Goal: Task Accomplishment & Management: Use online tool/utility

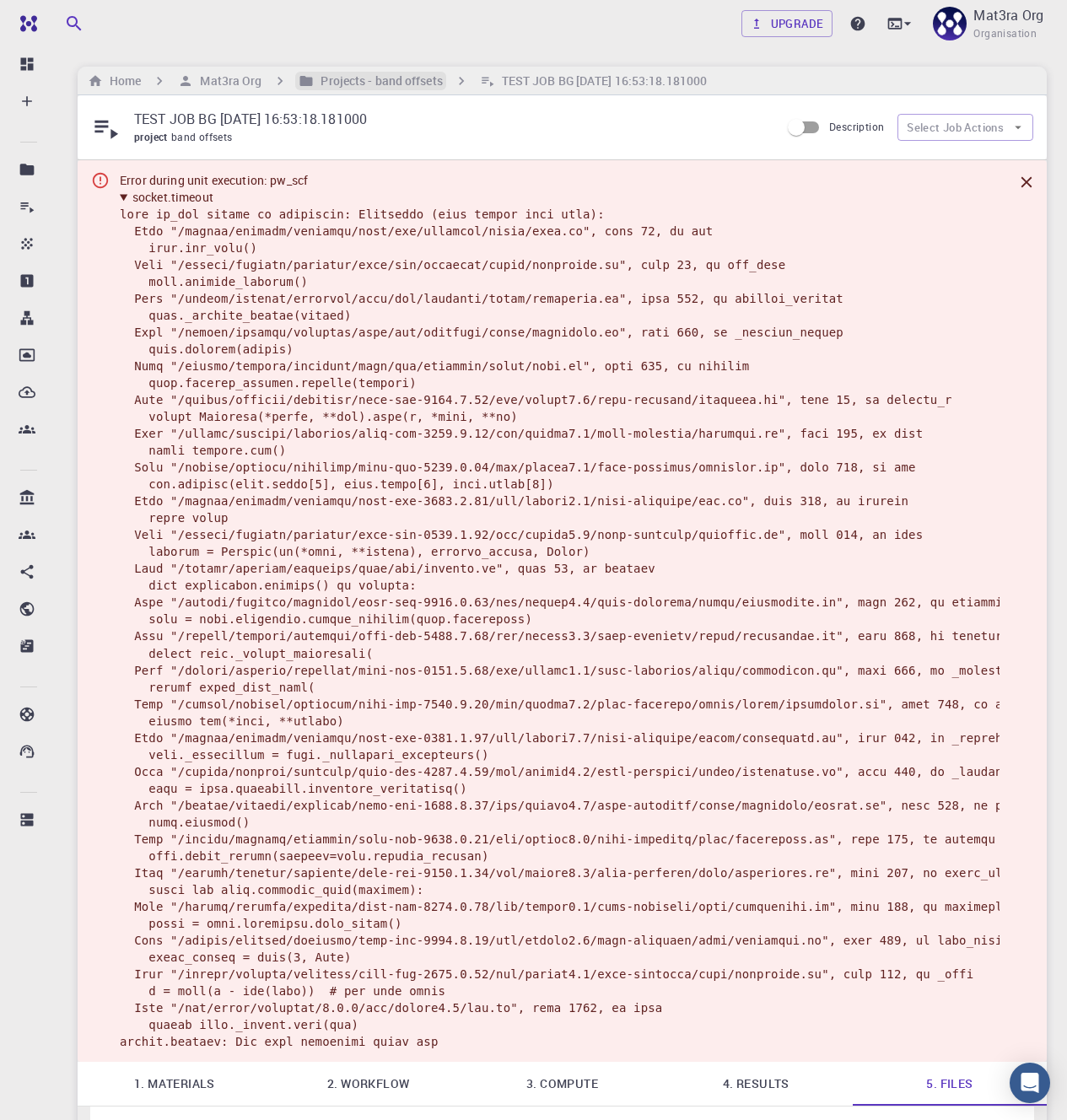
click at [408, 74] on h6 "Projects - band offsets" at bounding box center [378, 81] width 128 height 19
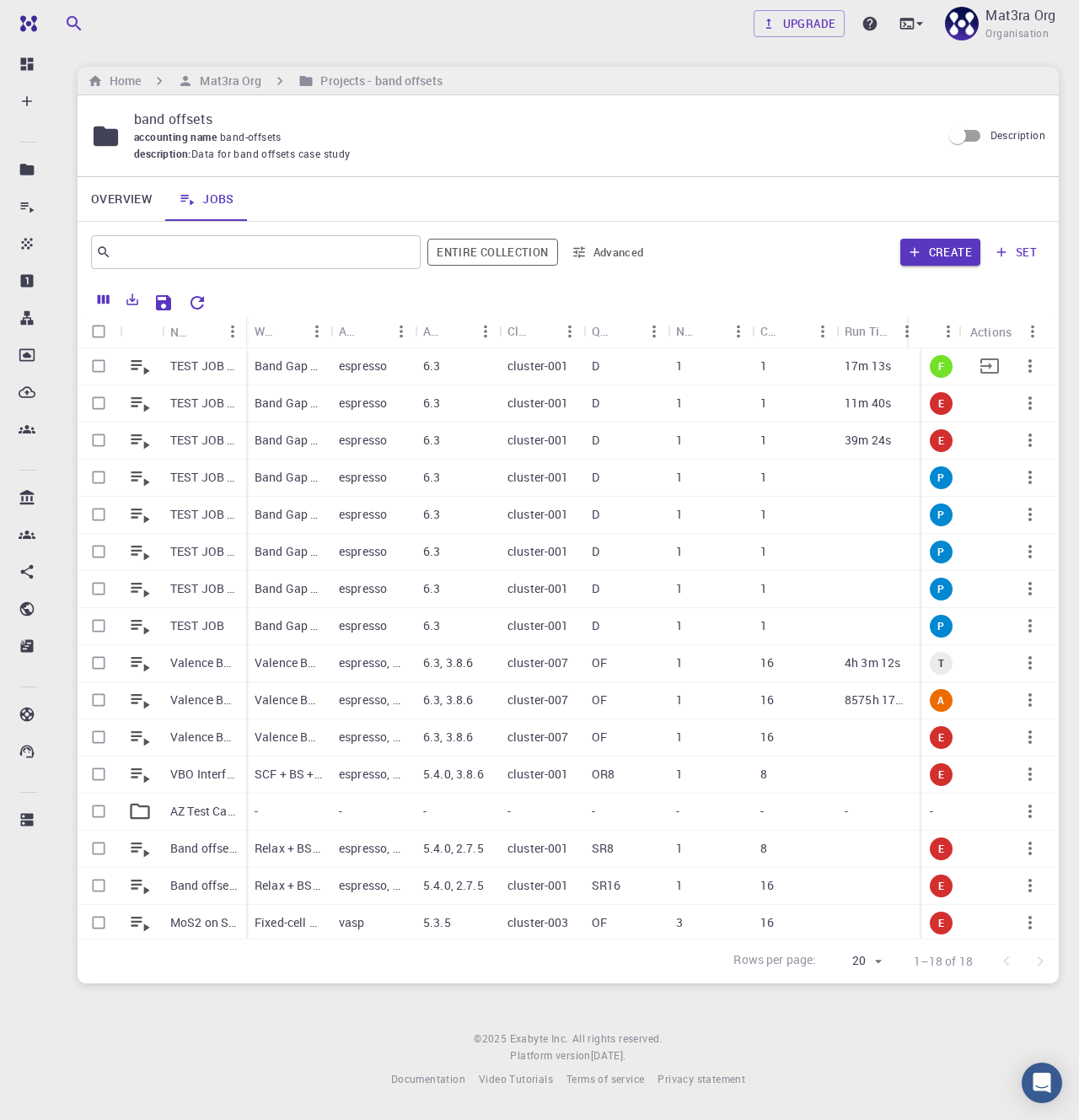
click at [197, 365] on p "TEST JOB BG [DATE] 17:19:27.250000" at bounding box center [204, 366] width 67 height 17
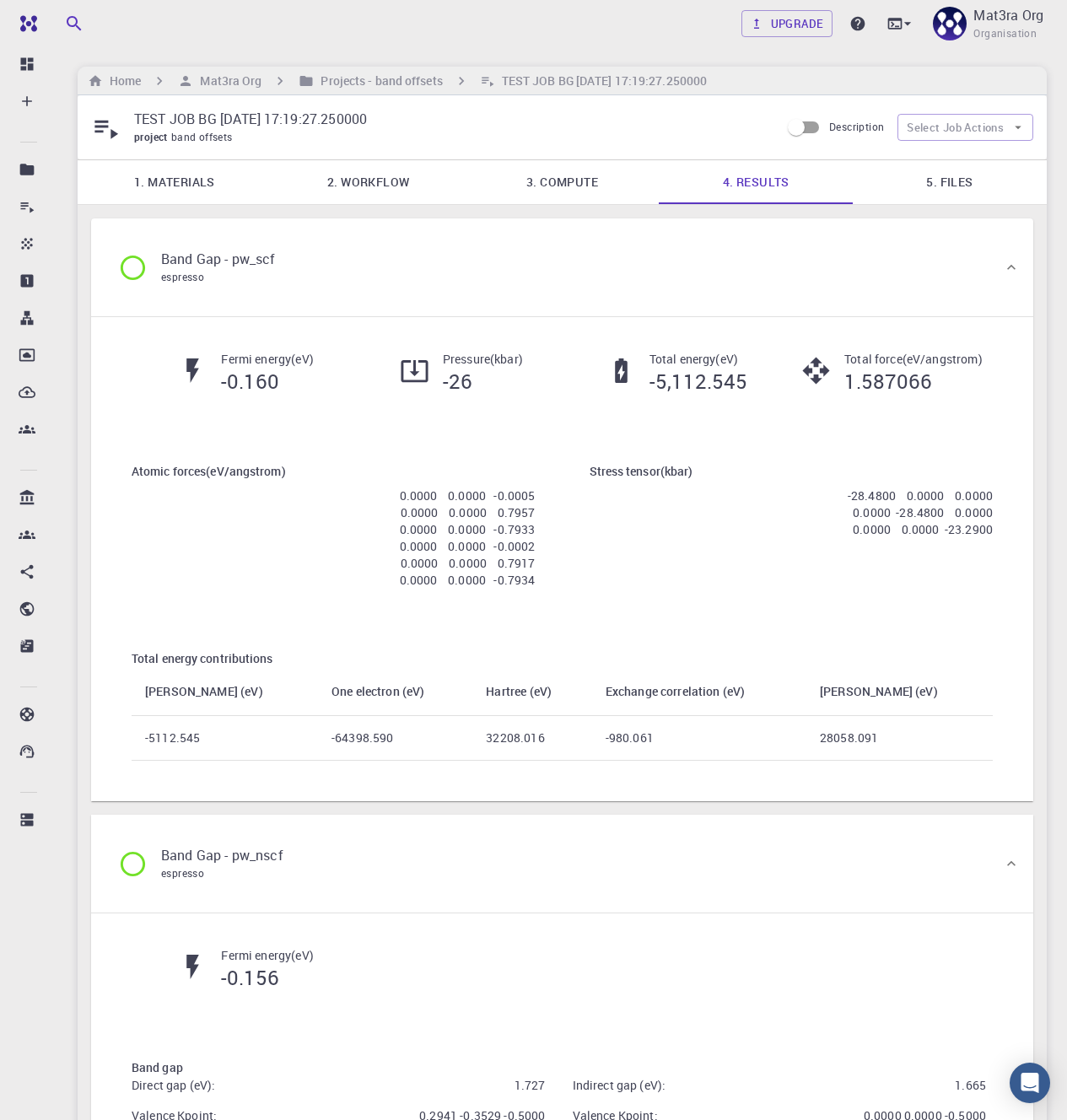
click at [414, 186] on link "2. Workflow" at bounding box center [369, 182] width 194 height 44
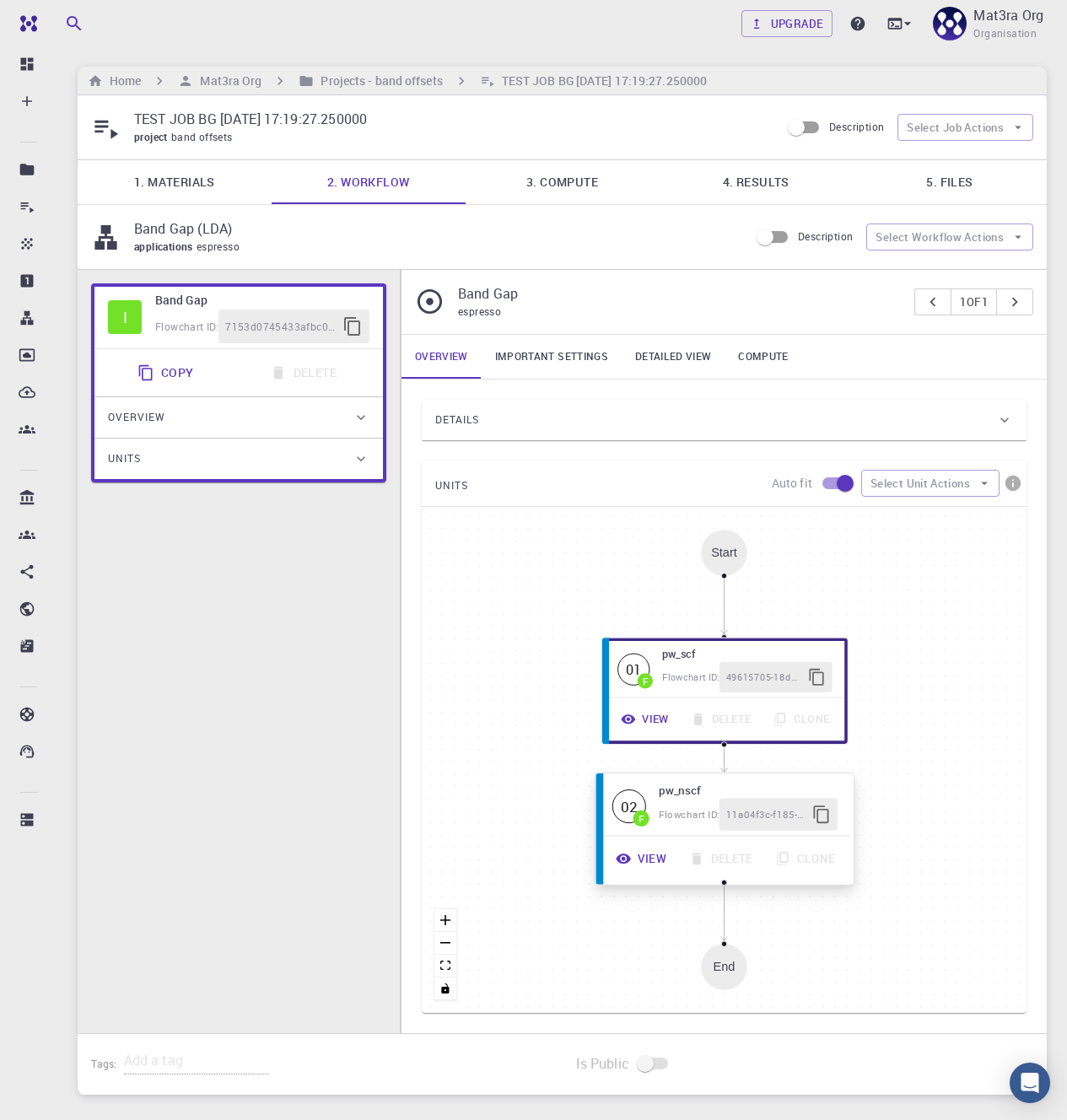
click at [658, 850] on button "View" at bounding box center [642, 858] width 73 height 32
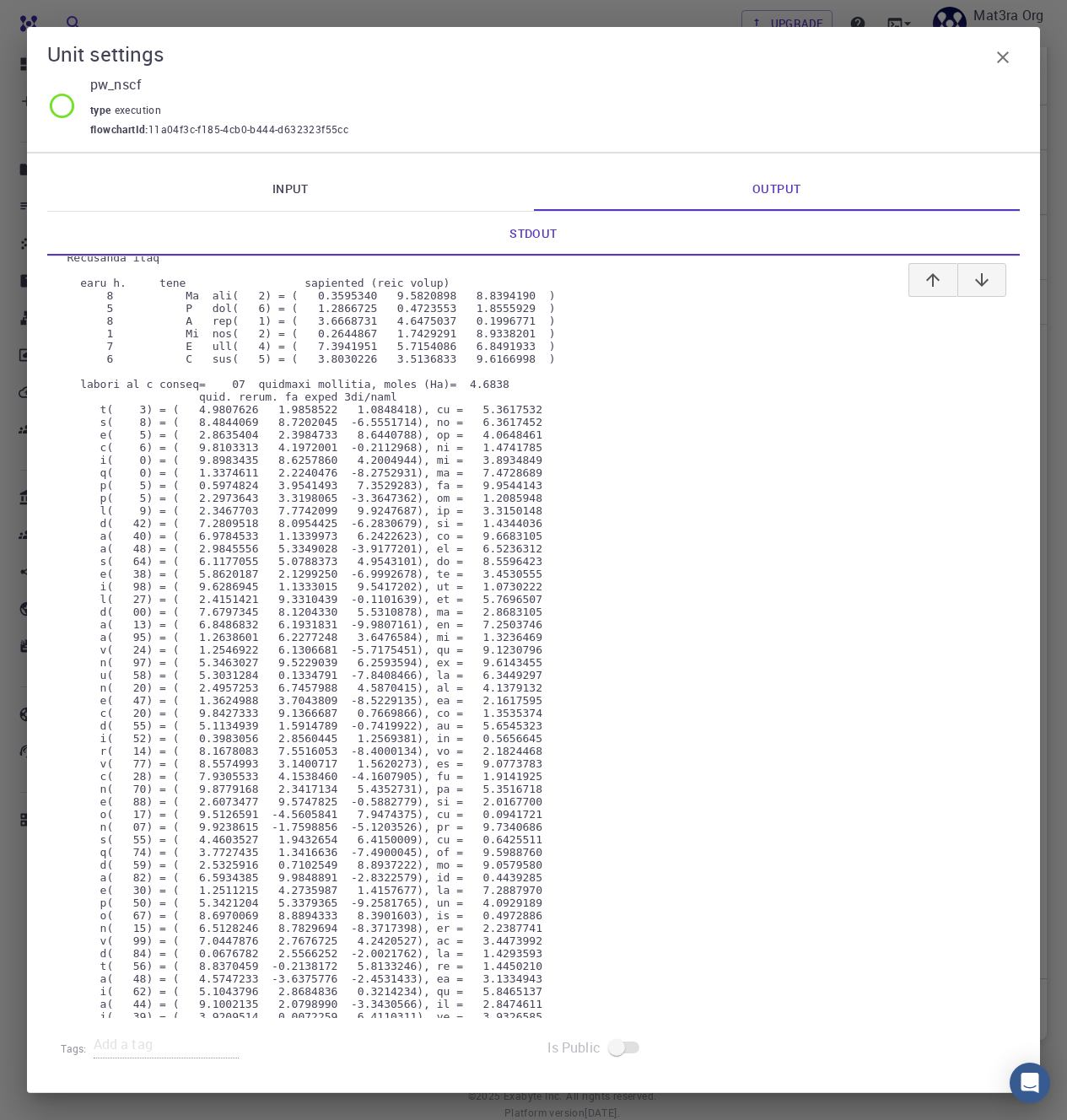
scroll to position [1348, 0]
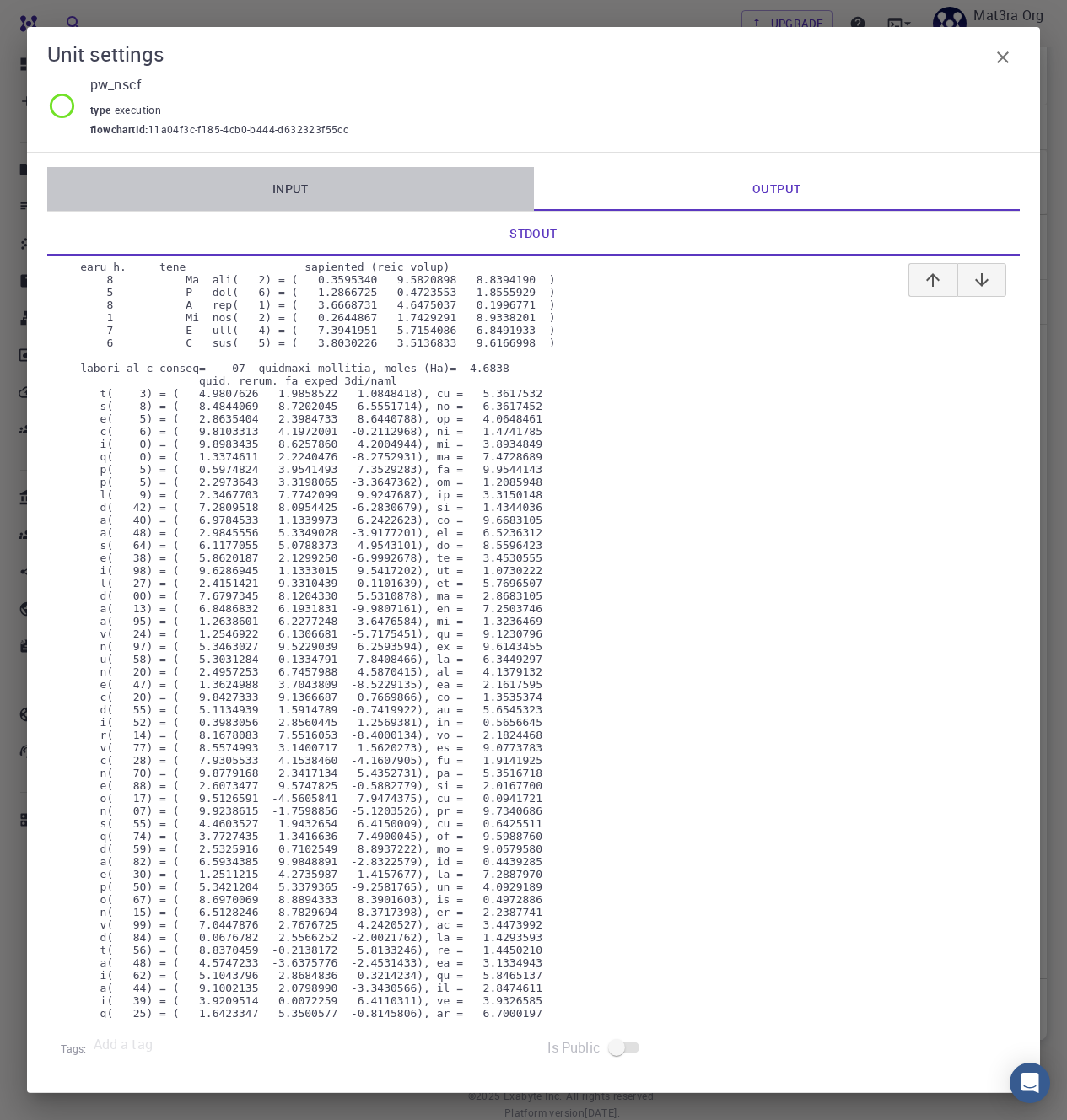
click at [397, 181] on link "Input" at bounding box center [290, 189] width 486 height 44
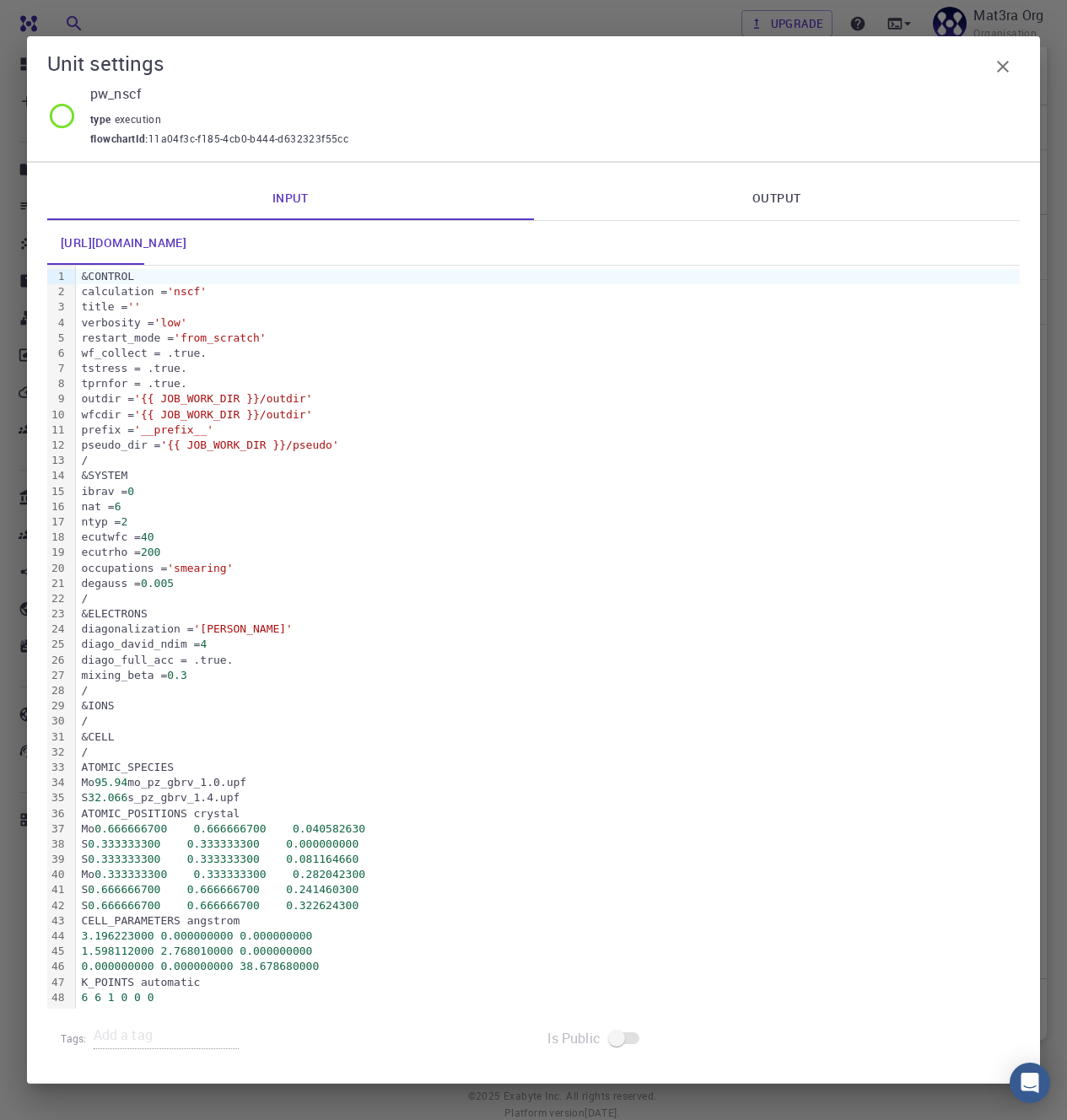
click at [774, 187] on link "Output" at bounding box center [777, 198] width 486 height 44
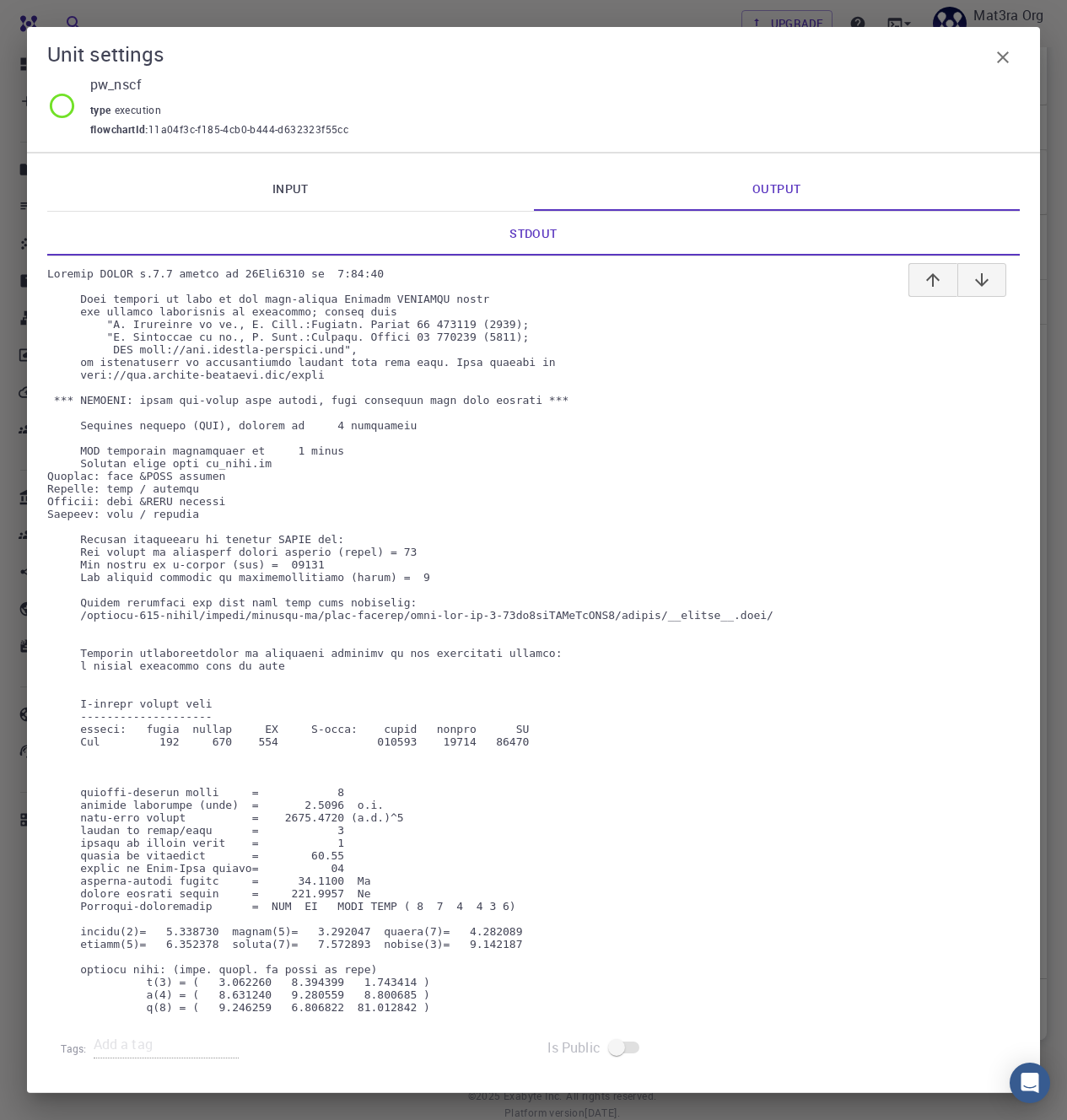
click at [1007, 51] on icon "button" at bounding box center [1003, 57] width 20 height 20
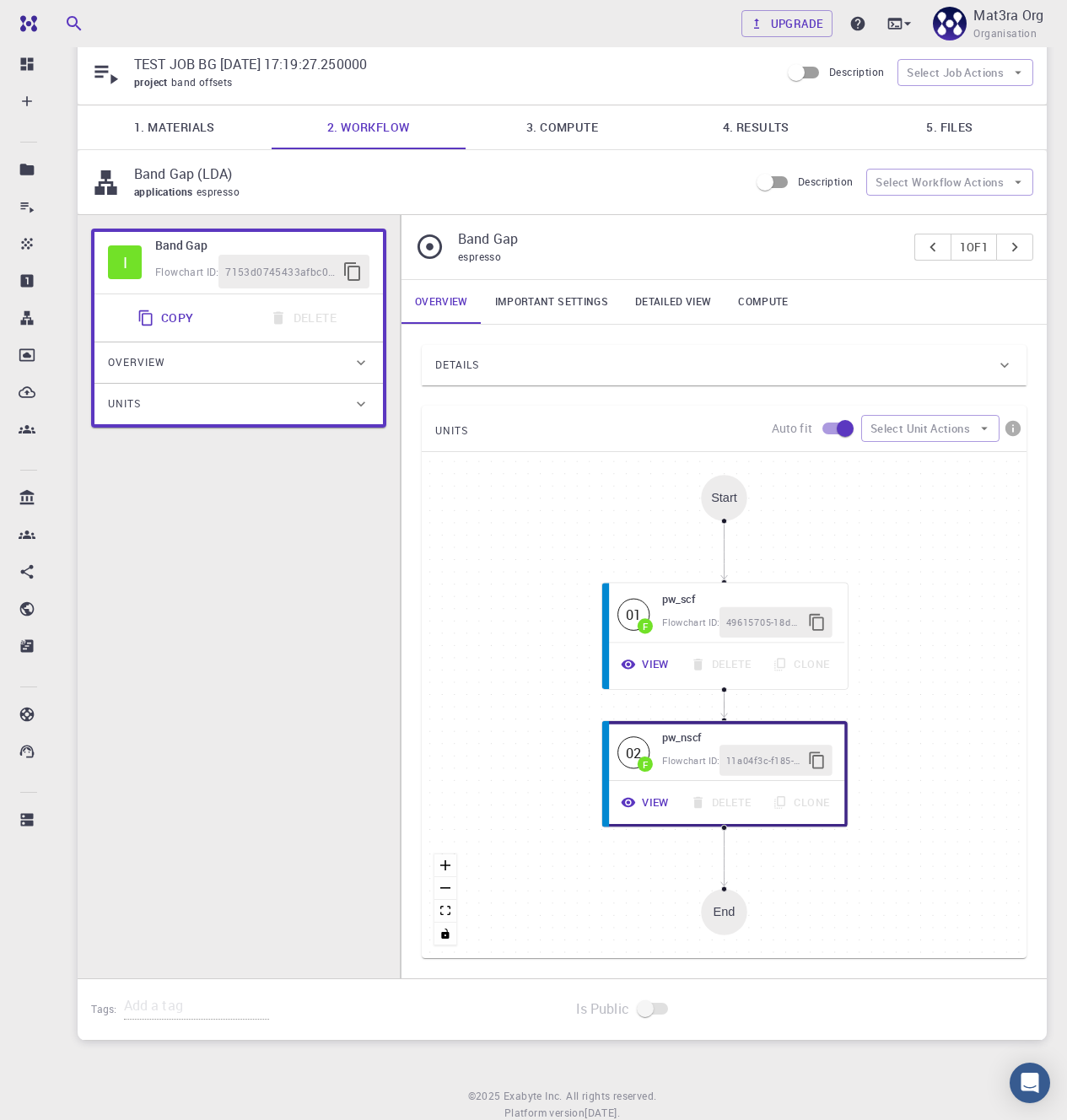
click at [609, 362] on div "Details" at bounding box center [716, 365] width 561 height 27
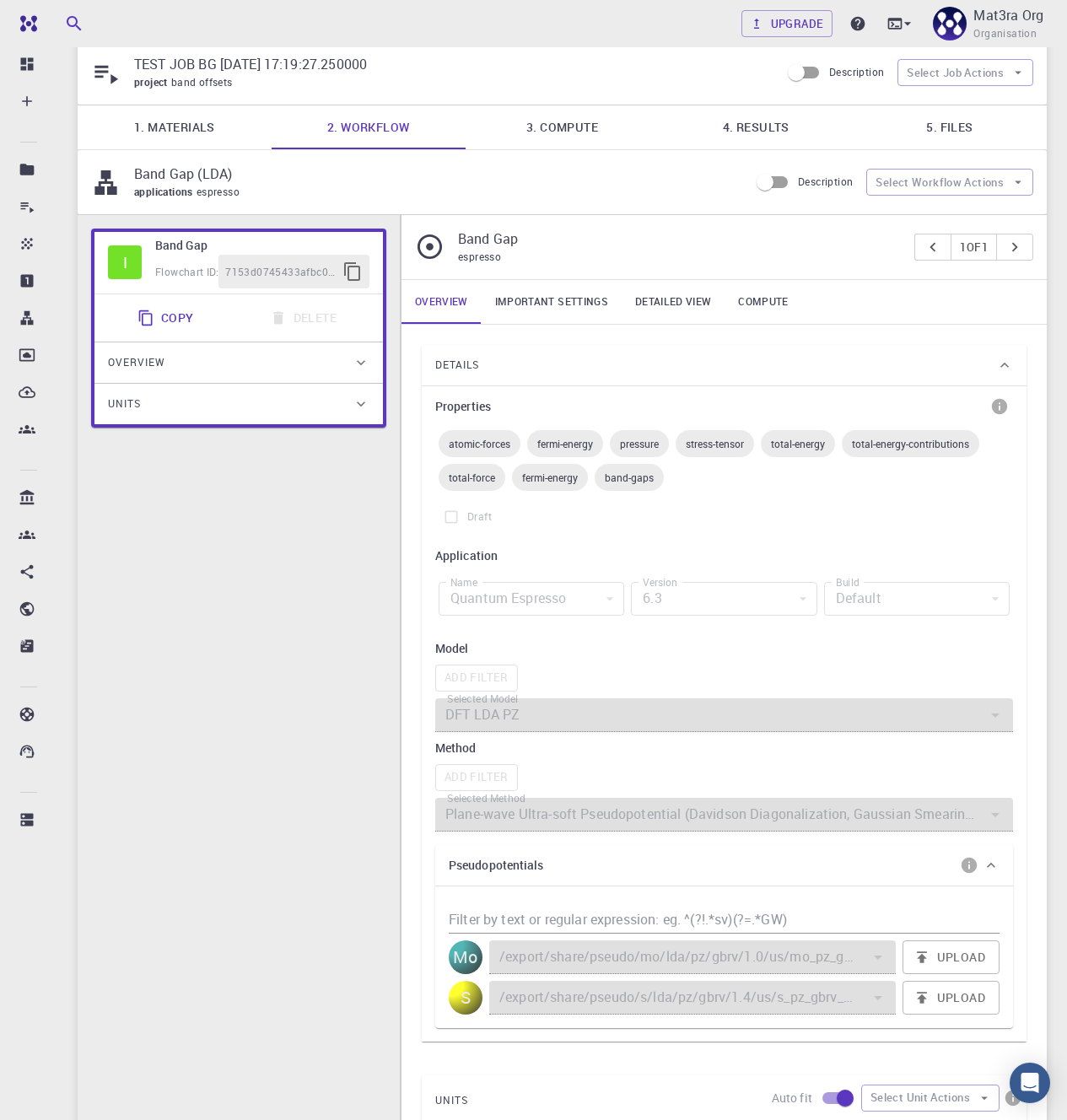
click at [609, 362] on div "Details" at bounding box center [716, 365] width 561 height 27
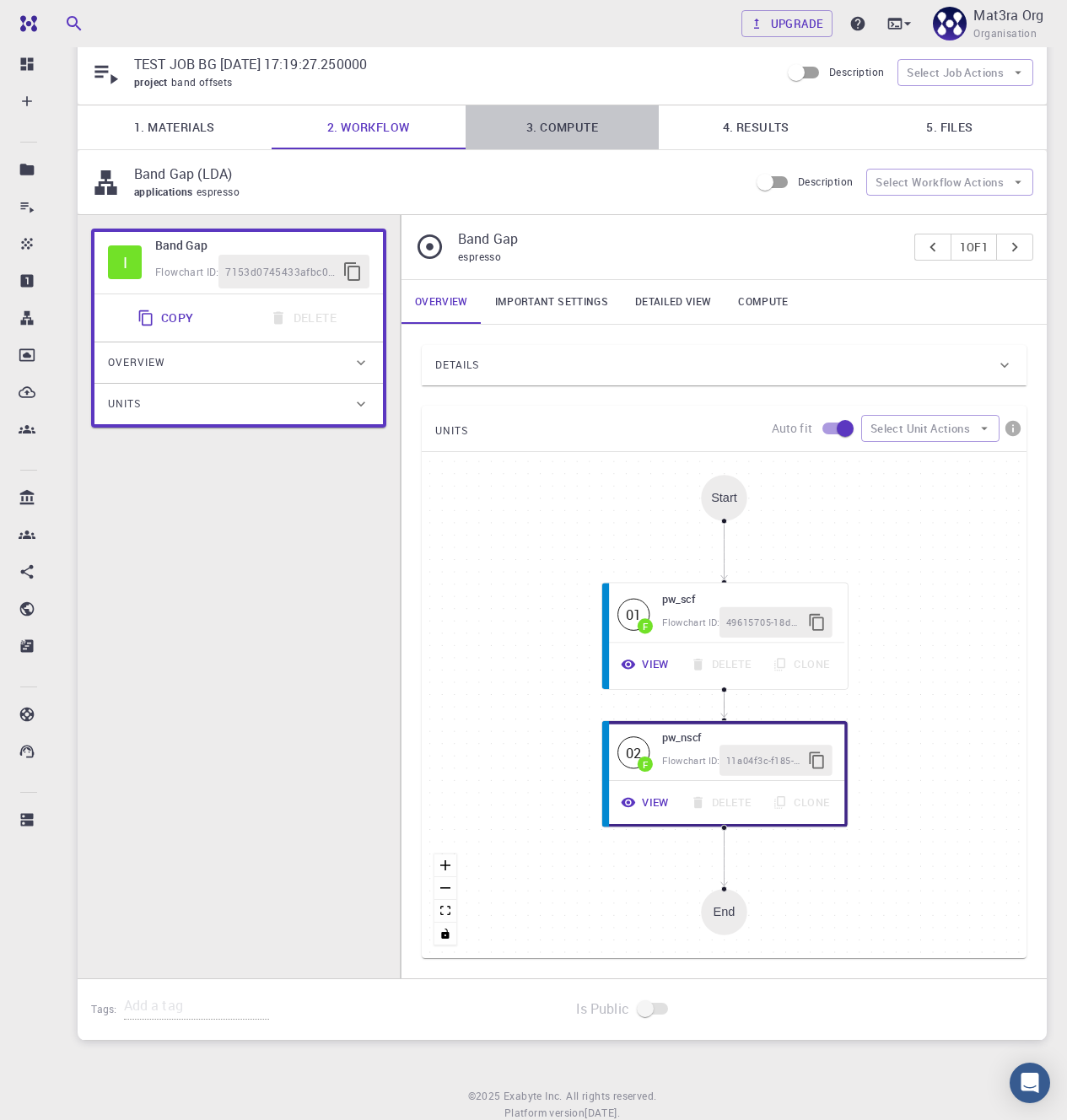
click at [554, 129] on link "3. Compute" at bounding box center [562, 127] width 194 height 44
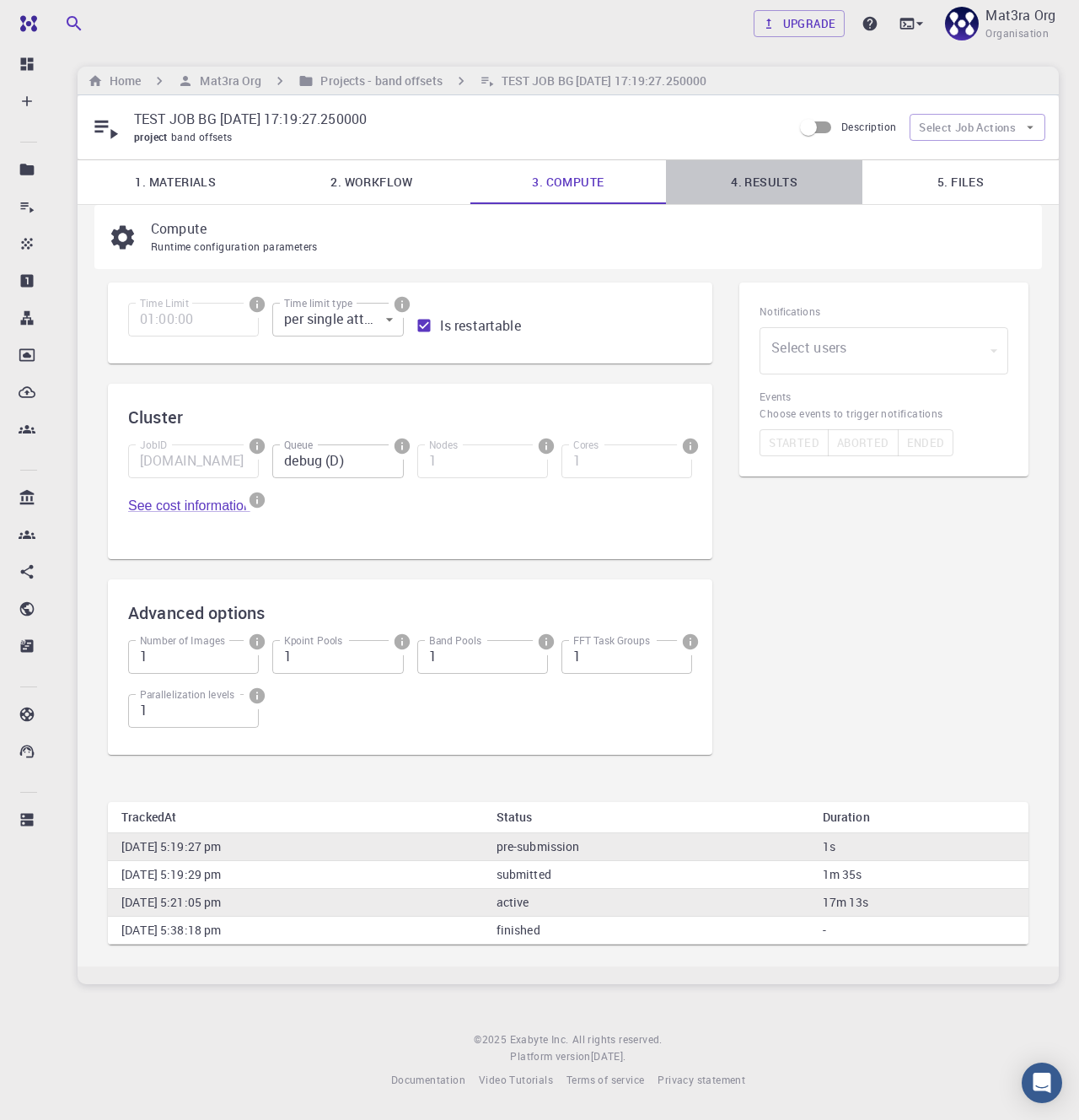
click at [753, 198] on link "4. Results" at bounding box center [763, 182] width 197 height 44
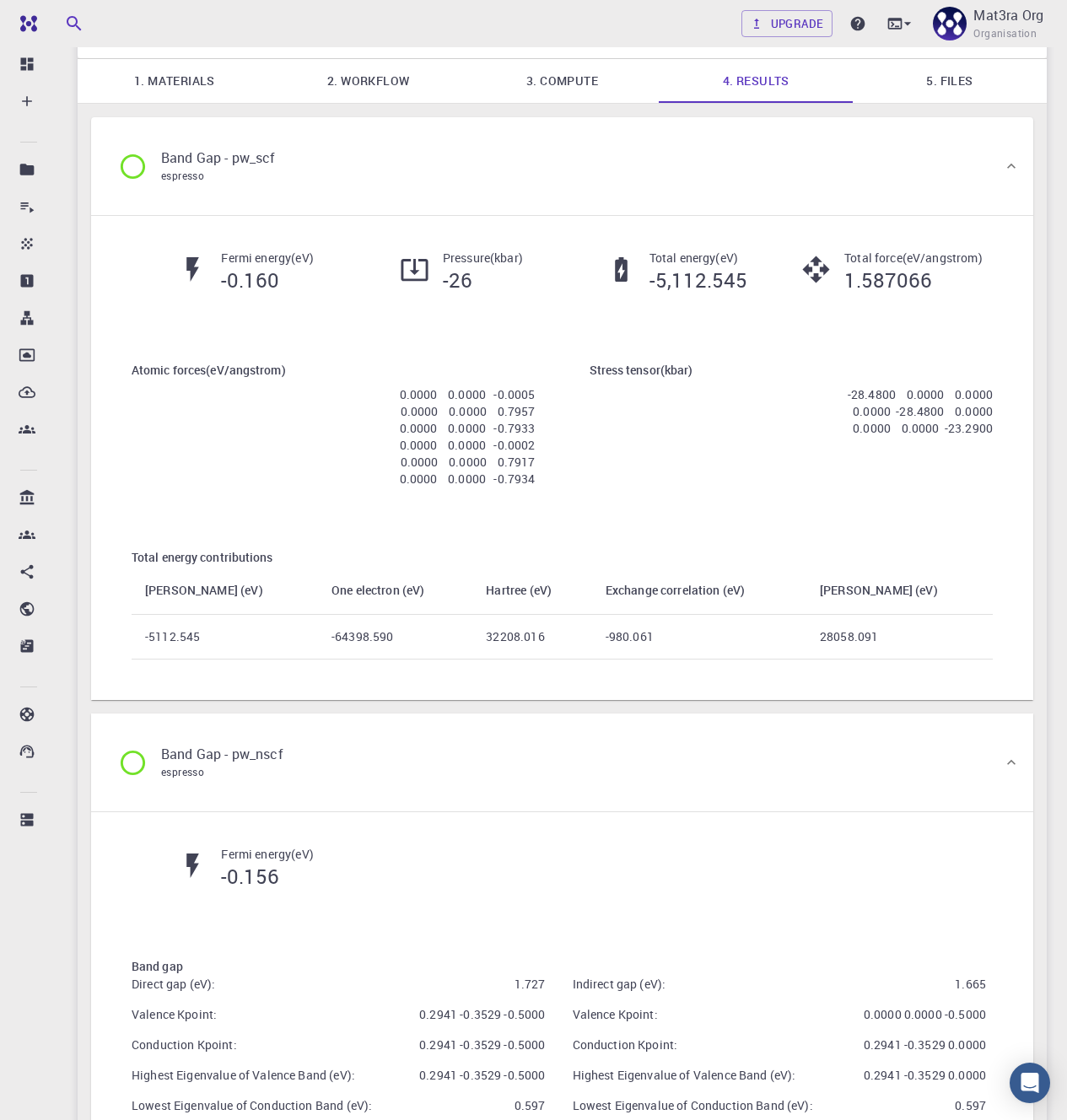
scroll to position [85, 0]
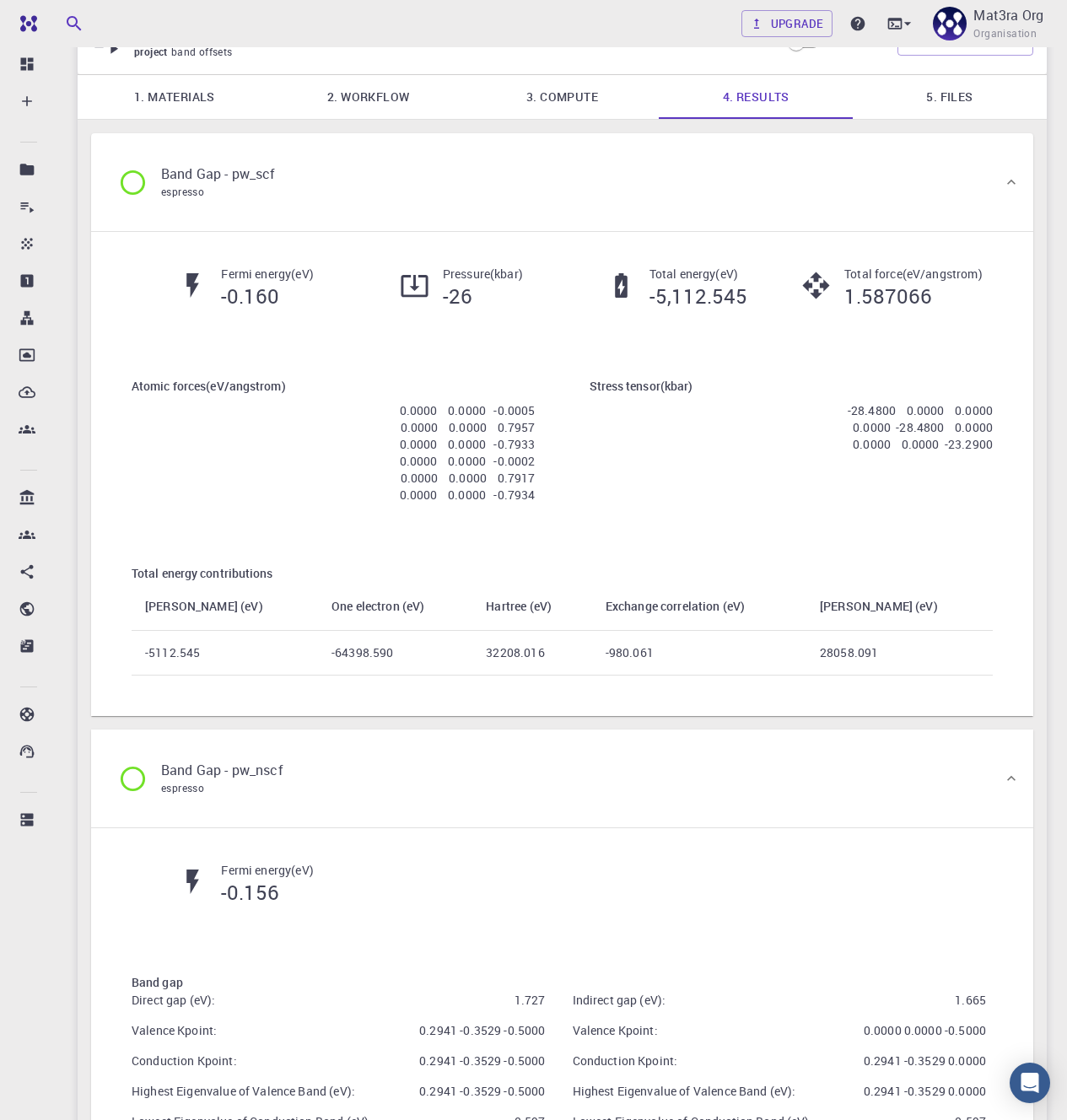
drag, startPoint x: 127, startPoint y: 384, endPoint x: 521, endPoint y: 506, distance: 412.5
click at [521, 506] on div "Atomic forces ( eV/angstrom ) 0.0000 0.0000 -0.0005 0.0000 0.0000 0.7957 0.0000…" at bounding box center [333, 444] width 458 height 187
copy div "Atomic forces ( eV/angstrom ) 0.0000 0.0000 -0.0005 0.0000 0.0000 0.7957 0.0000…"
click at [371, 111] on link "2. Workflow" at bounding box center [369, 97] width 194 height 44
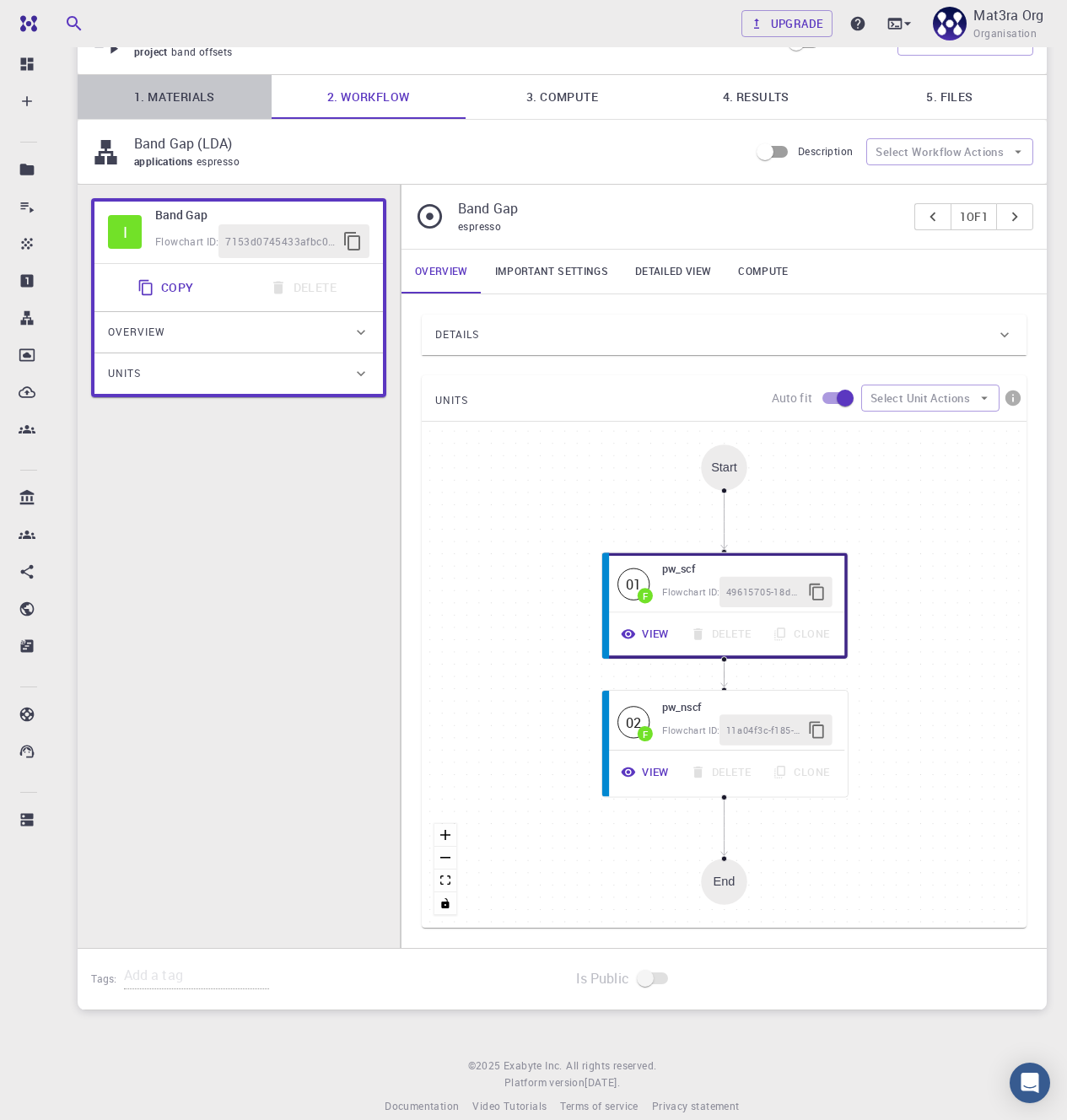
click at [214, 100] on link "1. Materials" at bounding box center [175, 97] width 194 height 44
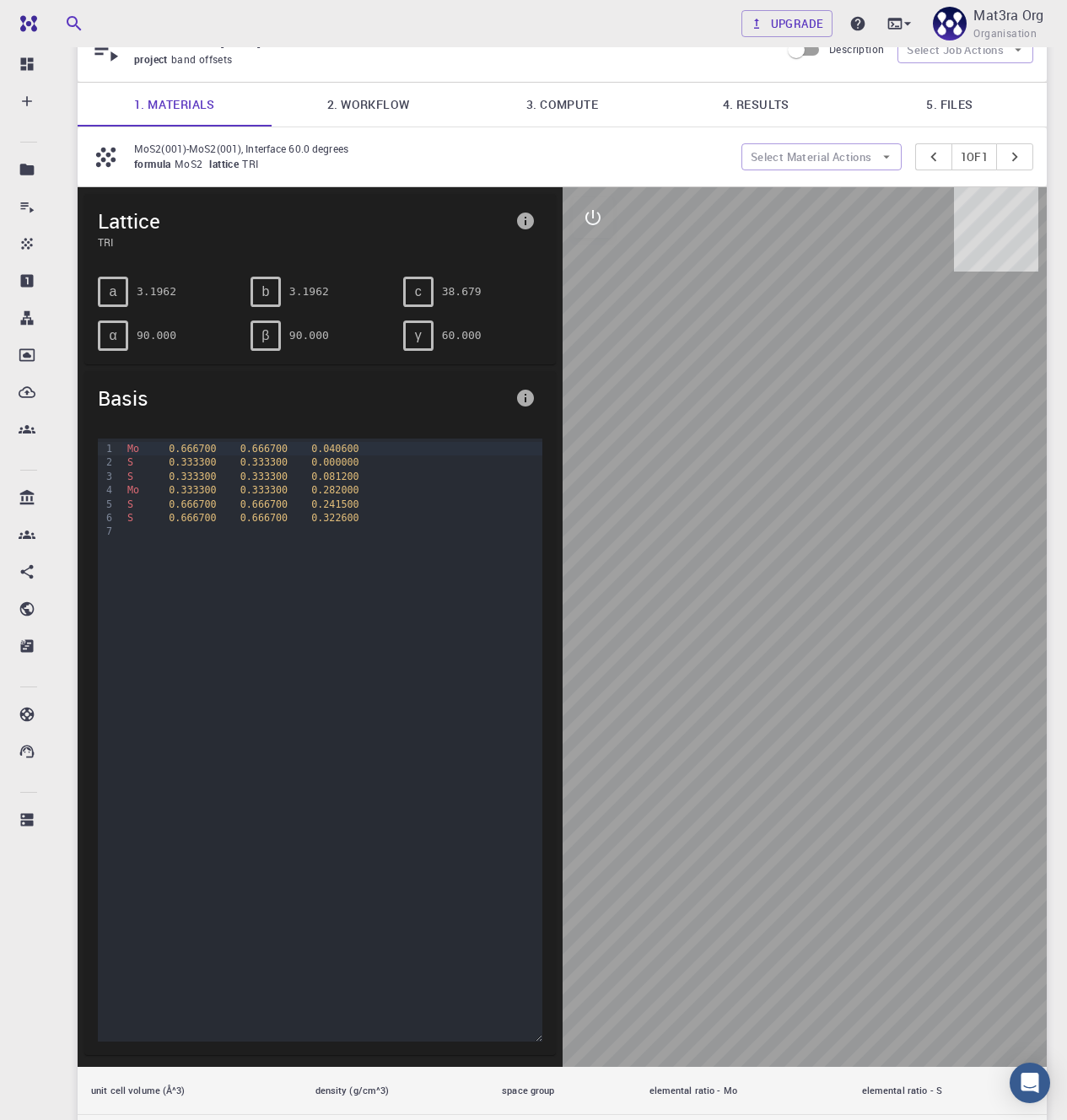
scroll to position [64, 0]
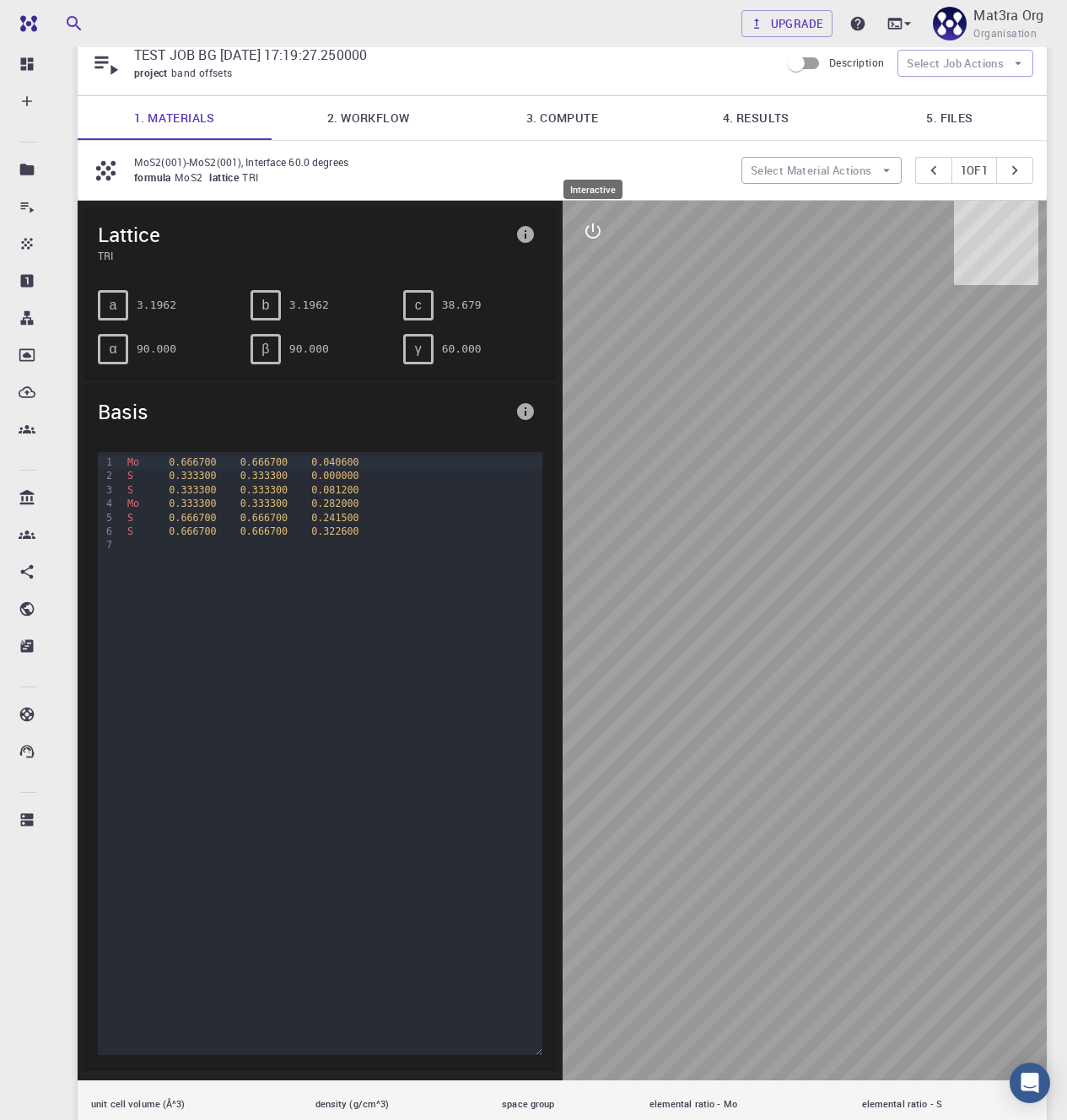
click at [600, 238] on icon "interactive" at bounding box center [593, 231] width 20 height 20
click at [601, 270] on icon "view" at bounding box center [593, 272] width 20 height 20
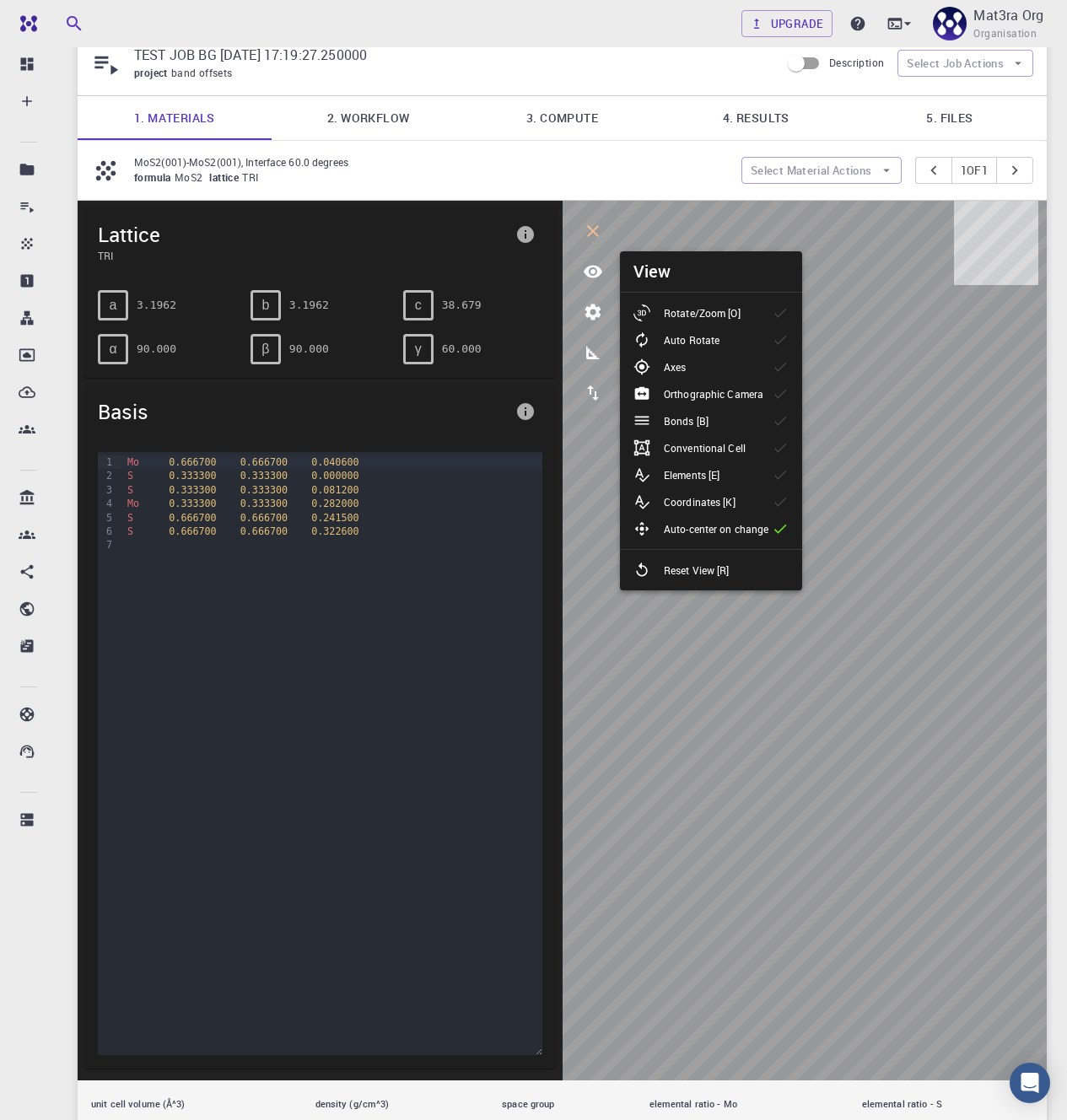
click at [728, 413] on li "Bonds [B]" at bounding box center [711, 421] width 182 height 27
click at [596, 357] on icon "measurements" at bounding box center [593, 353] width 20 height 20
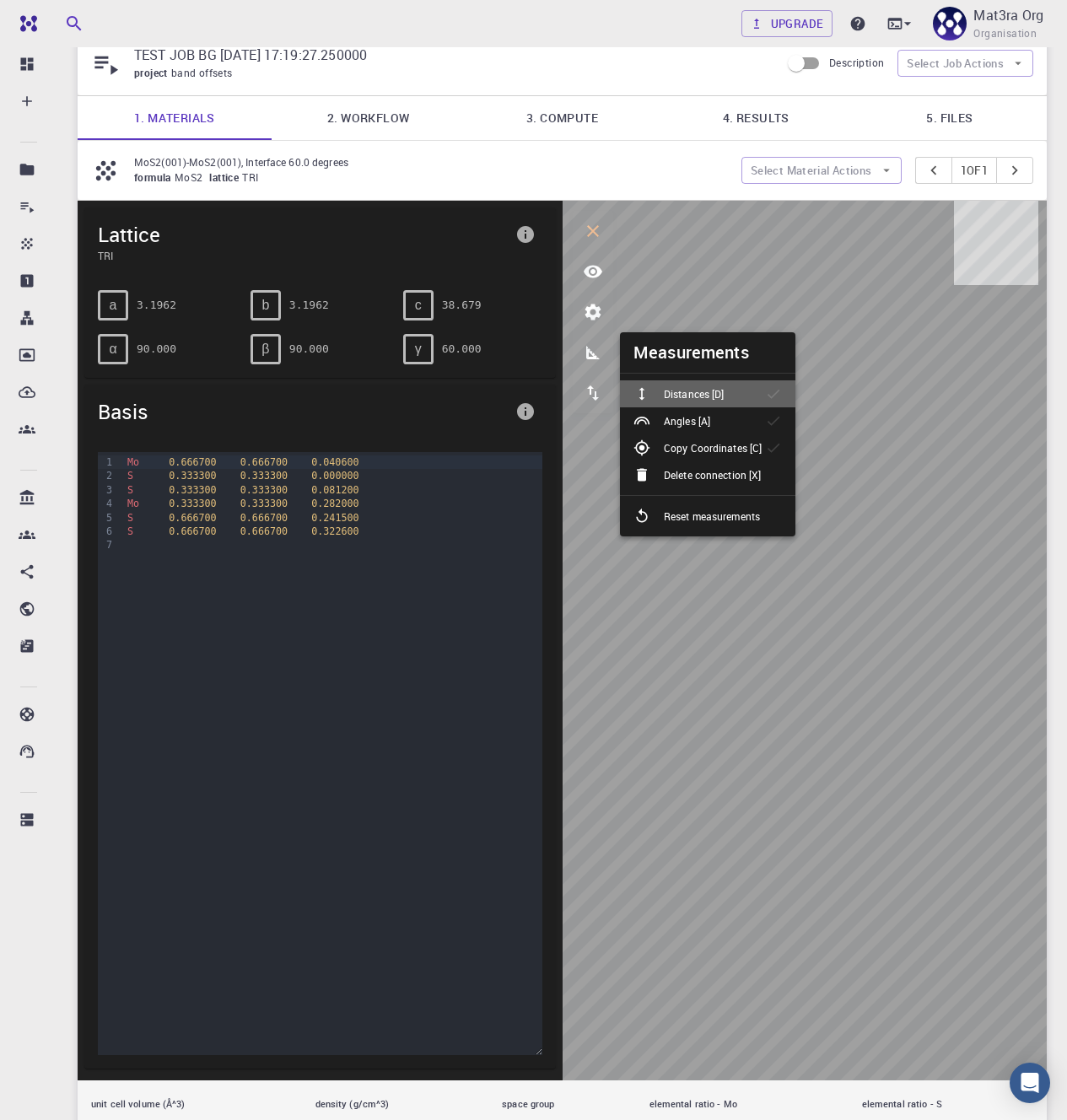
click at [672, 387] on p "Distances [D]" at bounding box center [693, 394] width 60 height 15
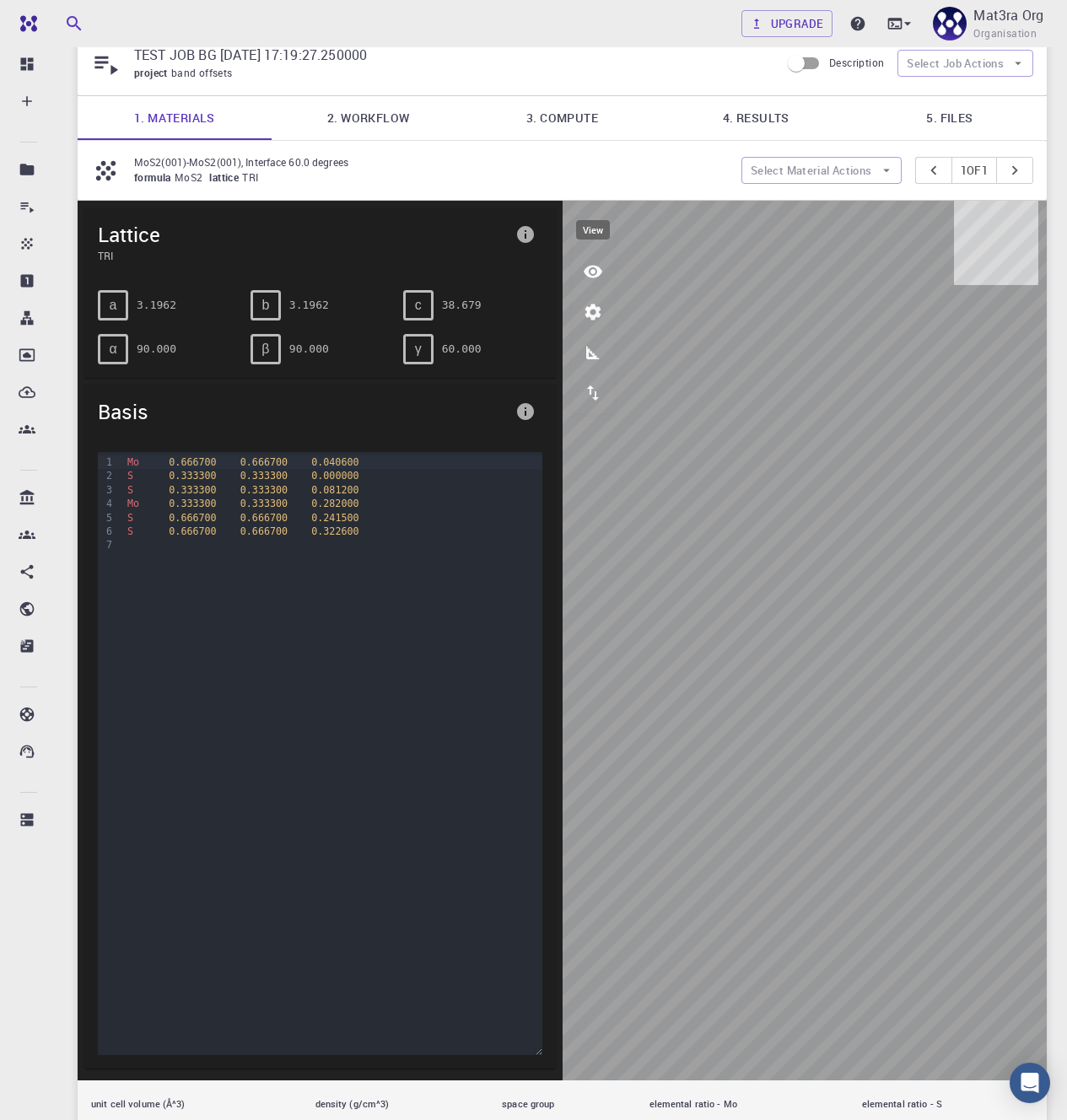
click at [582, 259] on button "view" at bounding box center [593, 272] width 41 height 41
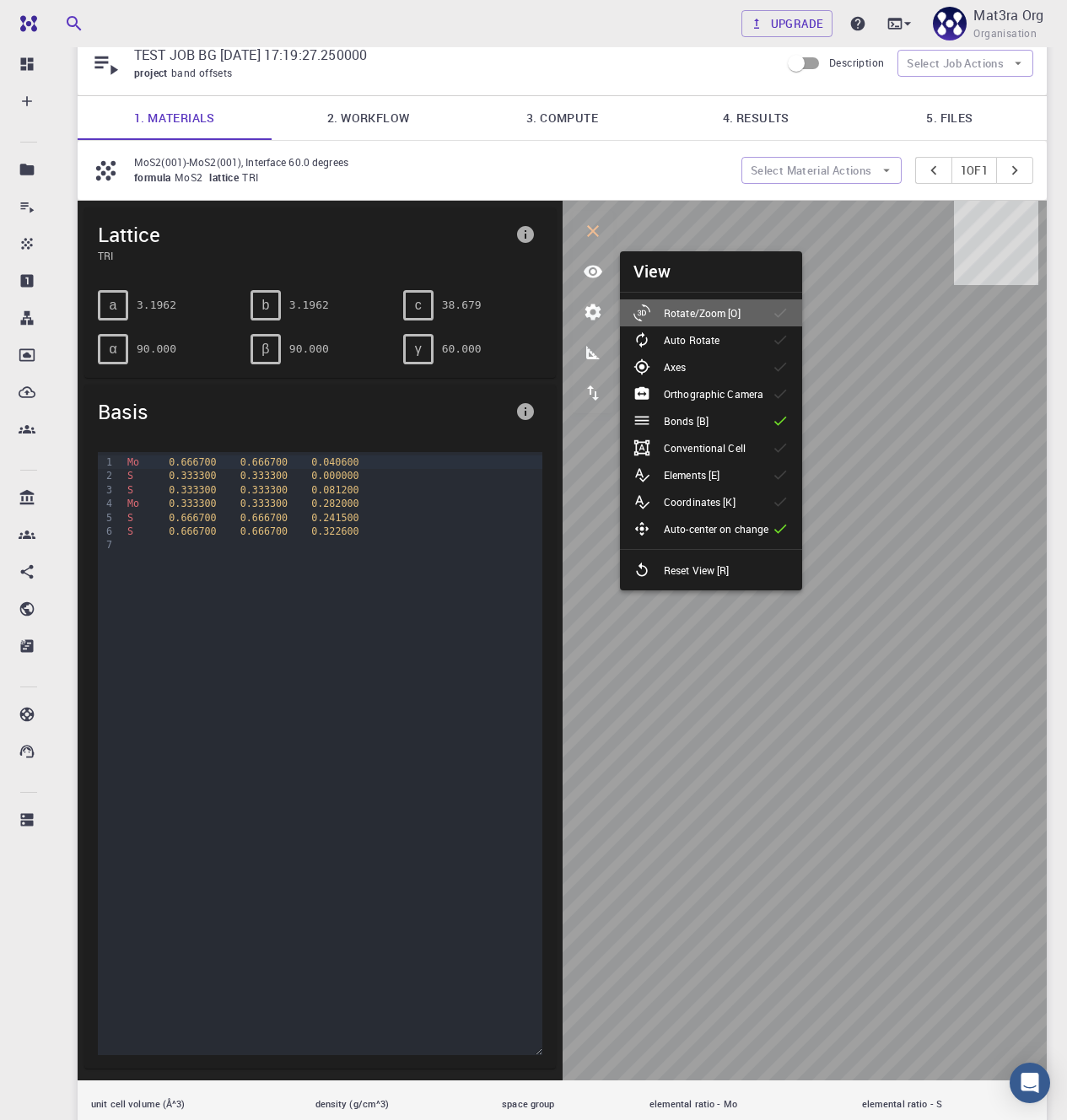
click at [725, 316] on p "Rotate/Zoom [O]" at bounding box center [701, 313] width 77 height 15
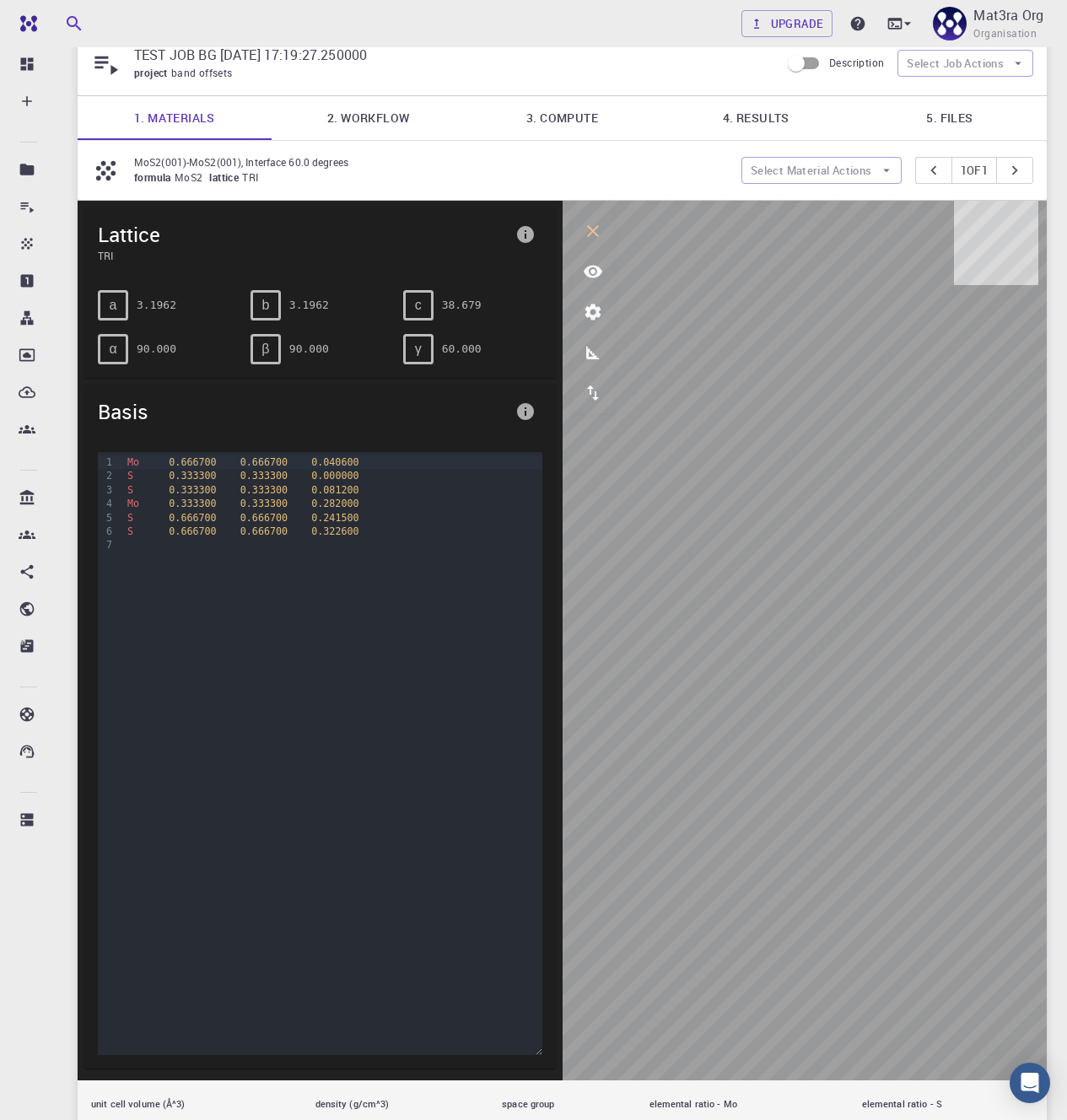
click at [774, 114] on link "4. Results" at bounding box center [756, 118] width 194 height 44
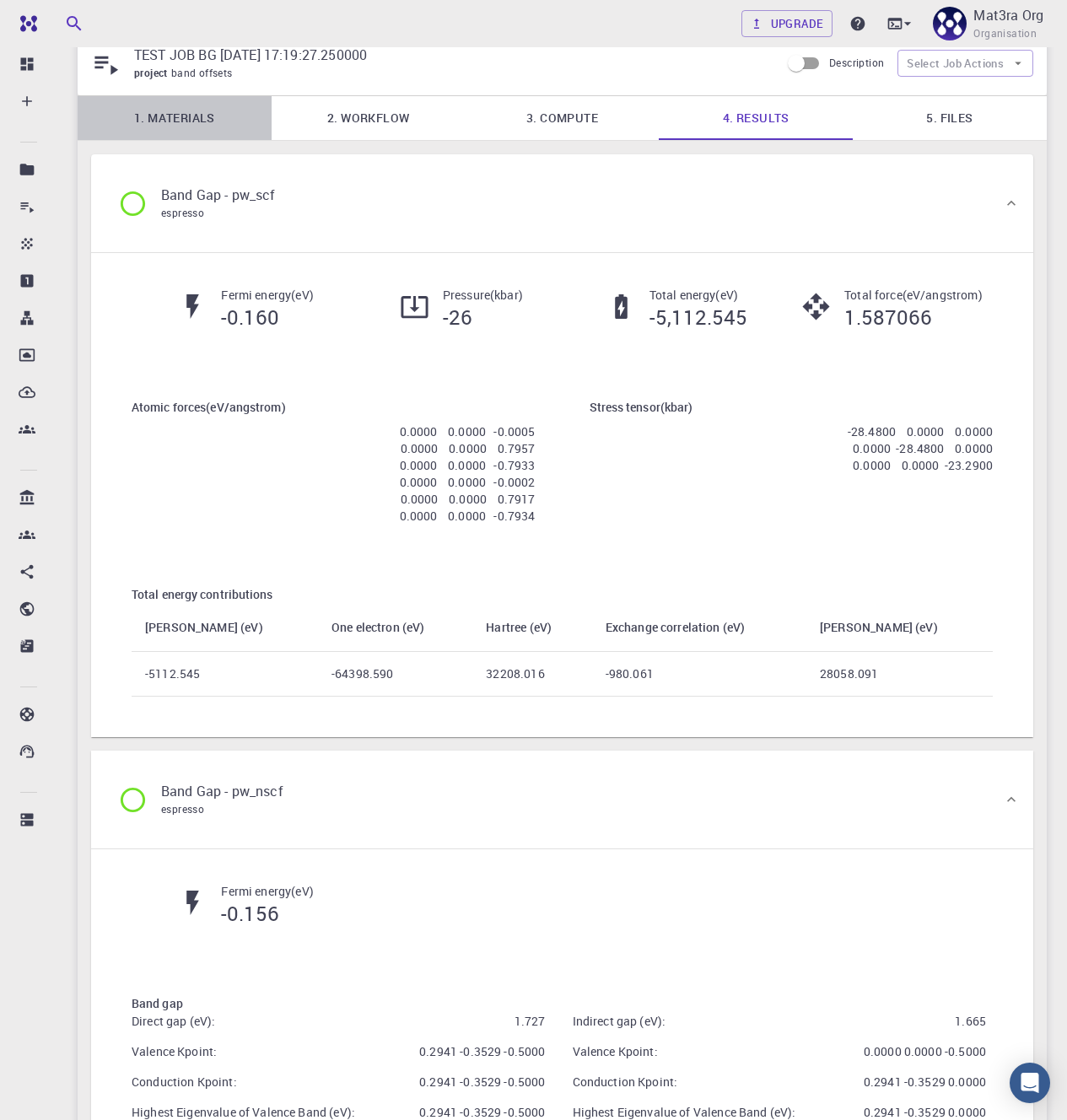
click at [210, 116] on link "1. Materials" at bounding box center [175, 118] width 194 height 44
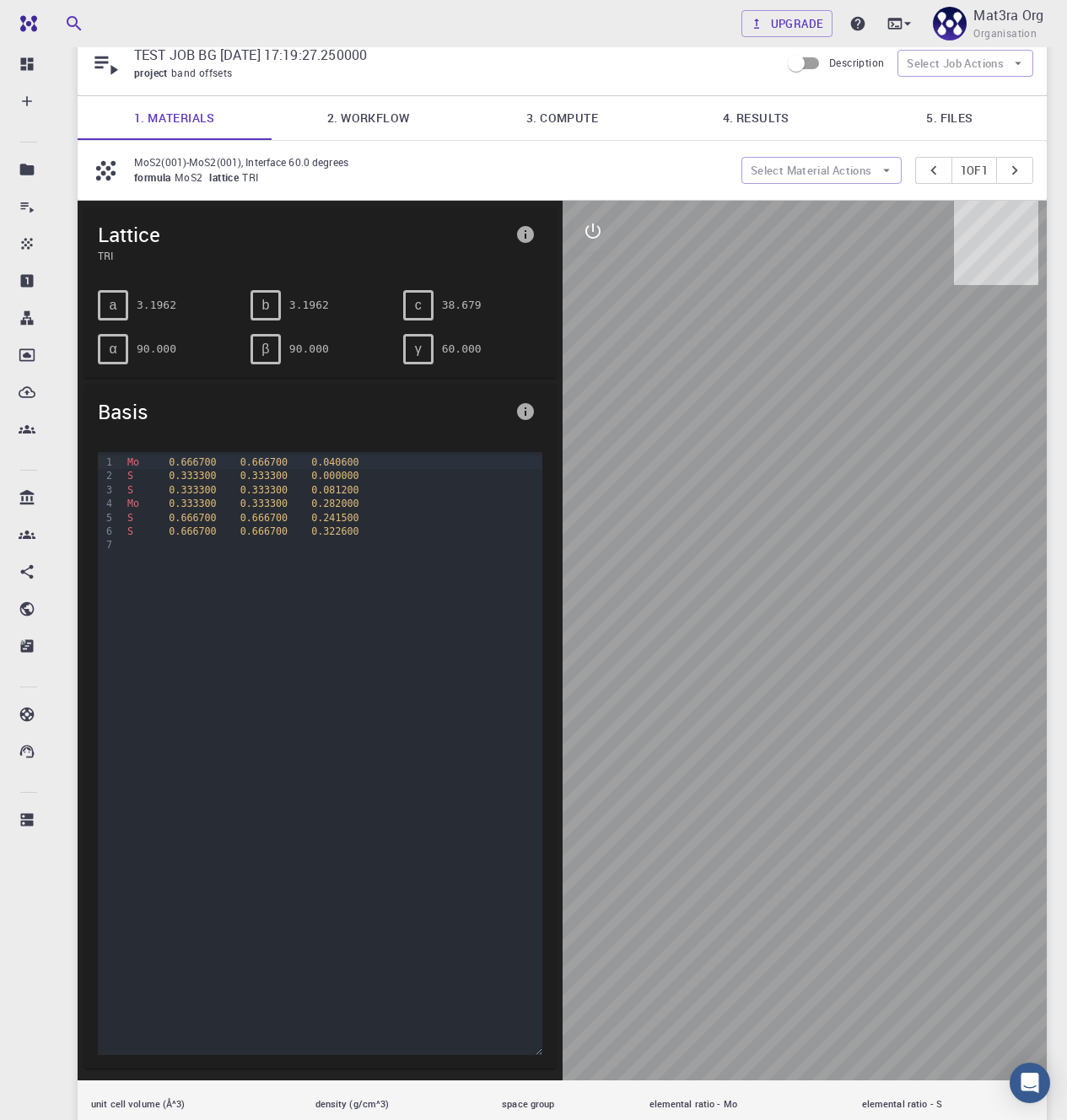
click at [333, 479] on span "0.000000" at bounding box center [335, 475] width 47 height 12
click at [754, 117] on link "4. Results" at bounding box center [756, 118] width 194 height 44
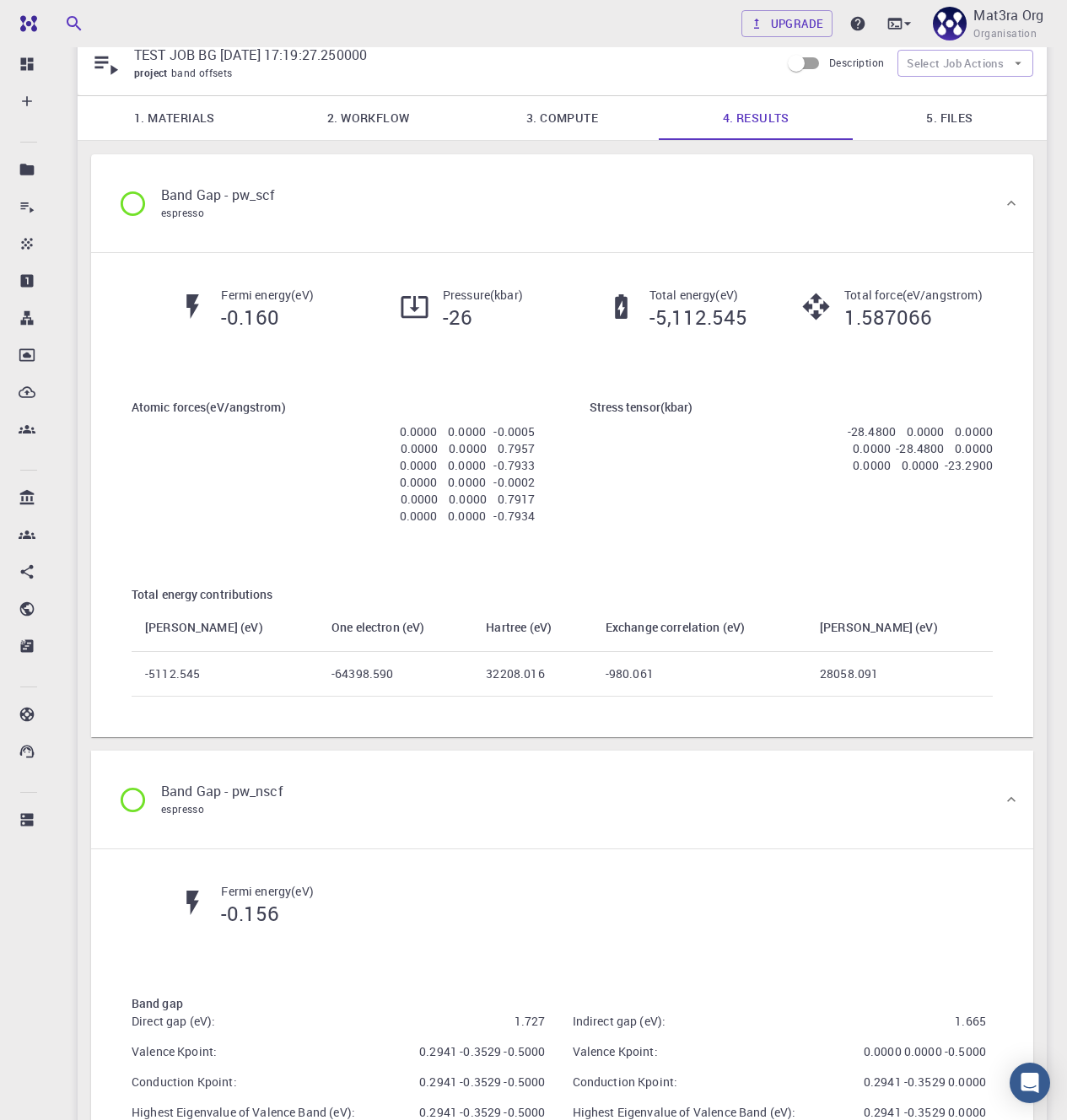
click at [951, 122] on link "5. Files" at bounding box center [950, 118] width 194 height 44
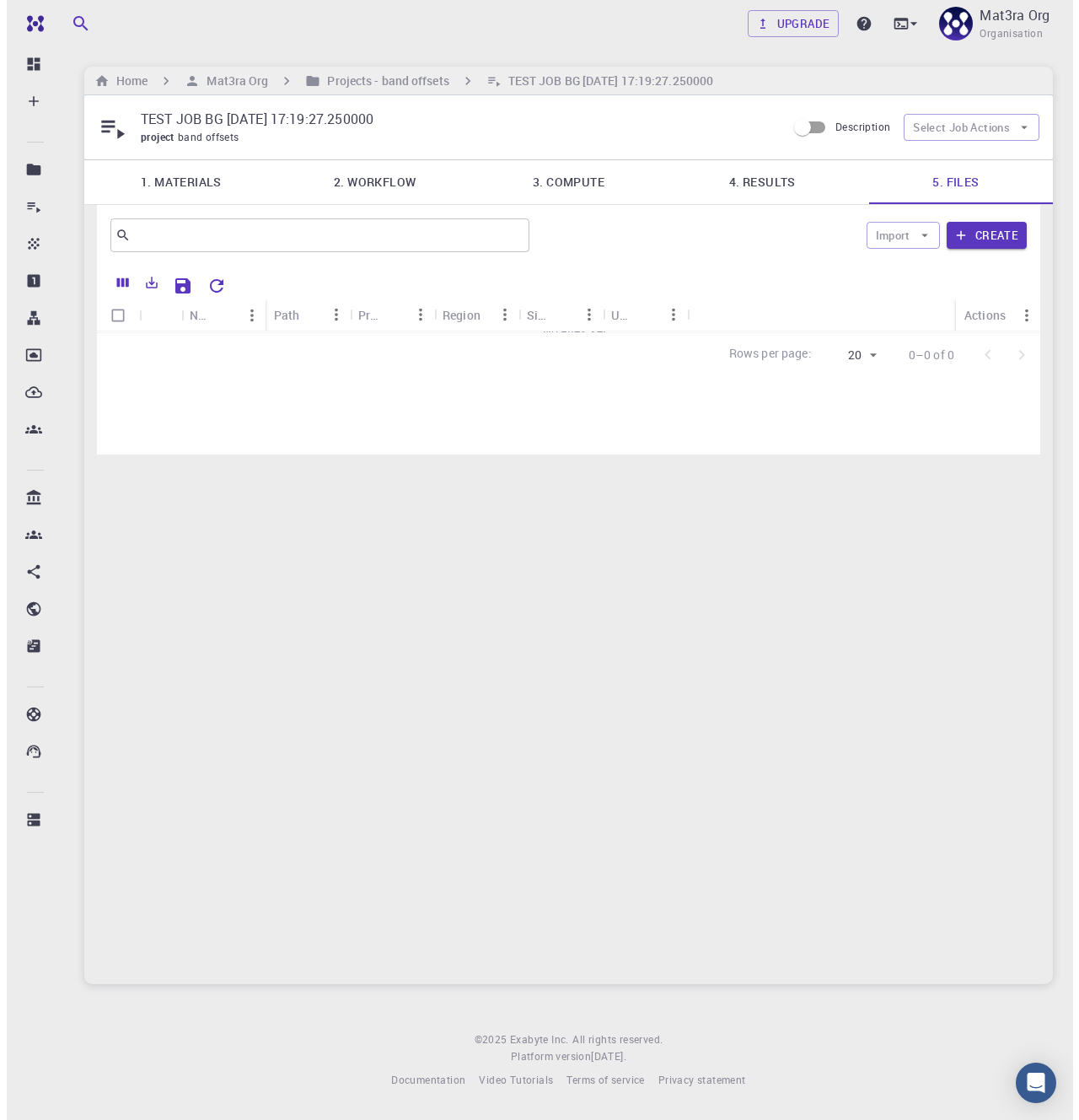
scroll to position [0, 0]
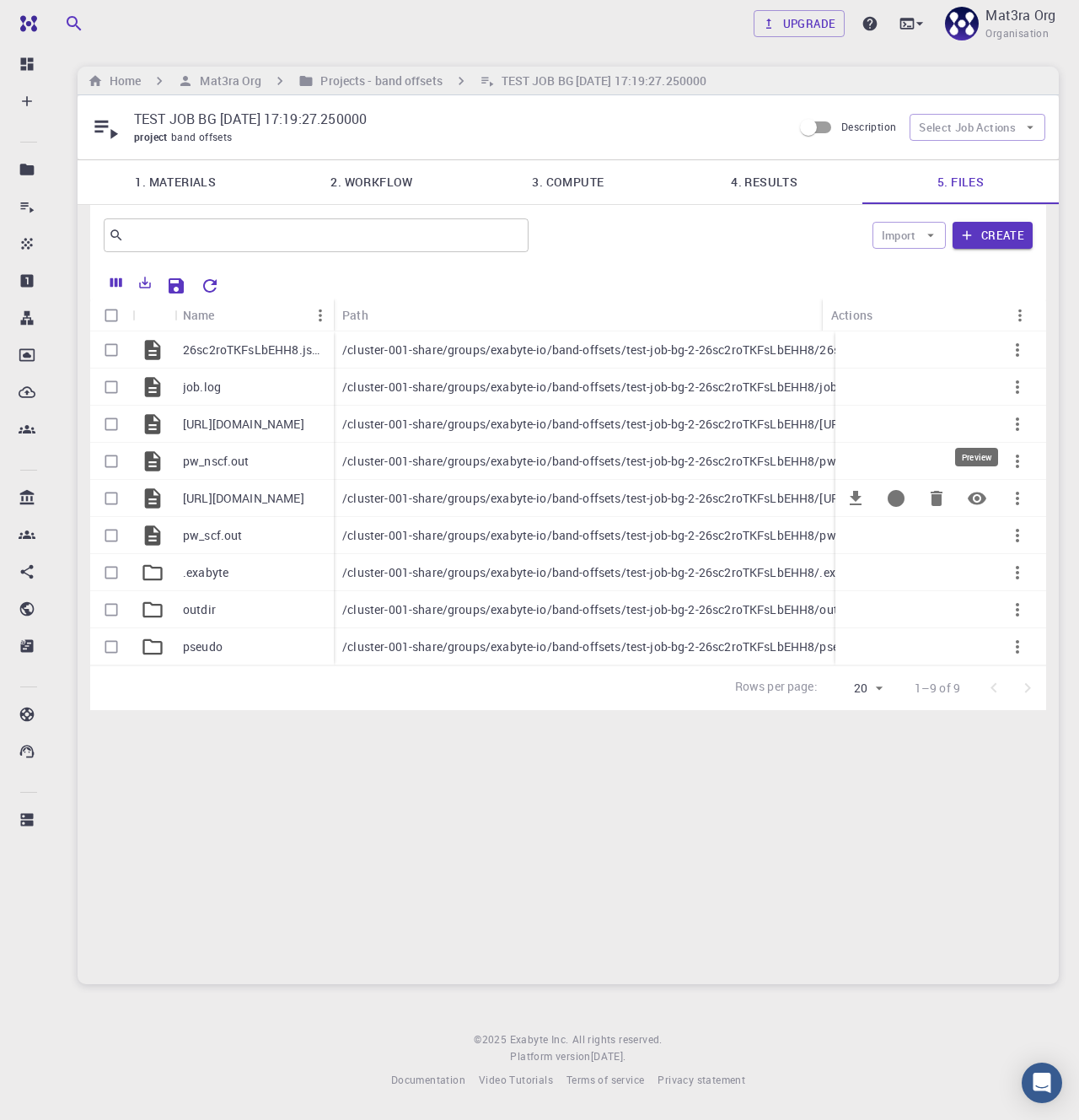
click at [959, 504] on button "Preview" at bounding box center [977, 498] width 40 height 41
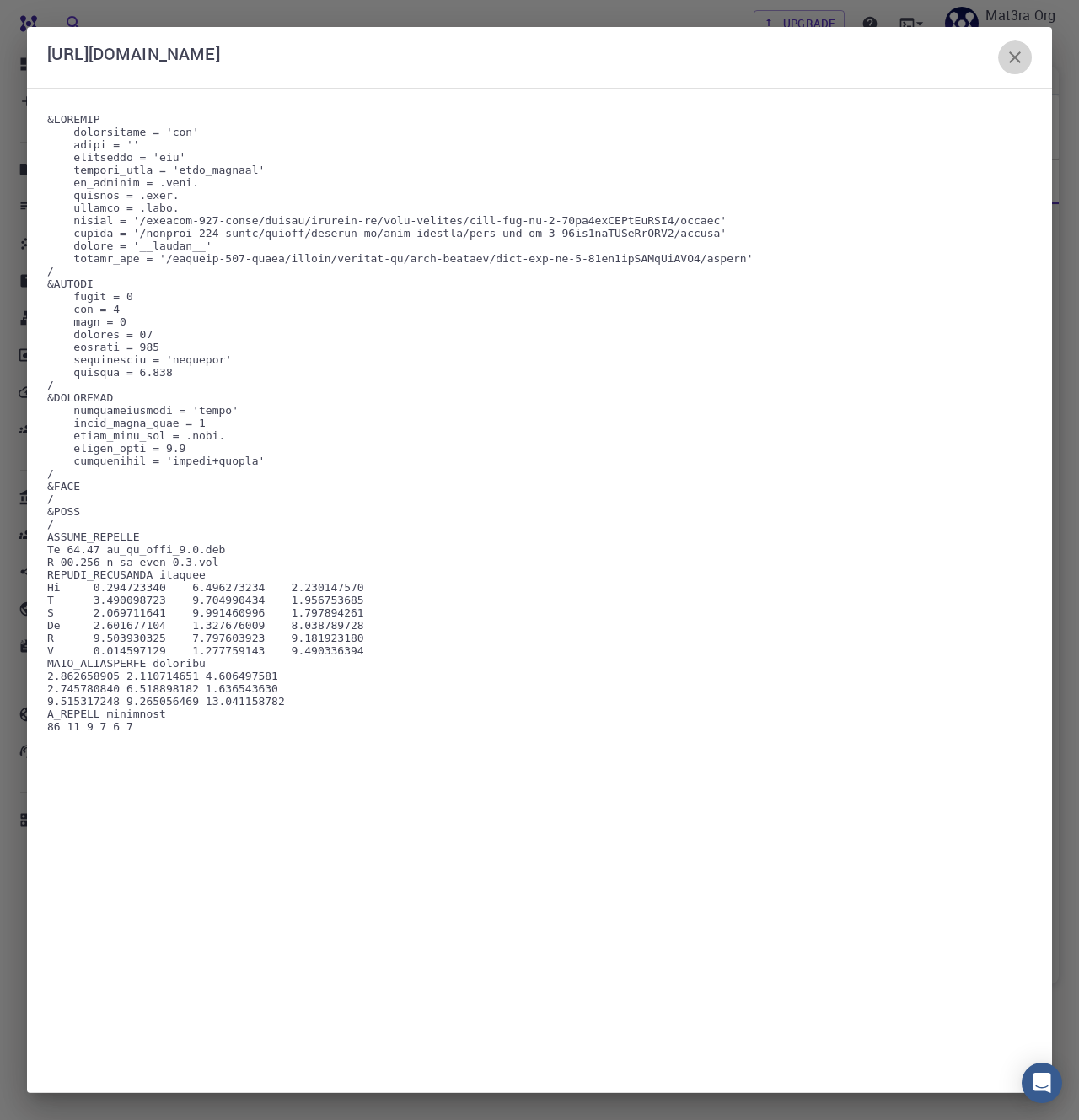
click at [1018, 58] on icon "button" at bounding box center [1015, 57] width 20 height 20
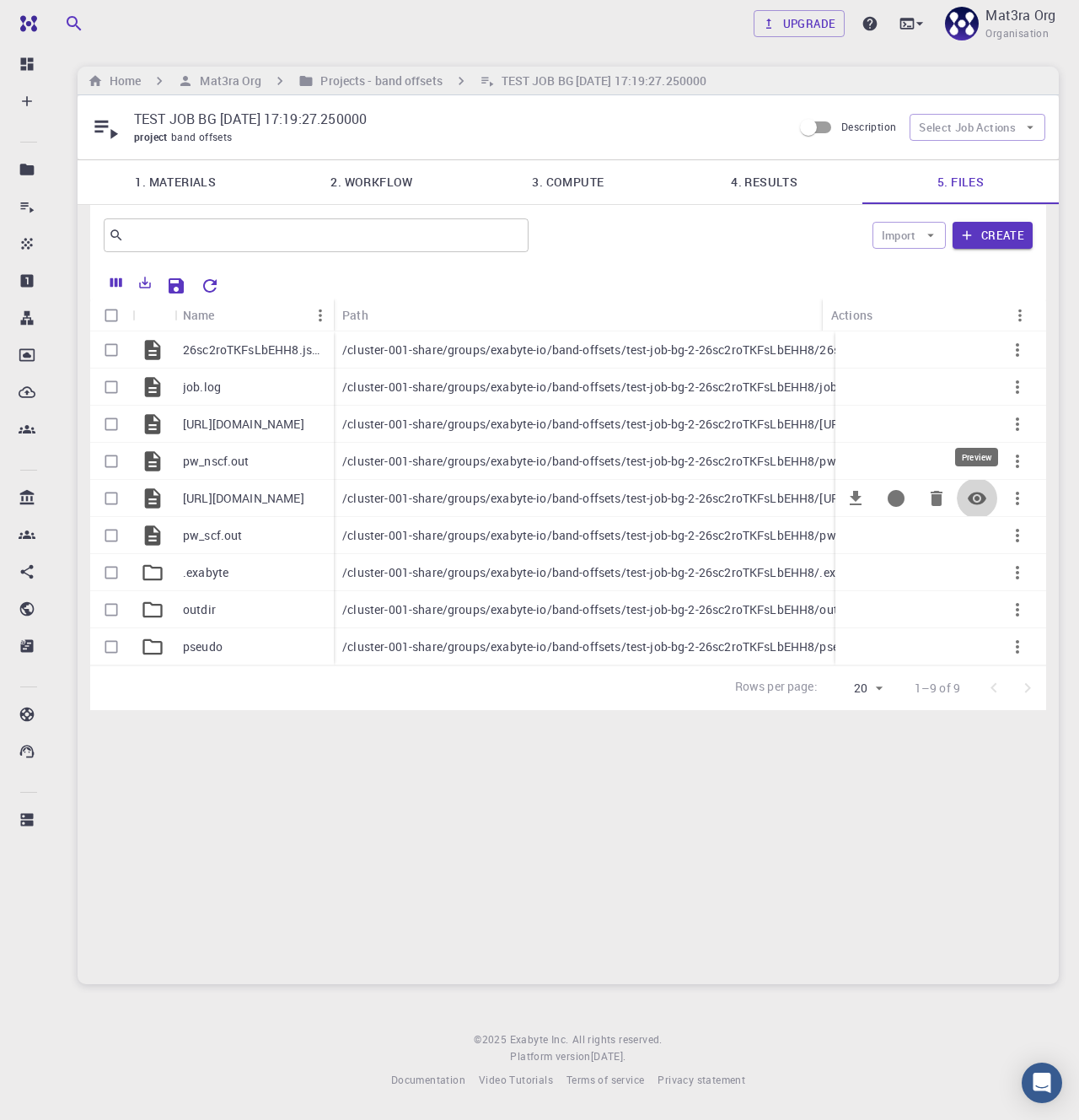
click at [983, 495] on icon "Preview" at bounding box center [977, 497] width 19 height 13
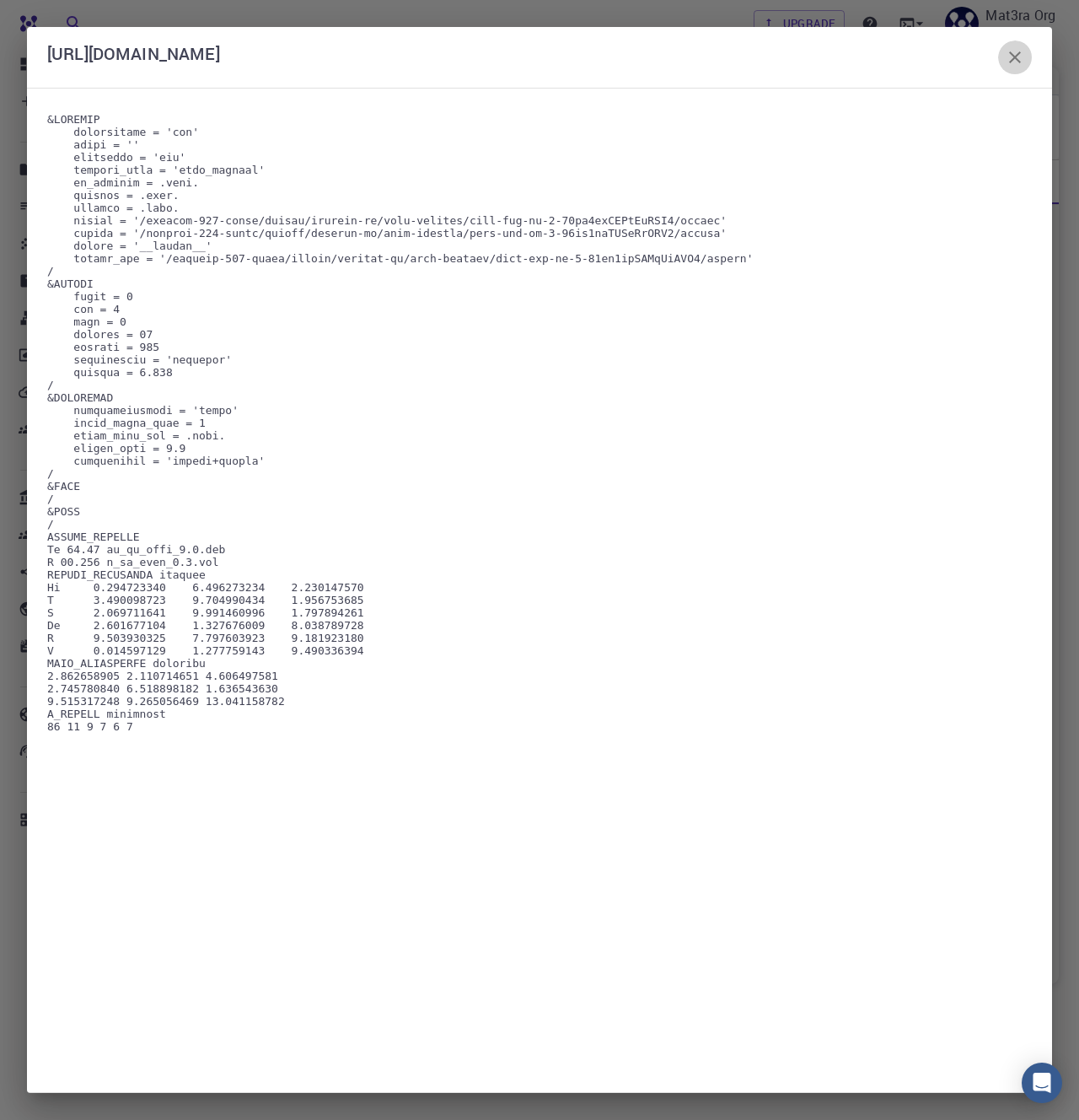
click at [1006, 61] on icon "button" at bounding box center [1015, 57] width 20 height 20
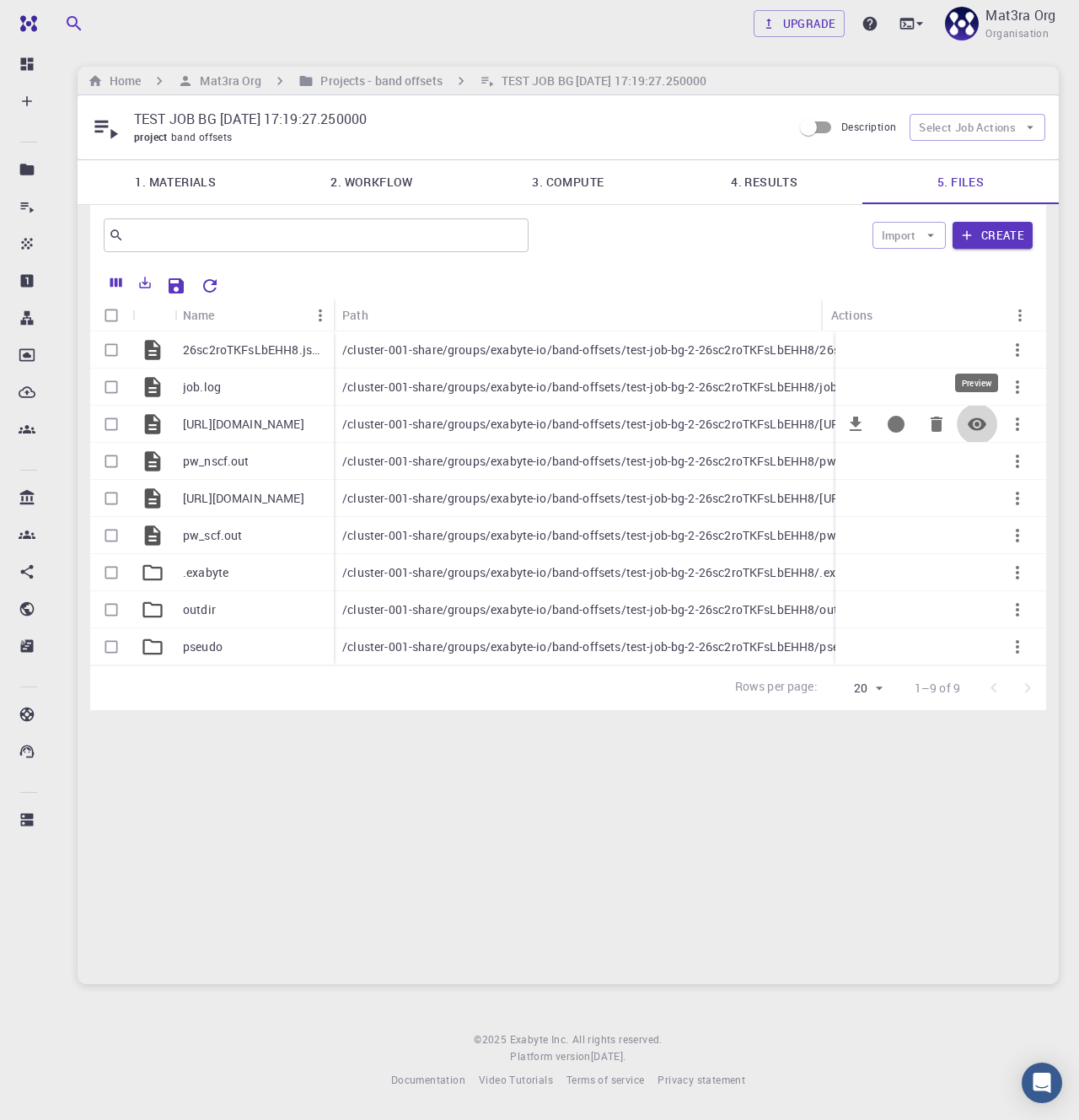
click at [987, 430] on button "Preview" at bounding box center [977, 425] width 40 height 41
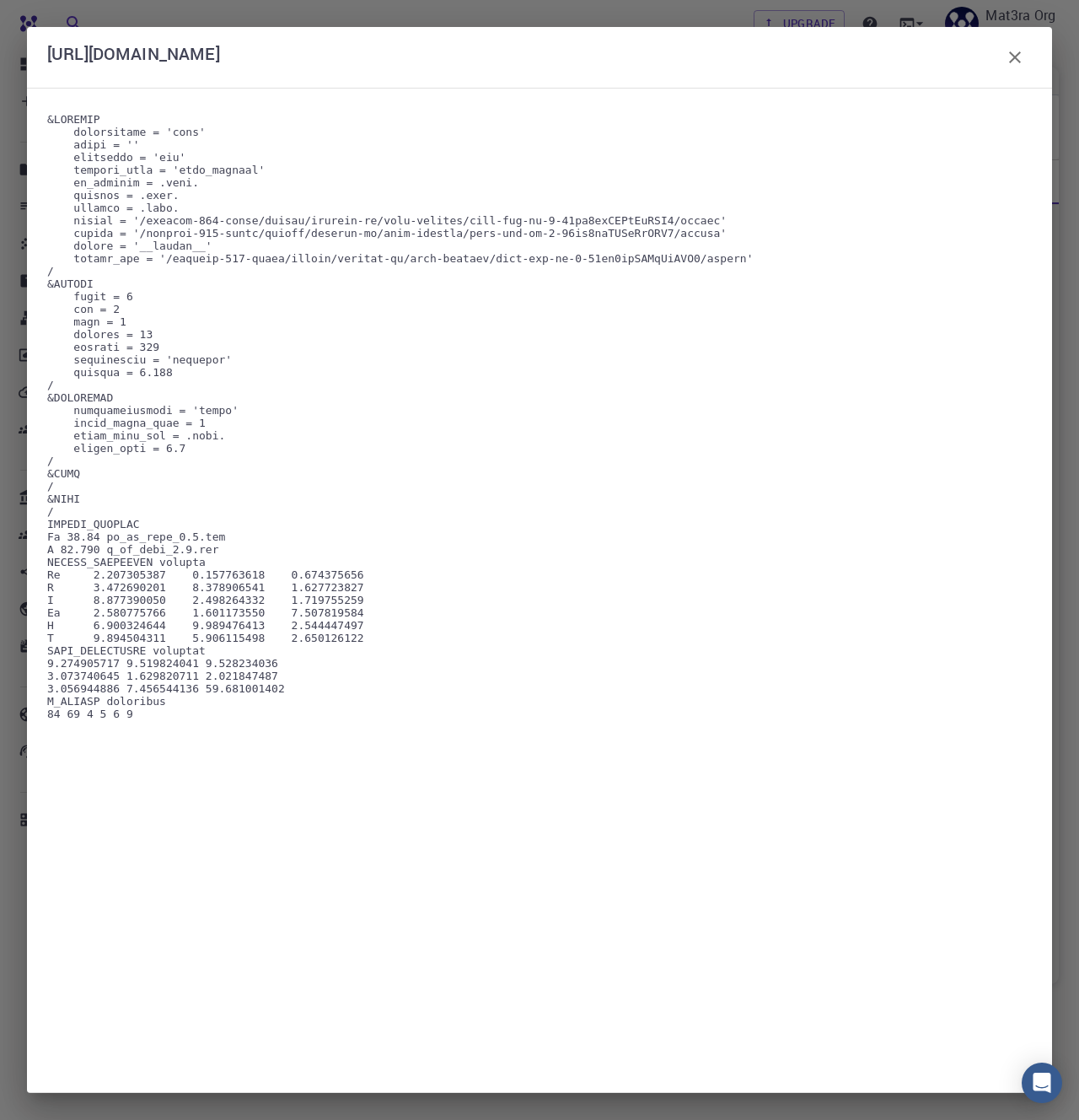
click at [1016, 56] on icon "button" at bounding box center [1015, 57] width 12 height 12
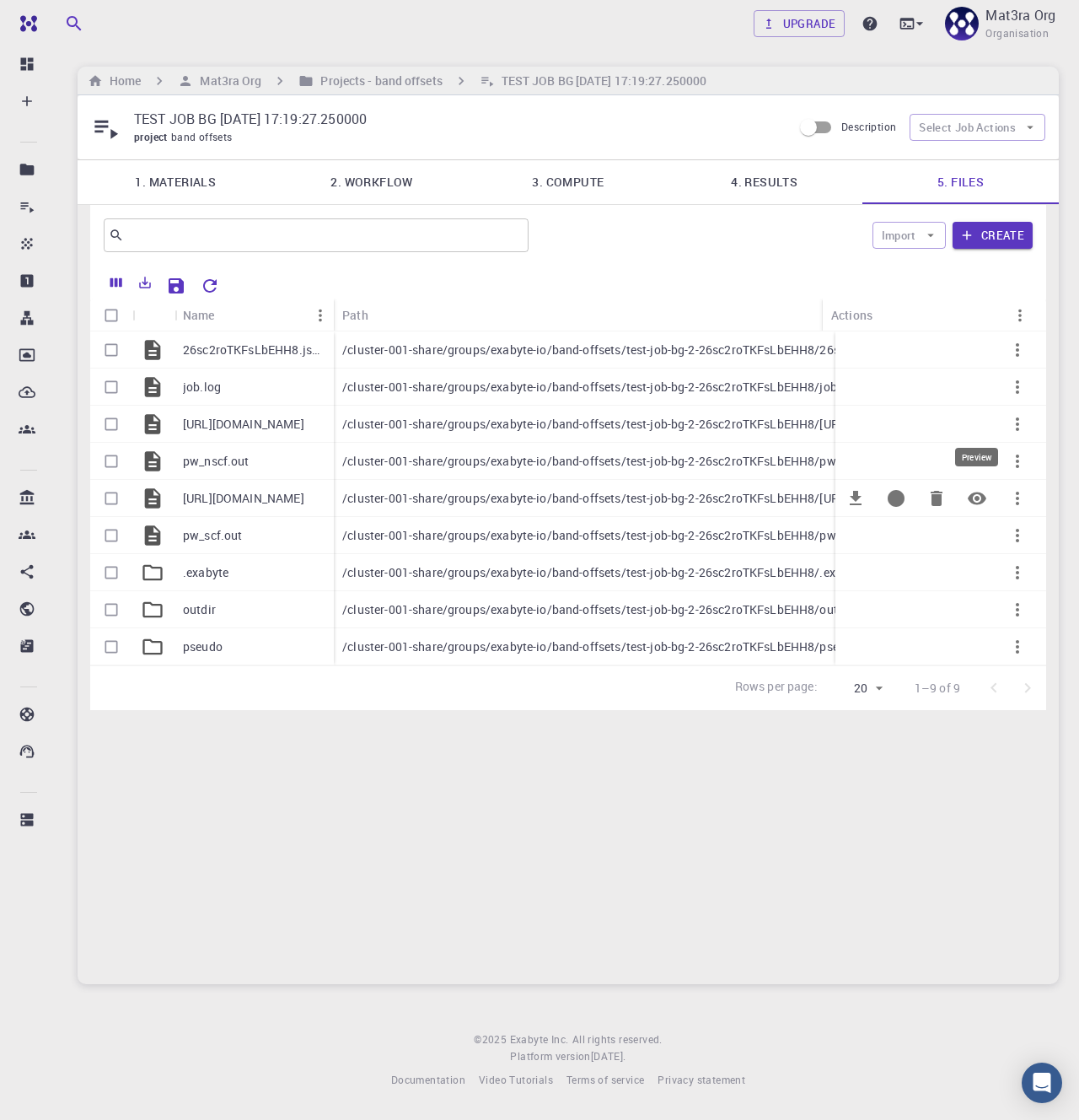
click at [985, 501] on icon "Preview" at bounding box center [977, 498] width 20 height 20
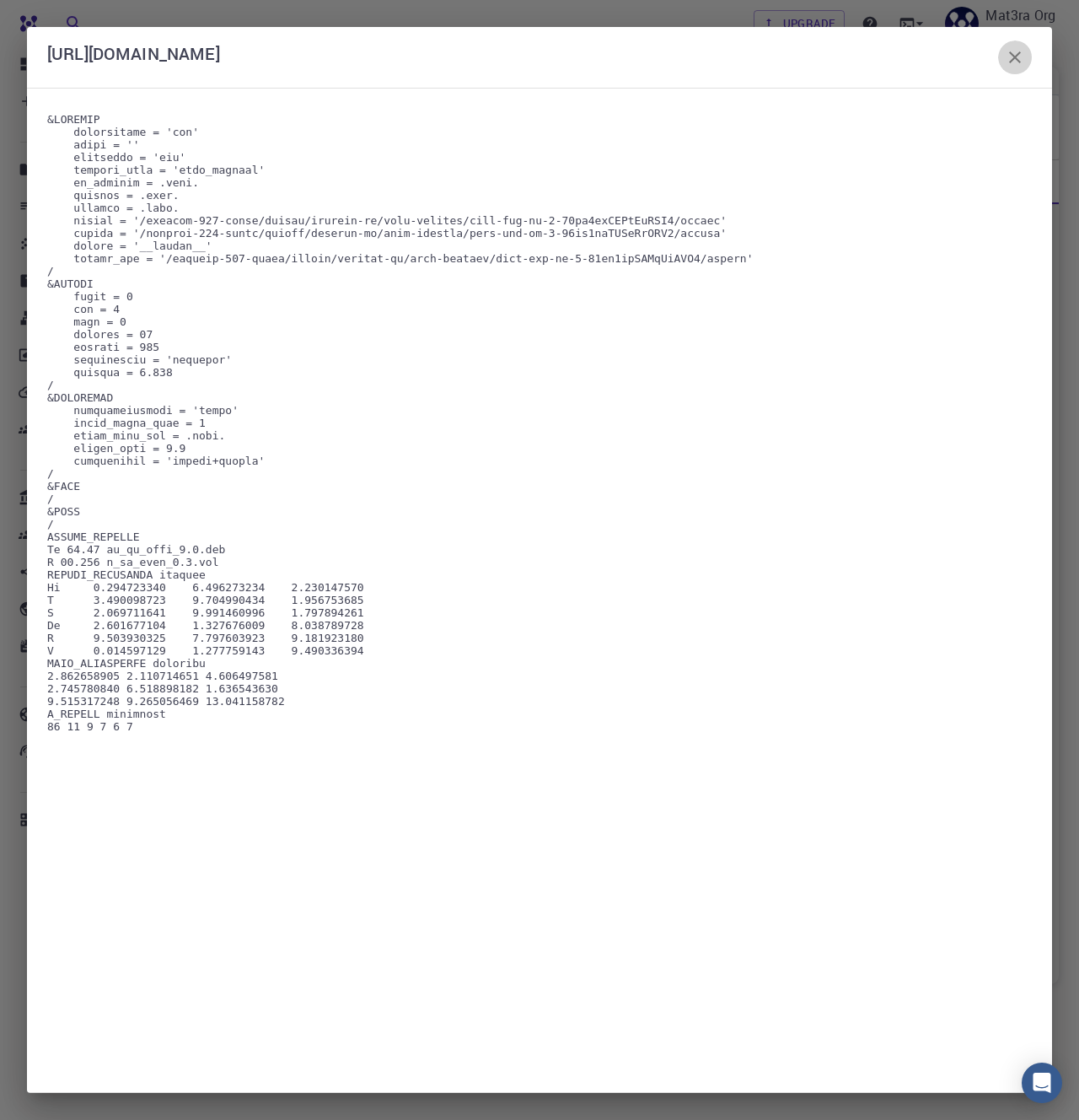
click at [1012, 58] on icon "button" at bounding box center [1015, 57] width 20 height 20
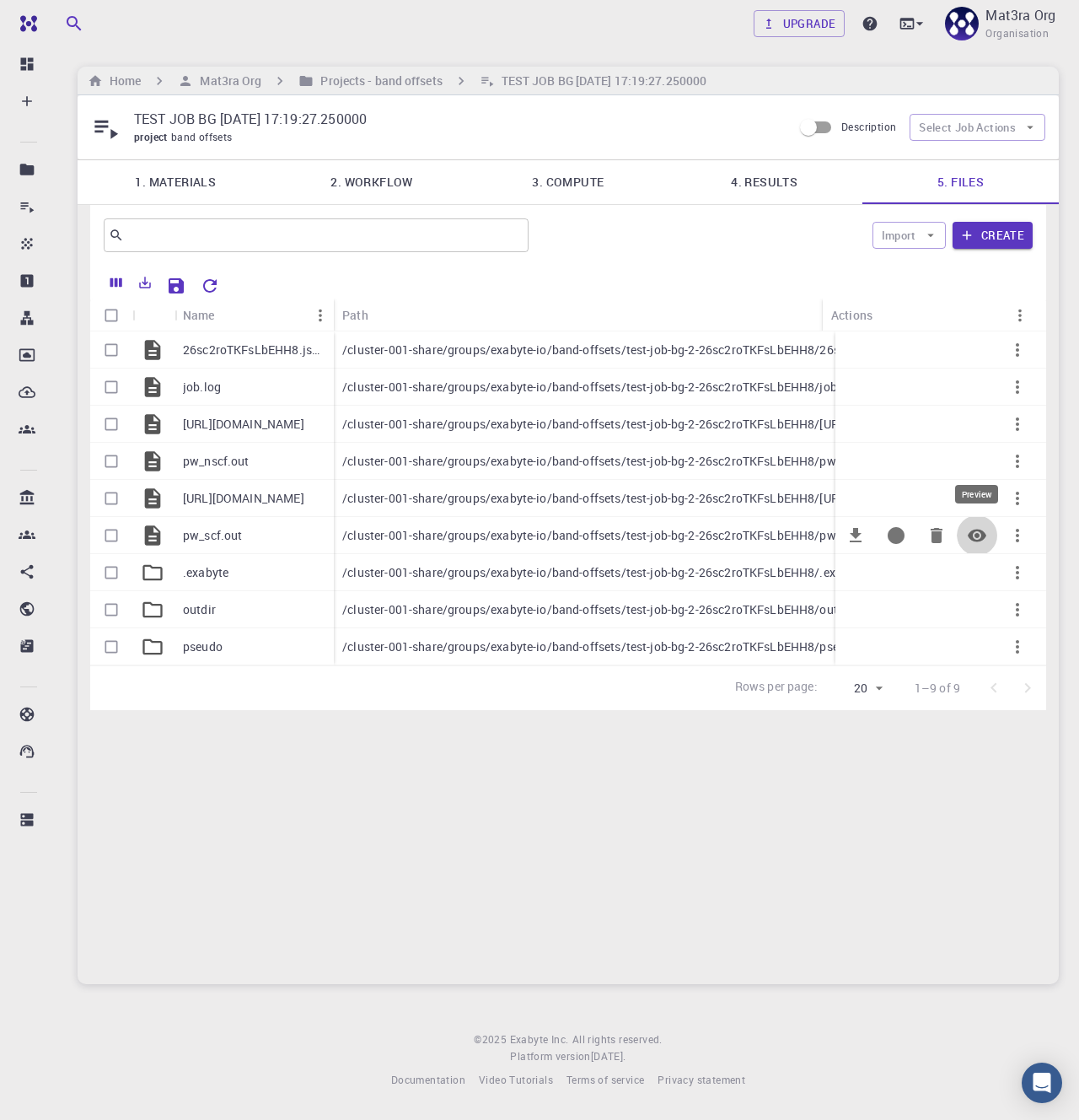
click at [977, 538] on icon "Preview" at bounding box center [977, 535] width 20 height 20
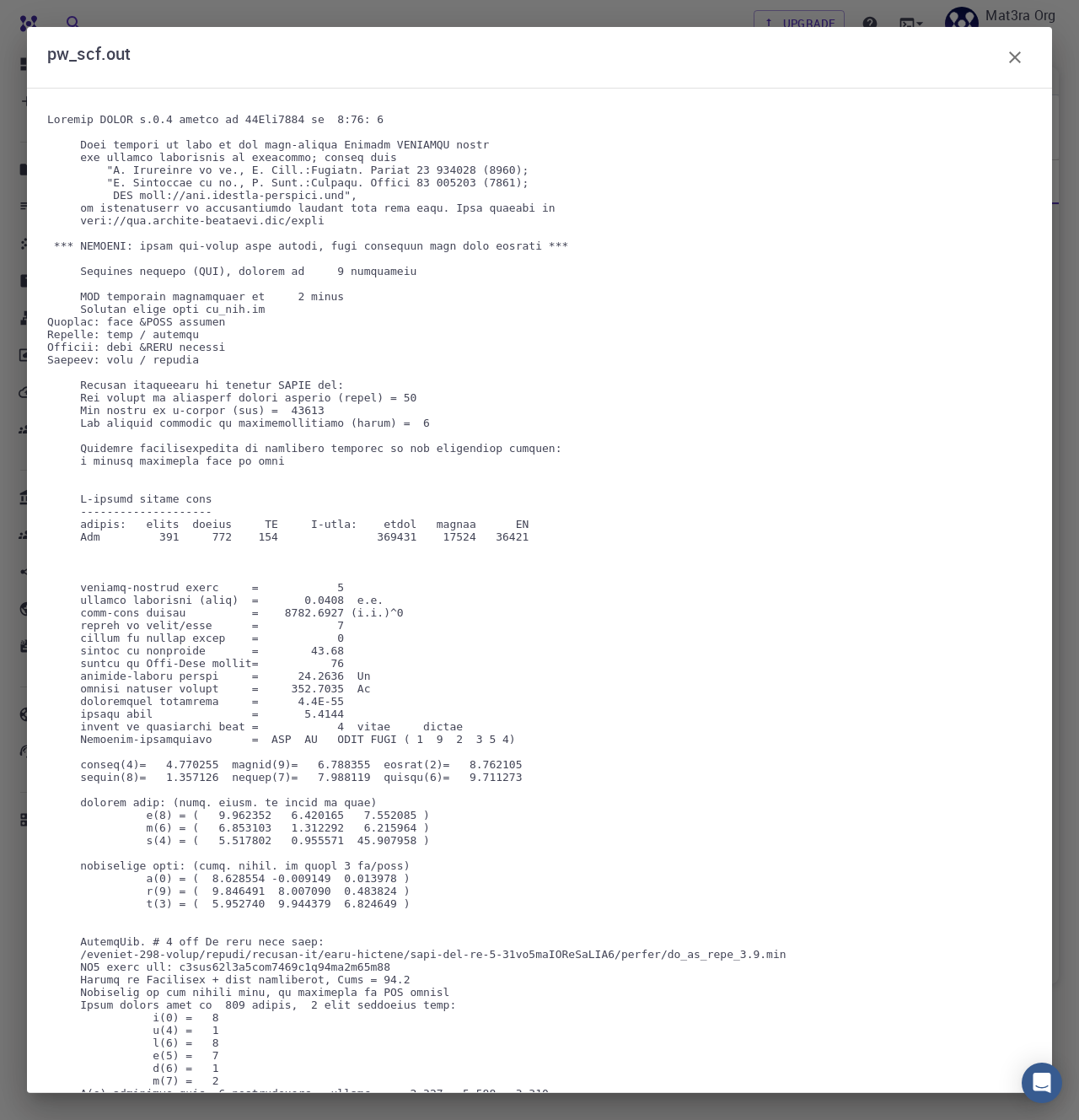
click at [1020, 57] on icon "button" at bounding box center [1015, 57] width 20 height 20
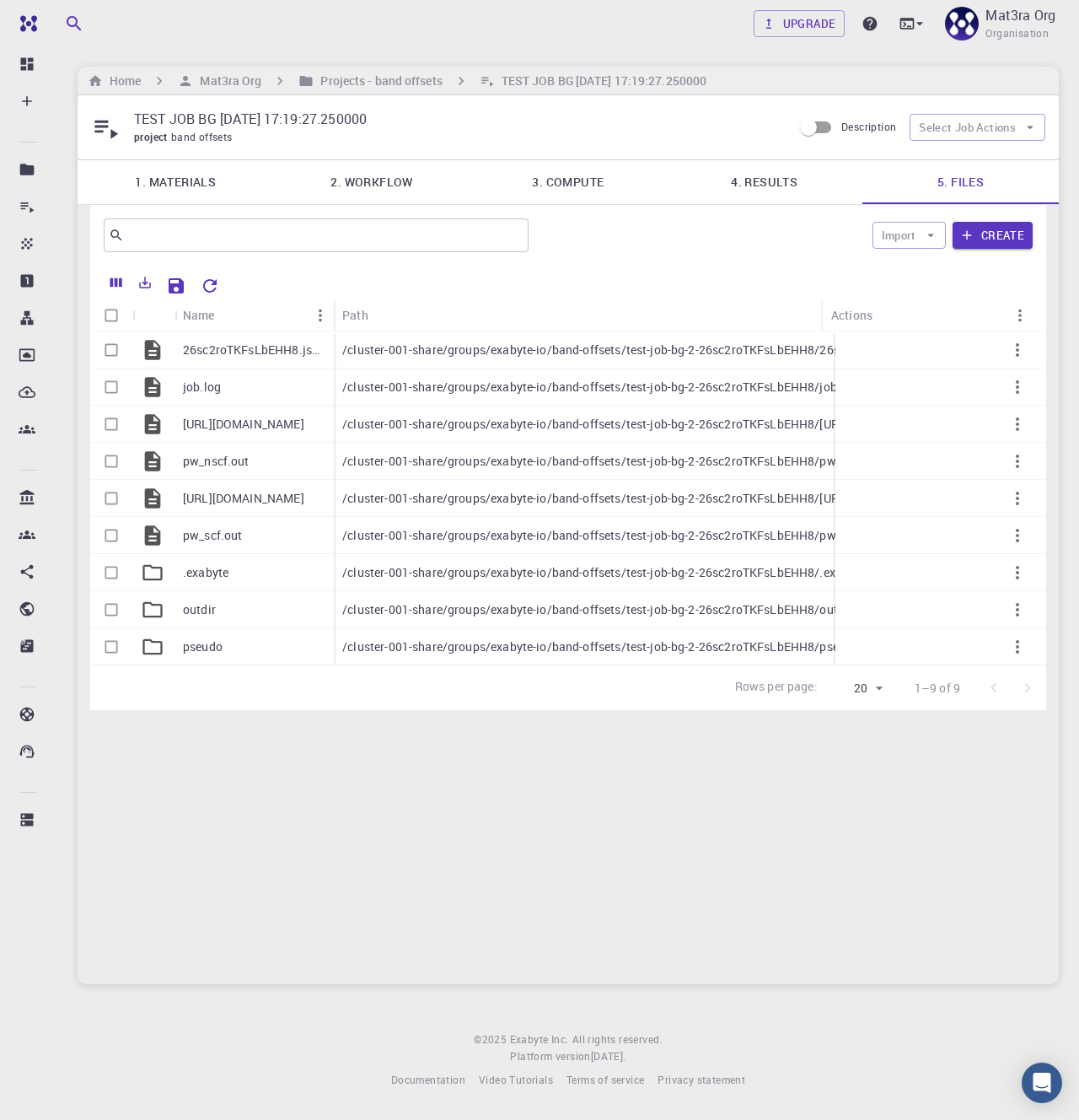
click at [418, 181] on link "2. Workflow" at bounding box center [372, 182] width 197 height 44
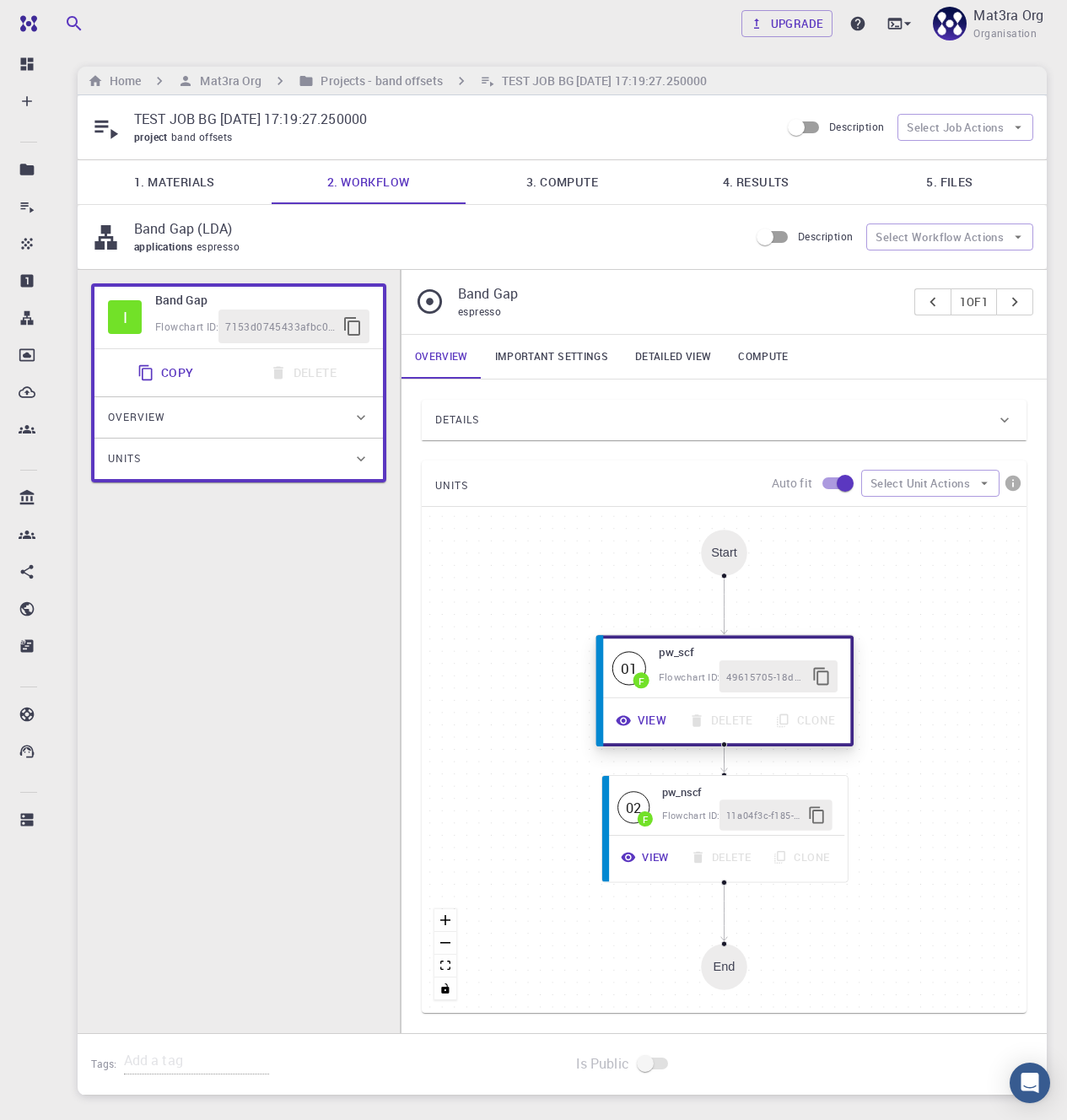
click at [627, 723] on icon "button" at bounding box center [623, 720] width 15 height 10
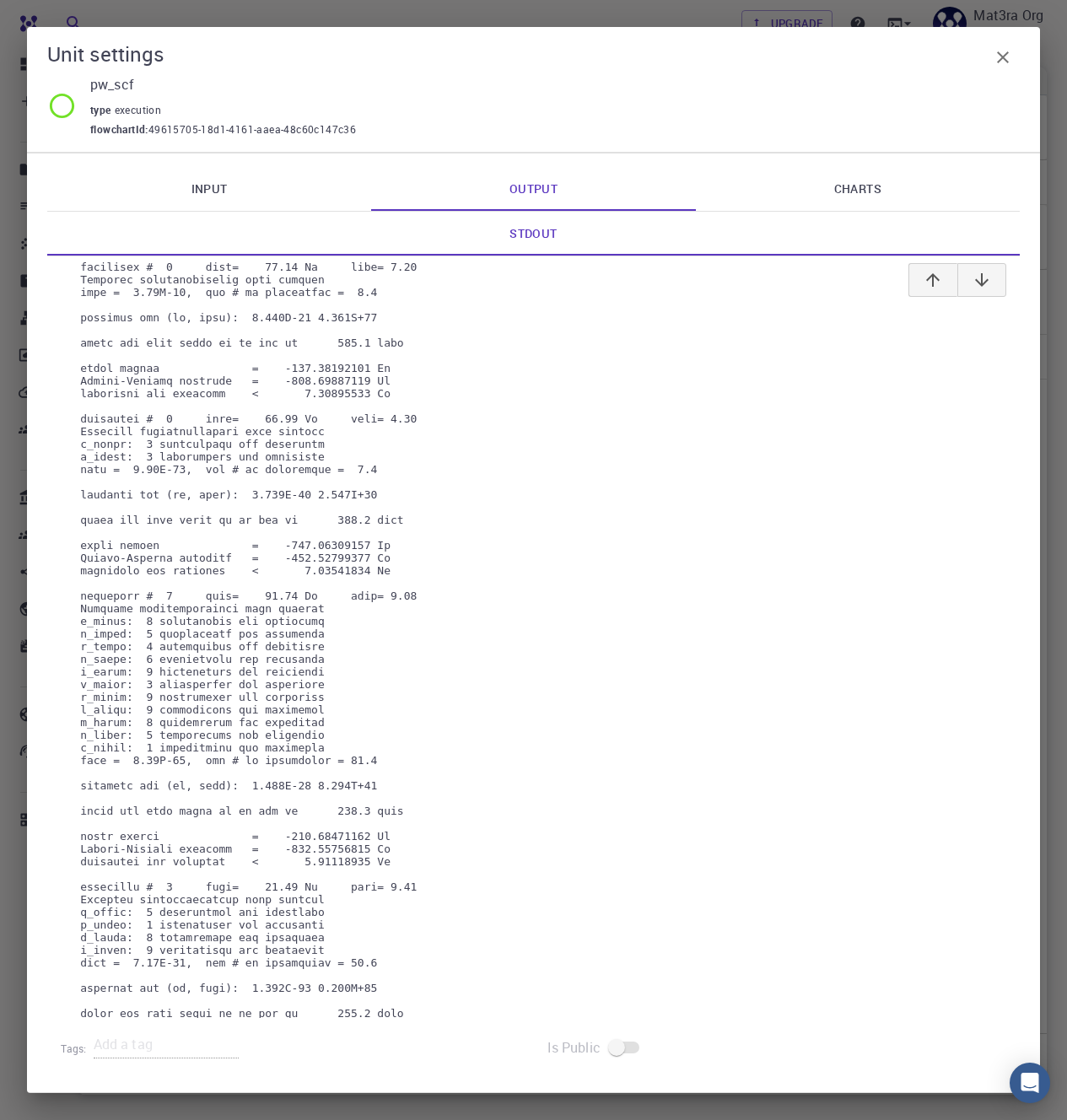
scroll to position [11176, 0]
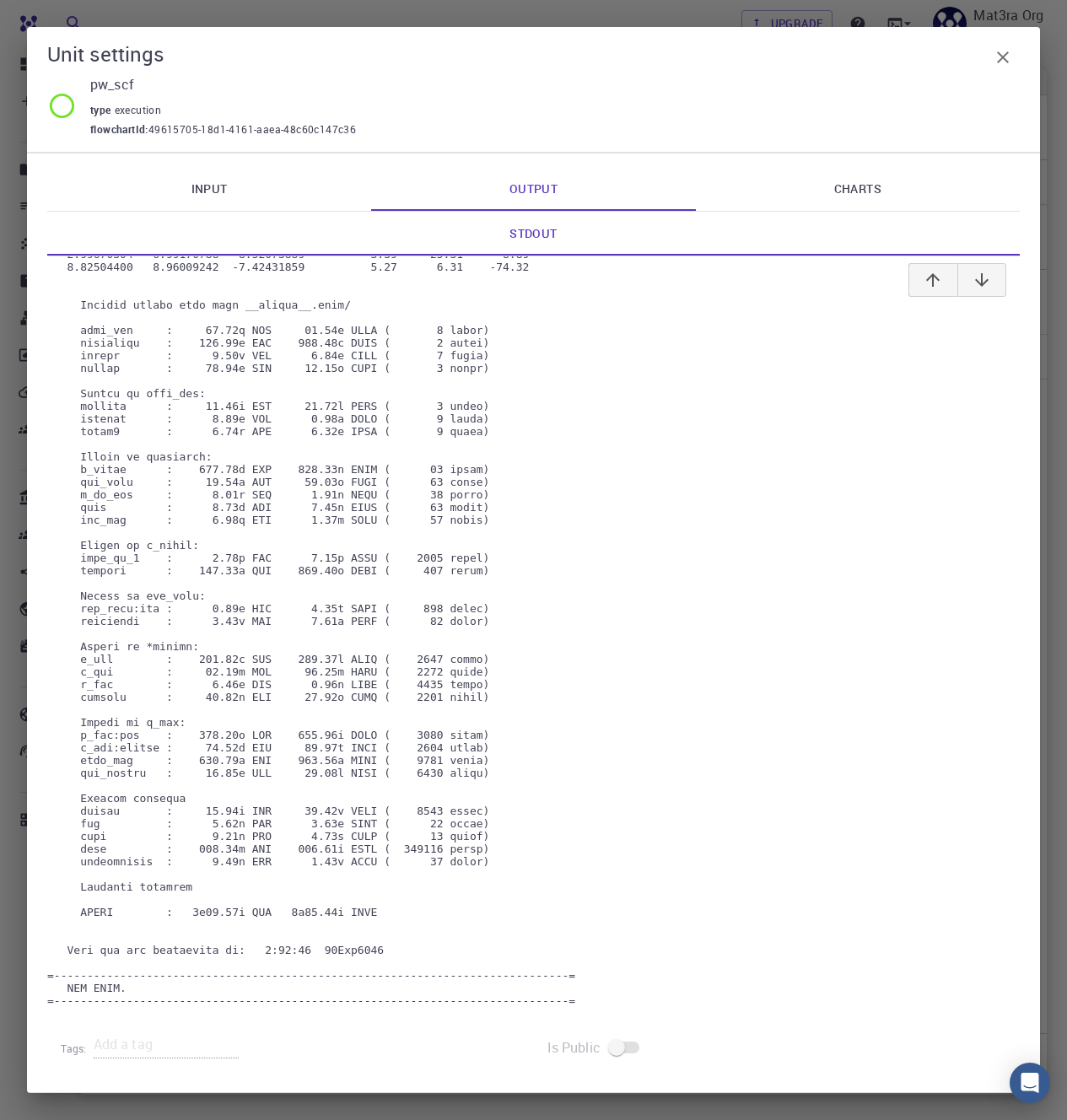
click at [182, 161] on div "Input Output Charts [URL][DOMAIN_NAME] 99 1 2 3 4 5 6 7 8 9 10 11 12 13 14 15 1…" at bounding box center [534, 623] width 1013 height 940
click at [187, 173] on link "Input" at bounding box center [209, 189] width 324 height 44
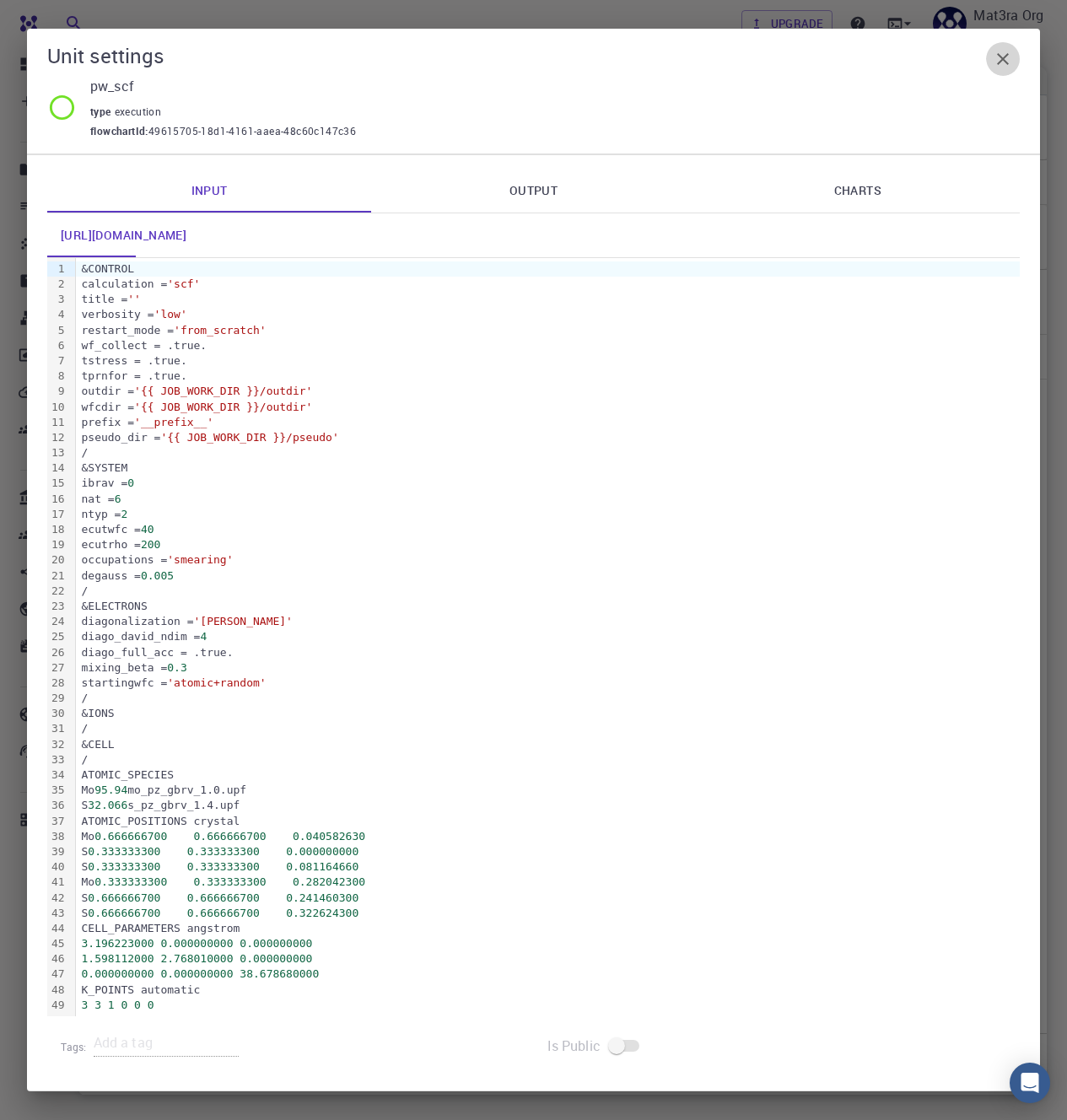
click at [1006, 51] on icon "button" at bounding box center [1003, 59] width 20 height 20
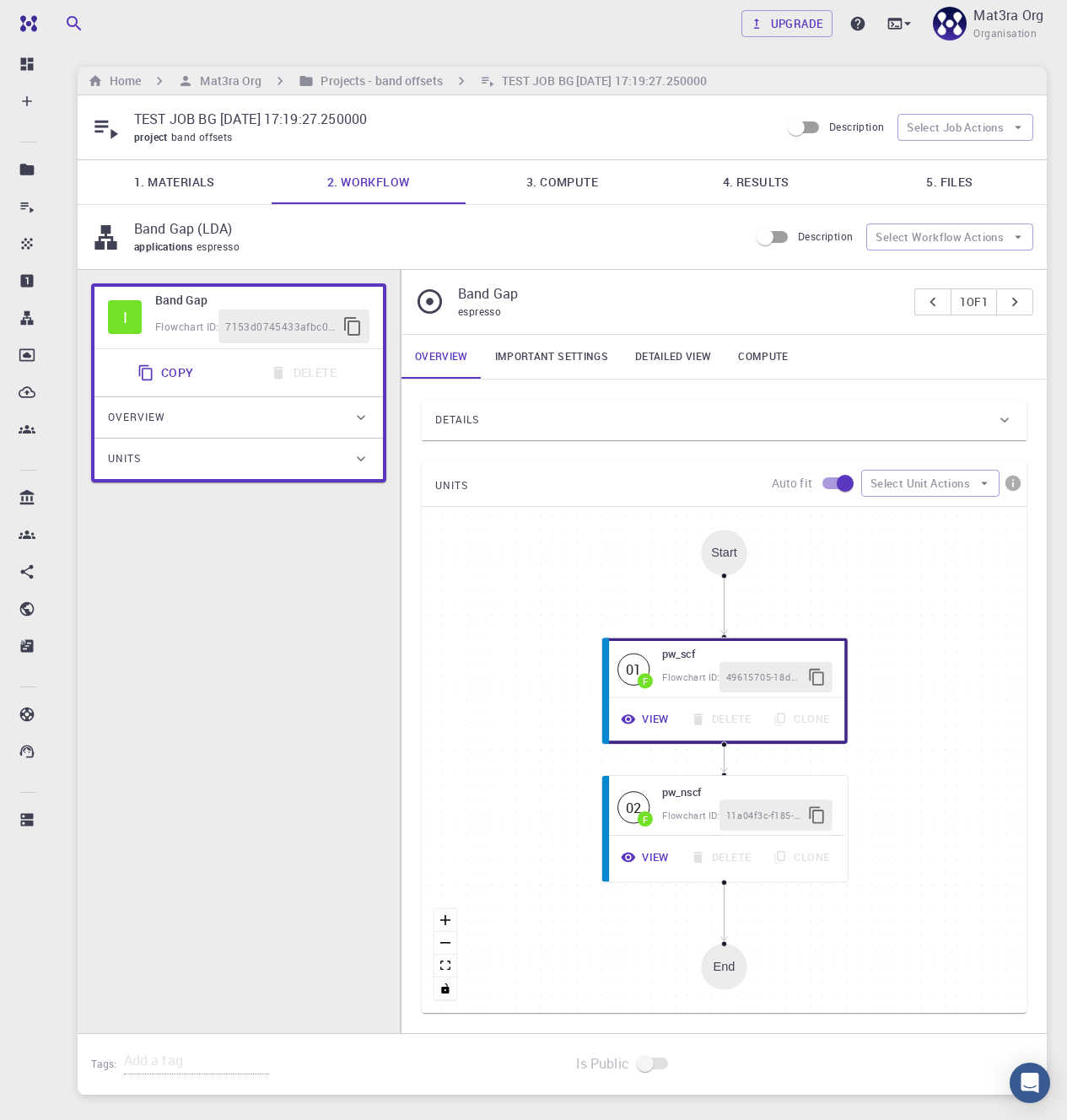
click at [571, 425] on div "Details" at bounding box center [716, 420] width 561 height 27
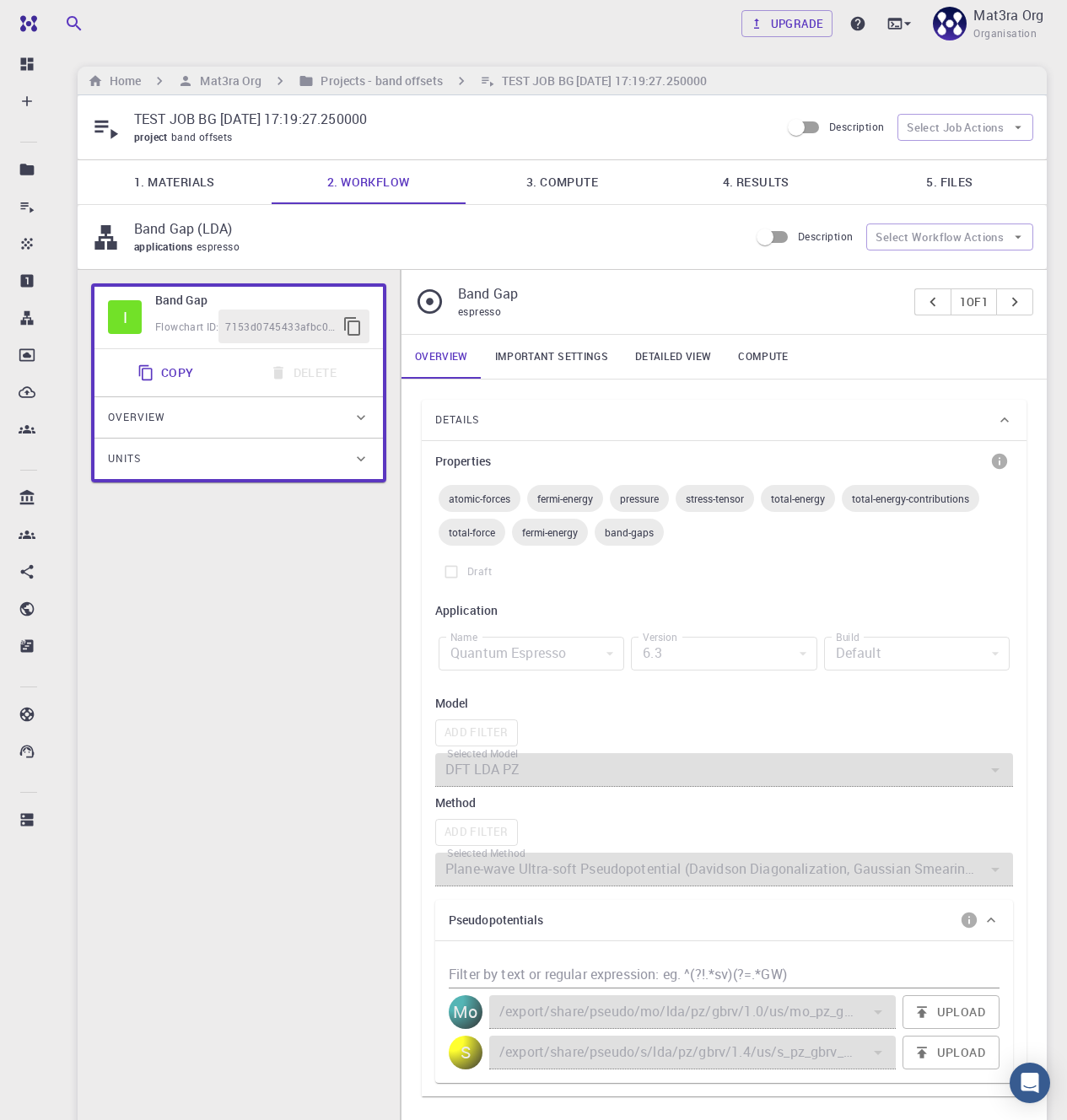
click at [571, 425] on div "Details" at bounding box center [716, 420] width 561 height 27
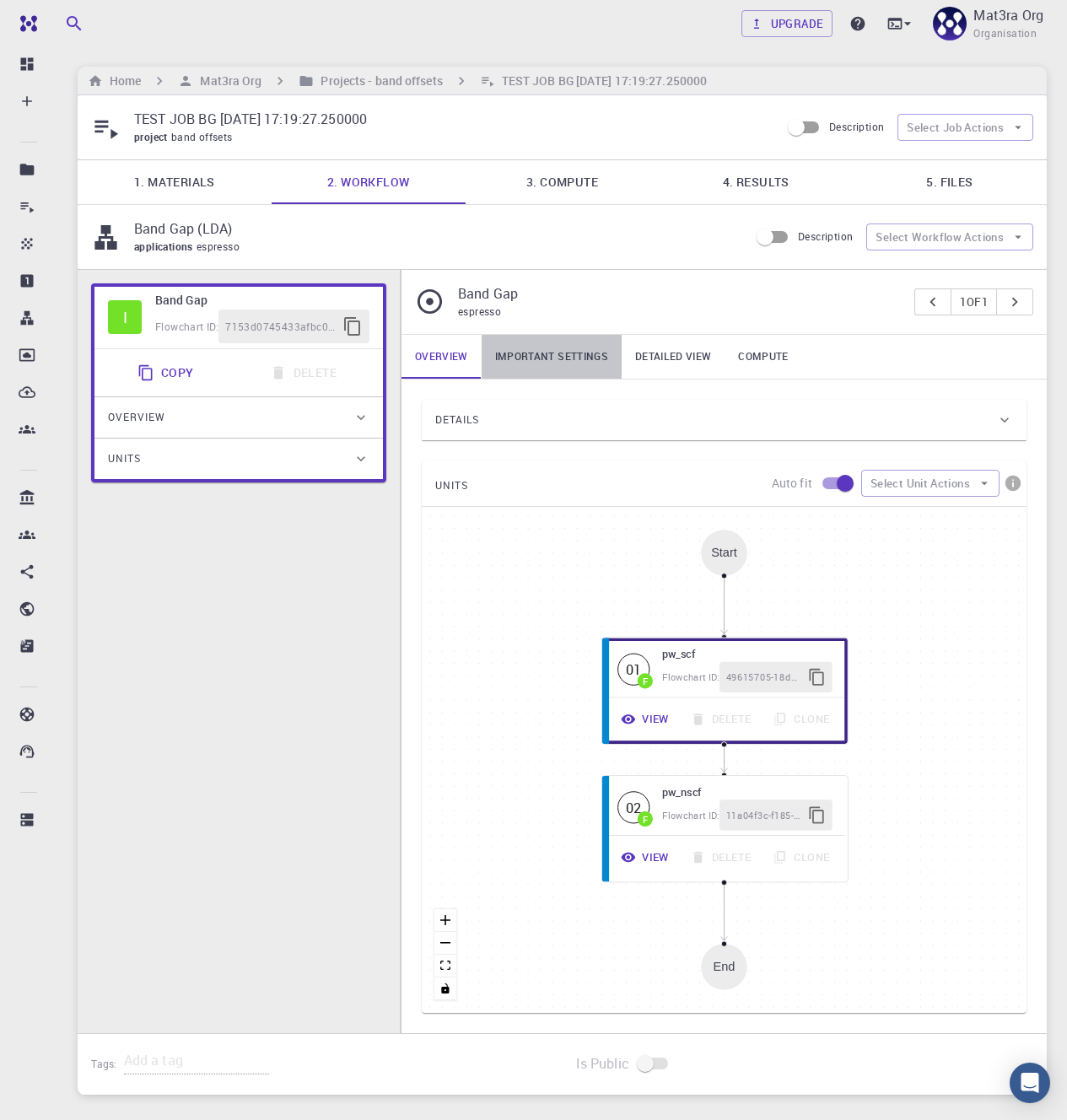
click at [566, 366] on link "Important settings" at bounding box center [551, 357] width 140 height 44
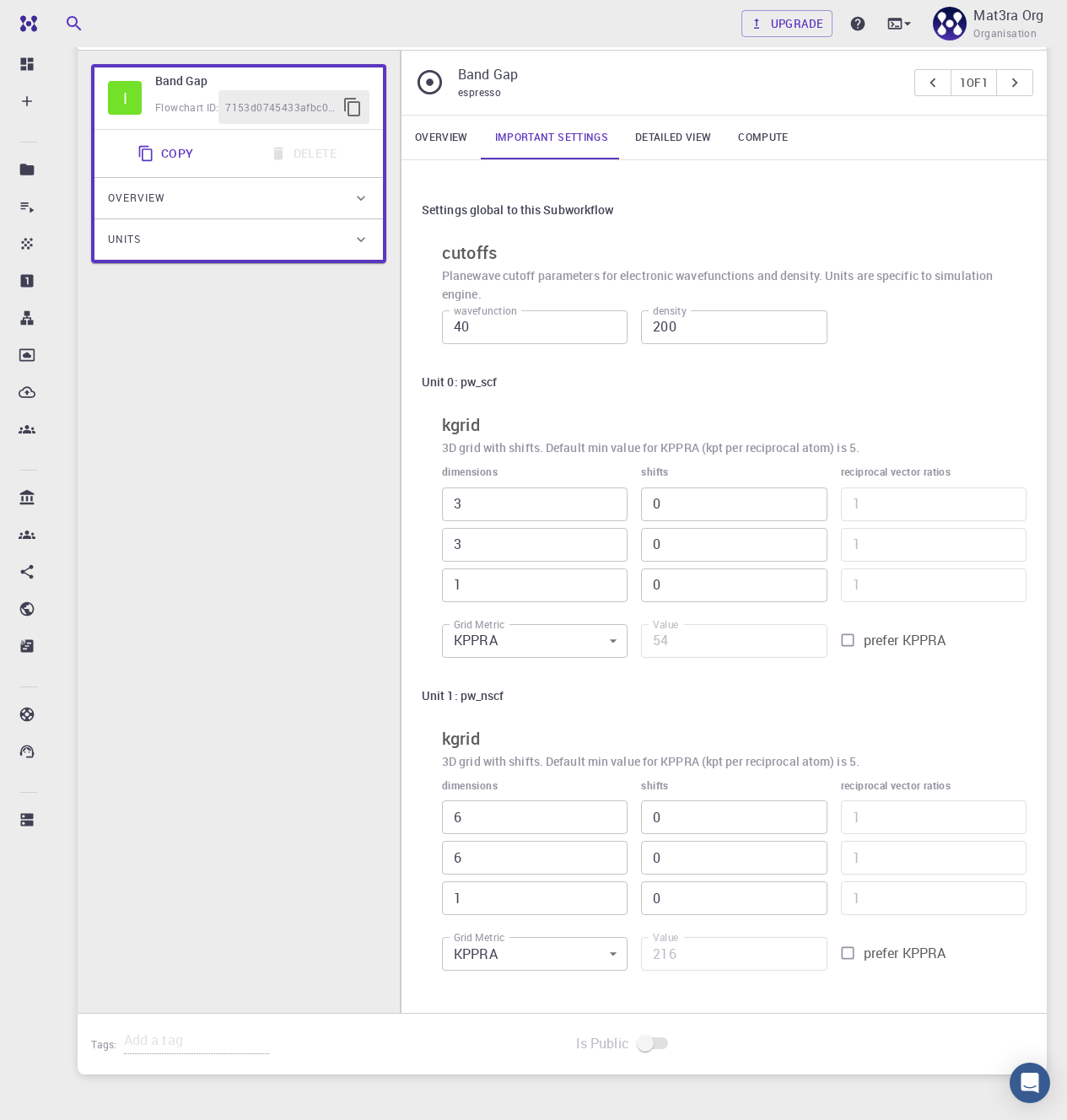
scroll to position [223, 0]
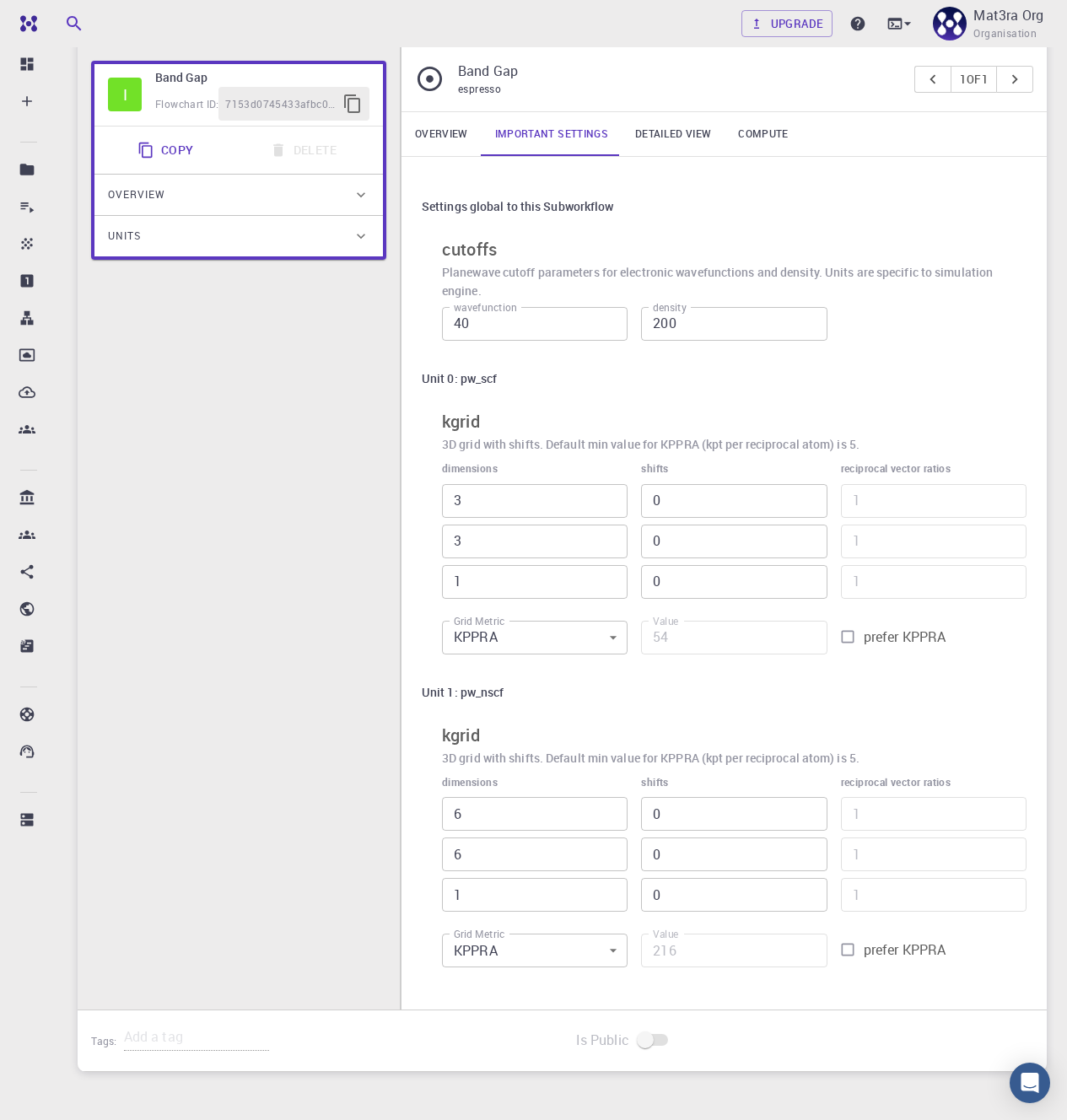
click at [1053, 622] on div "Upgrade Mat3ra Org Organisation Home Mat3ra Org Projects - band offsets TEST JO…" at bounding box center [562, 490] width 1010 height 1426
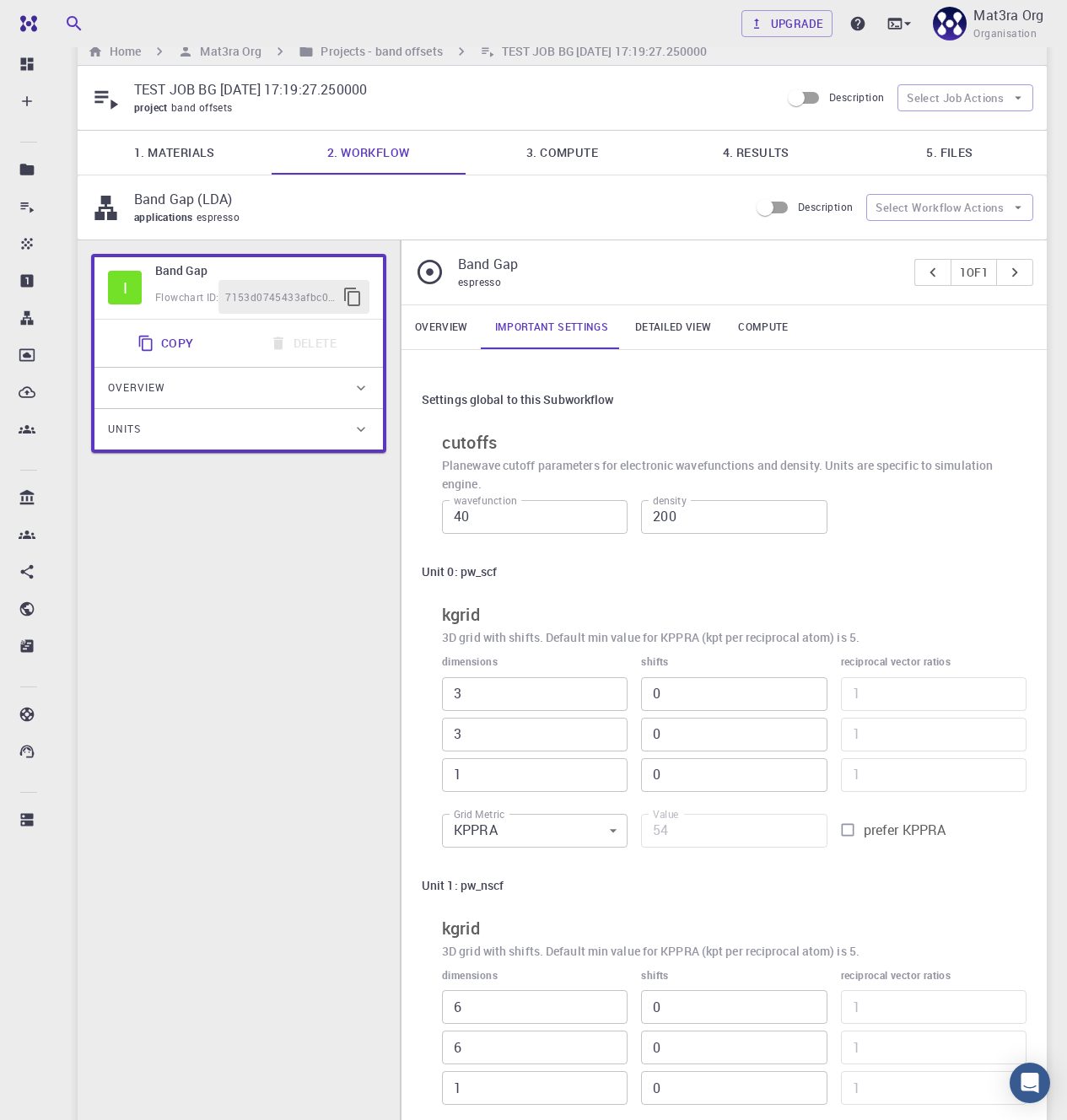
scroll to position [24, 0]
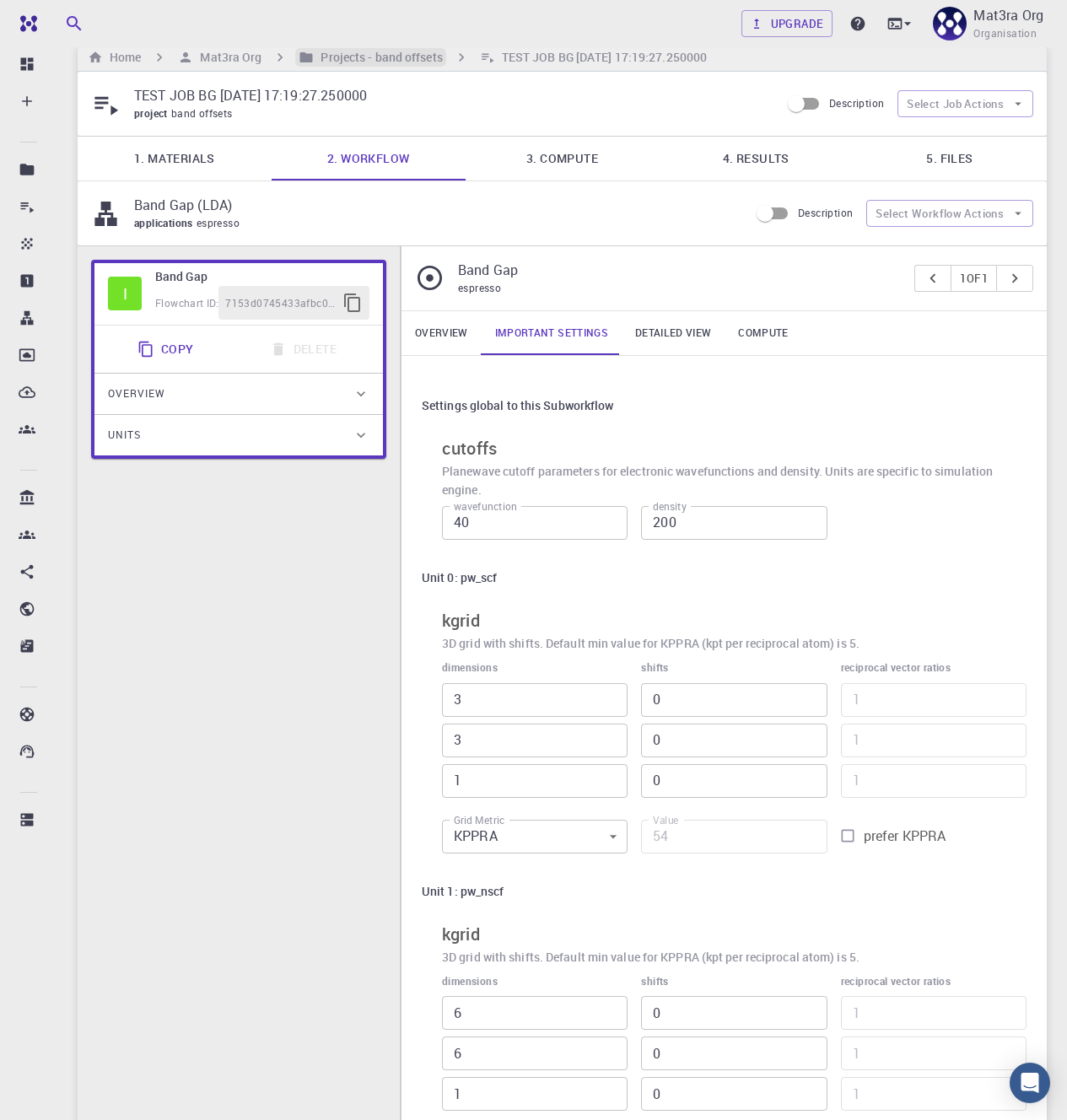
click at [355, 54] on h6 "Projects - band offsets" at bounding box center [378, 57] width 128 height 19
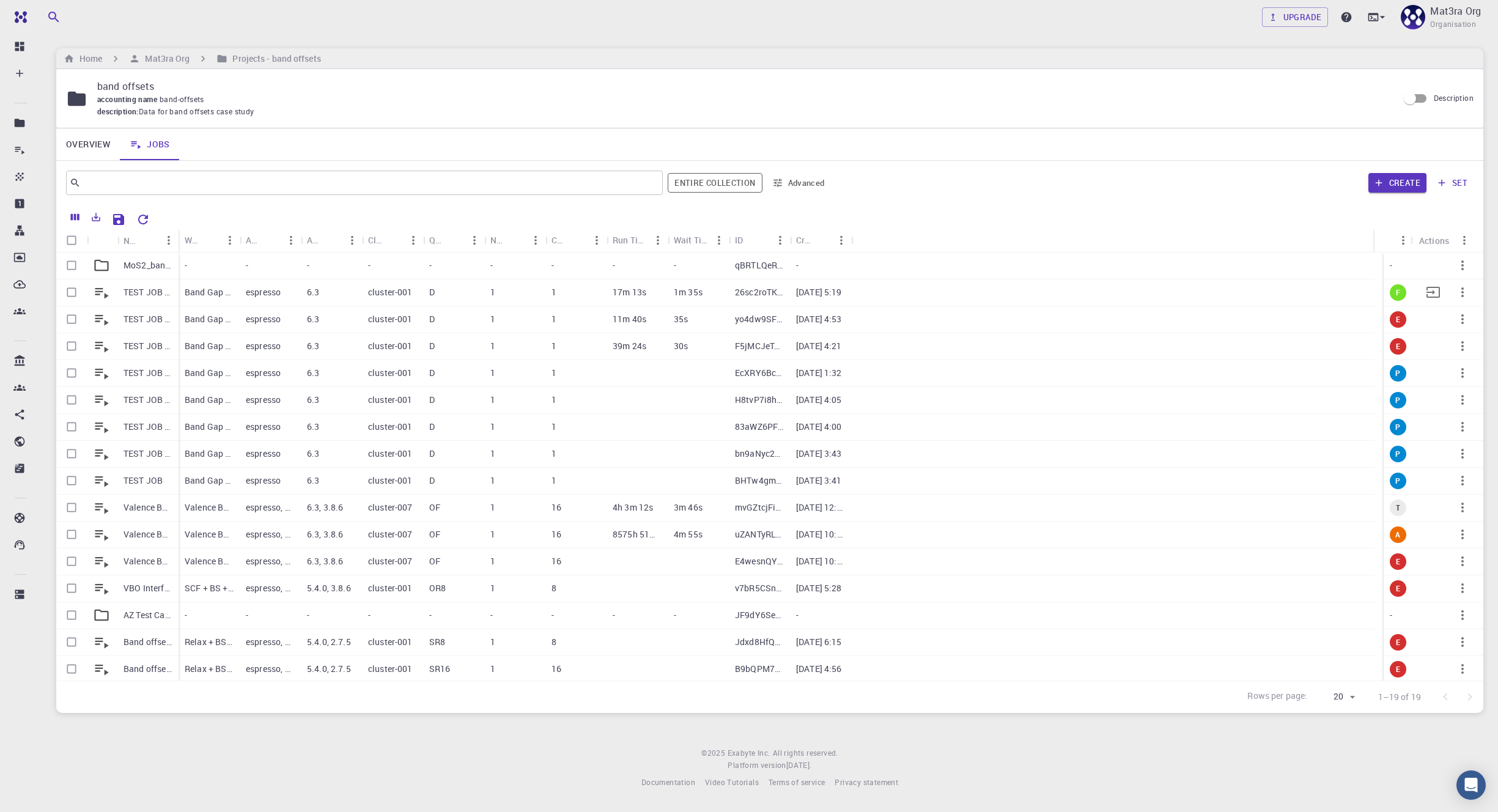
click at [773, 289] on icon "button" at bounding box center [1463, 292] width 15 height 15
click at [773, 374] on span "Expand" at bounding box center [1461, 379] width 26 height 12
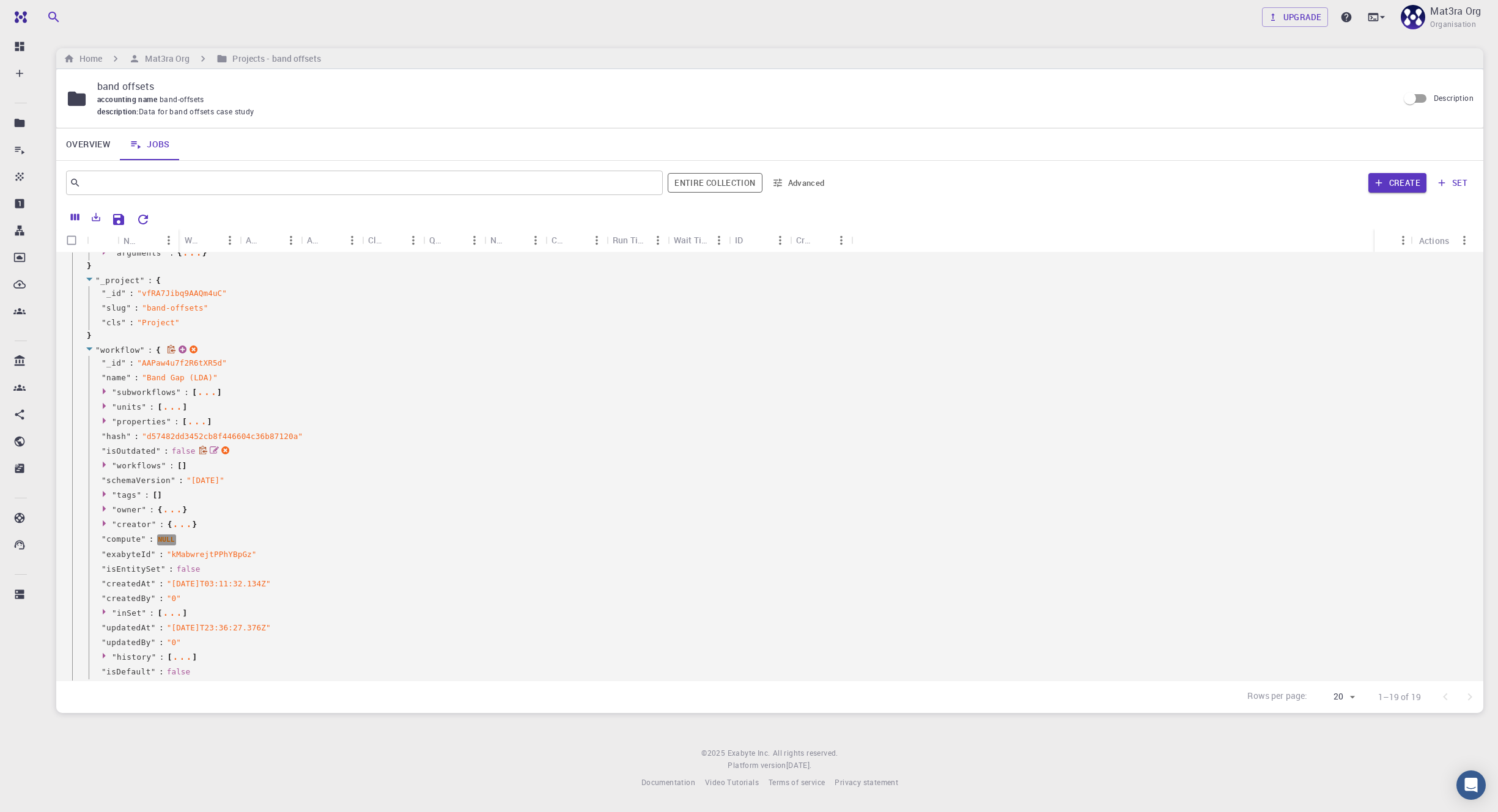
scroll to position [315, 0]
click at [108, 389] on icon at bounding box center [106, 389] width 9 height 8
click at [121, 402] on icon at bounding box center [121, 402] width 3 height 6
click at [140, 490] on icon at bounding box center [139, 488] width 9 height 8
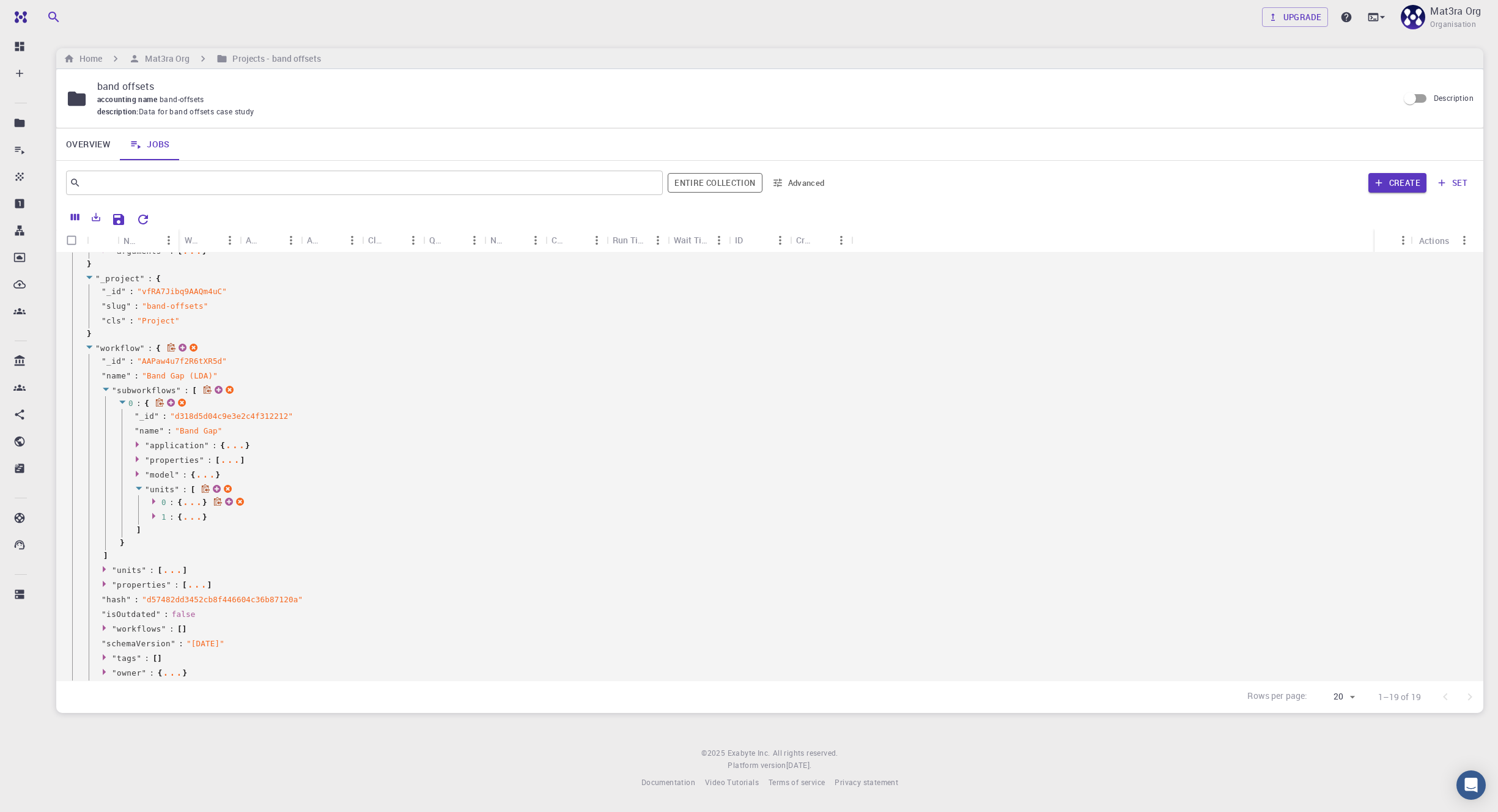
click at [152, 499] on icon at bounding box center [154, 501] width 3 height 6
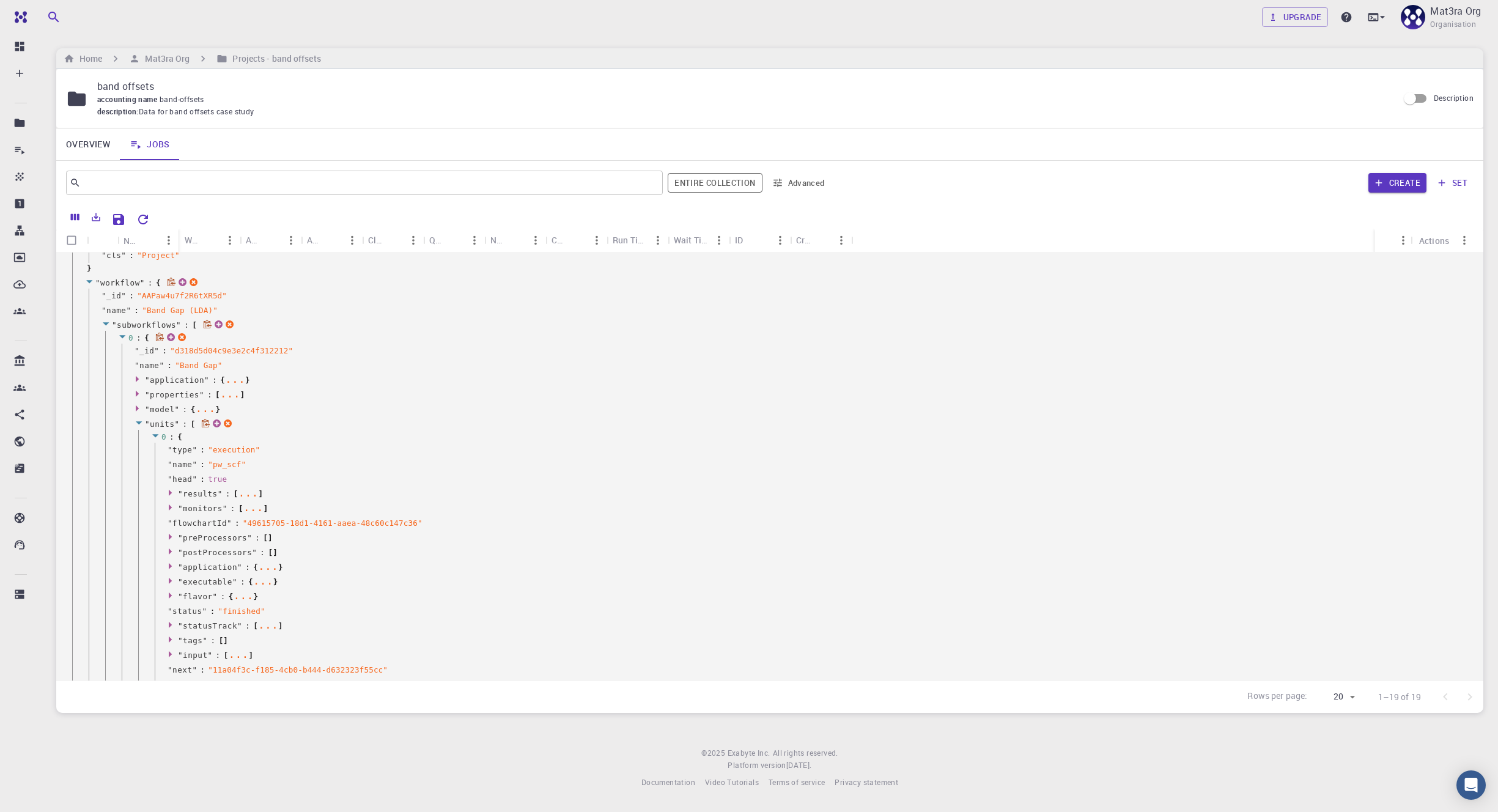
scroll to position [512, 0]
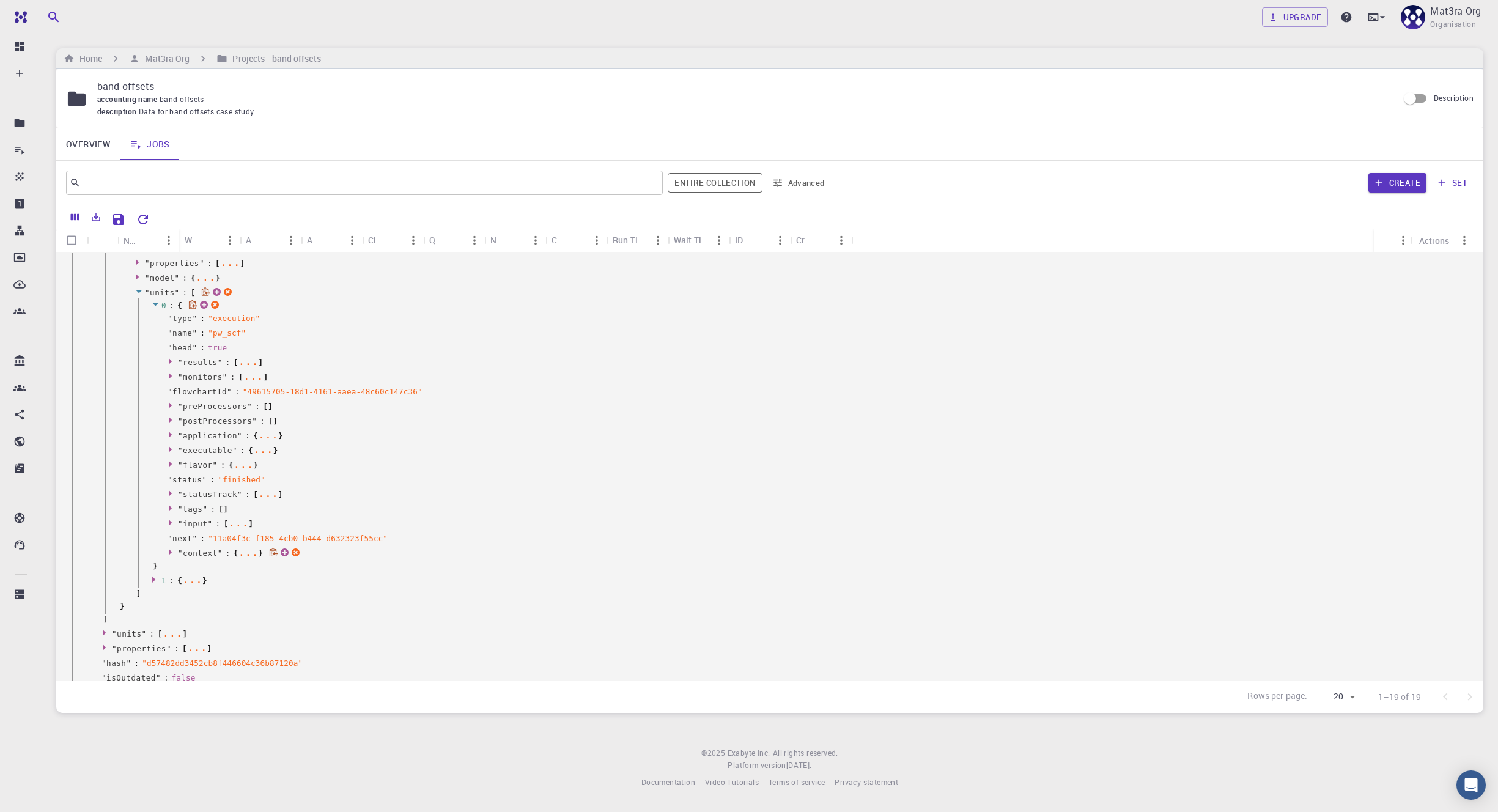
click at [170, 550] on icon at bounding box center [170, 552] width 3 height 6
click at [186, 559] on div "" kgrid " : { ... }" at bounding box center [812, 566] width 1281 height 15
click at [186, 564] on icon at bounding box center [187, 565] width 3 height 6
click at [201, 575] on icon at bounding box center [205, 577] width 9 height 8
click at [170, 524] on icon at bounding box center [170, 523] width 3 height 6
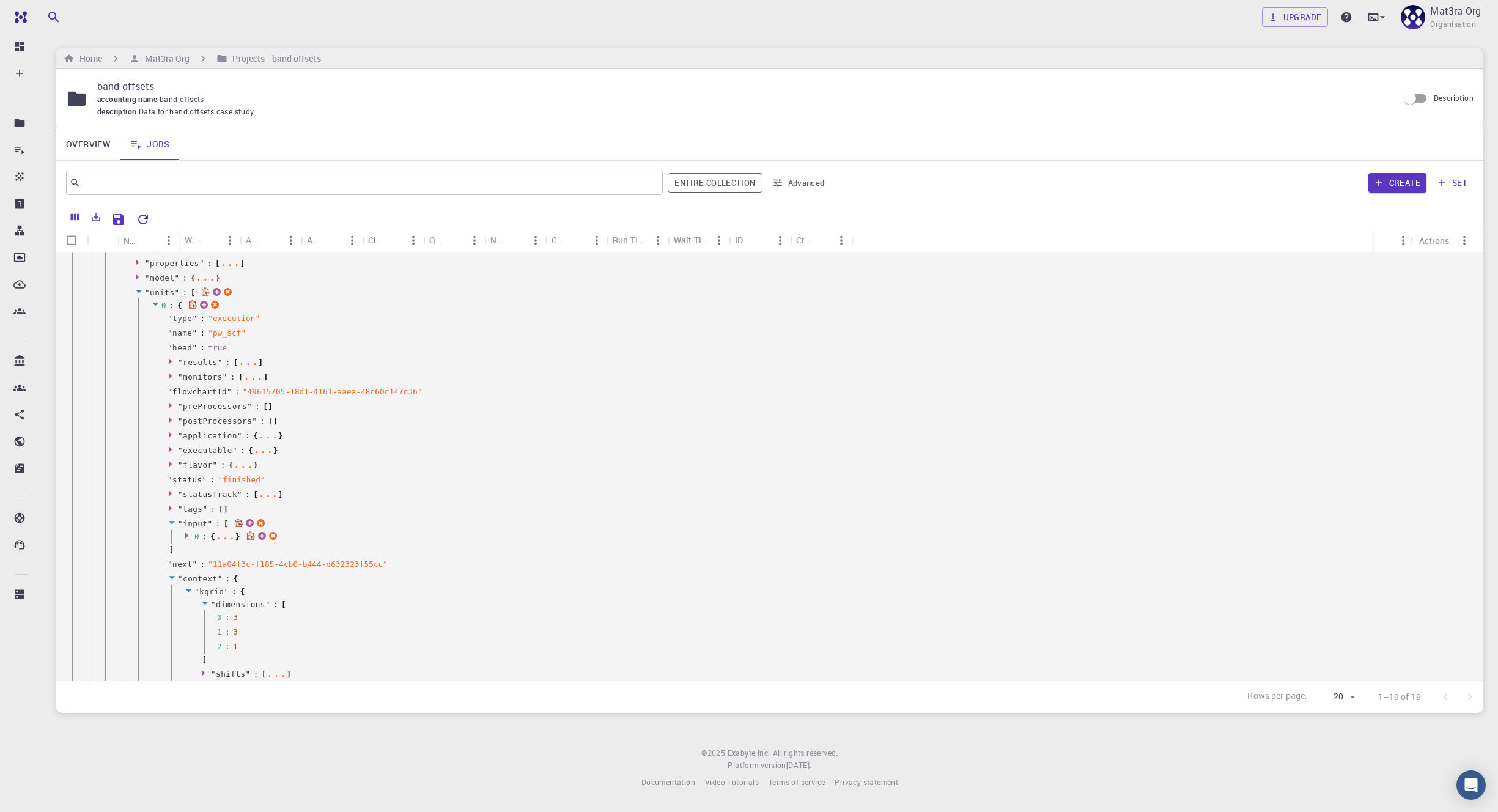
click at [187, 532] on icon at bounding box center [188, 535] width 9 height 8
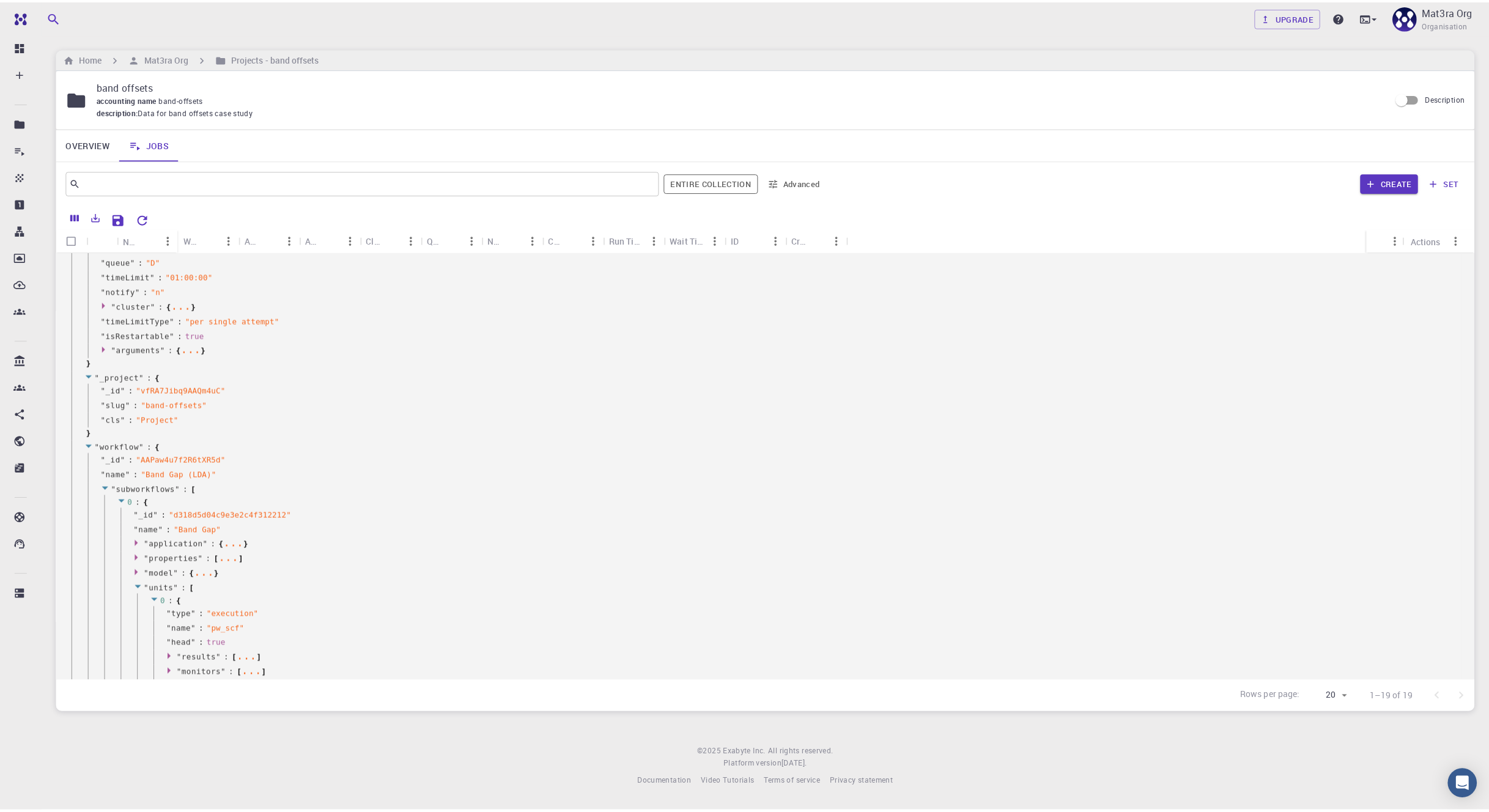
scroll to position [0, 0]
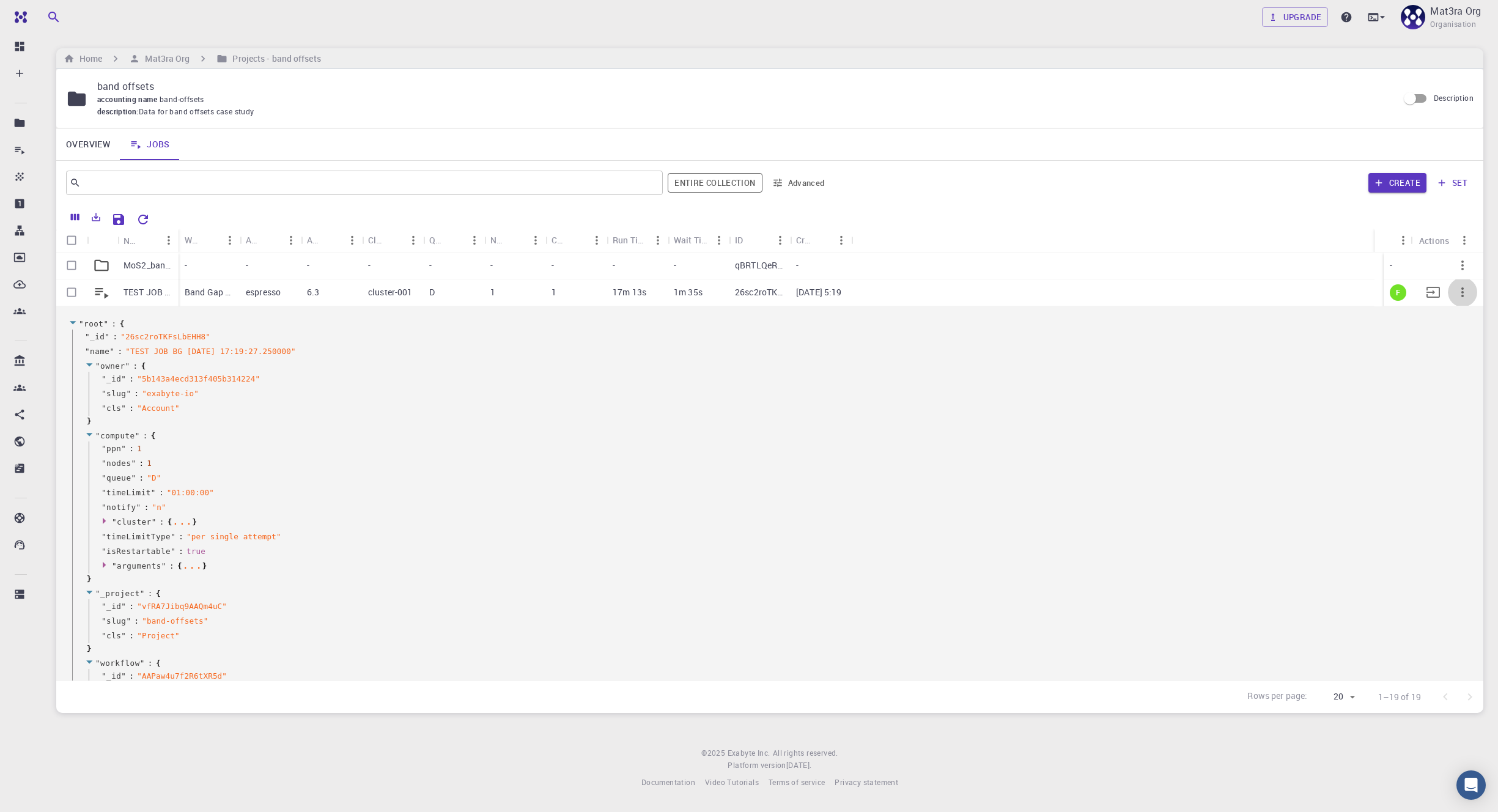
click at [773, 290] on icon "button" at bounding box center [1463, 292] width 15 height 15
click at [773, 319] on li "Copy" at bounding box center [1453, 322] width 71 height 20
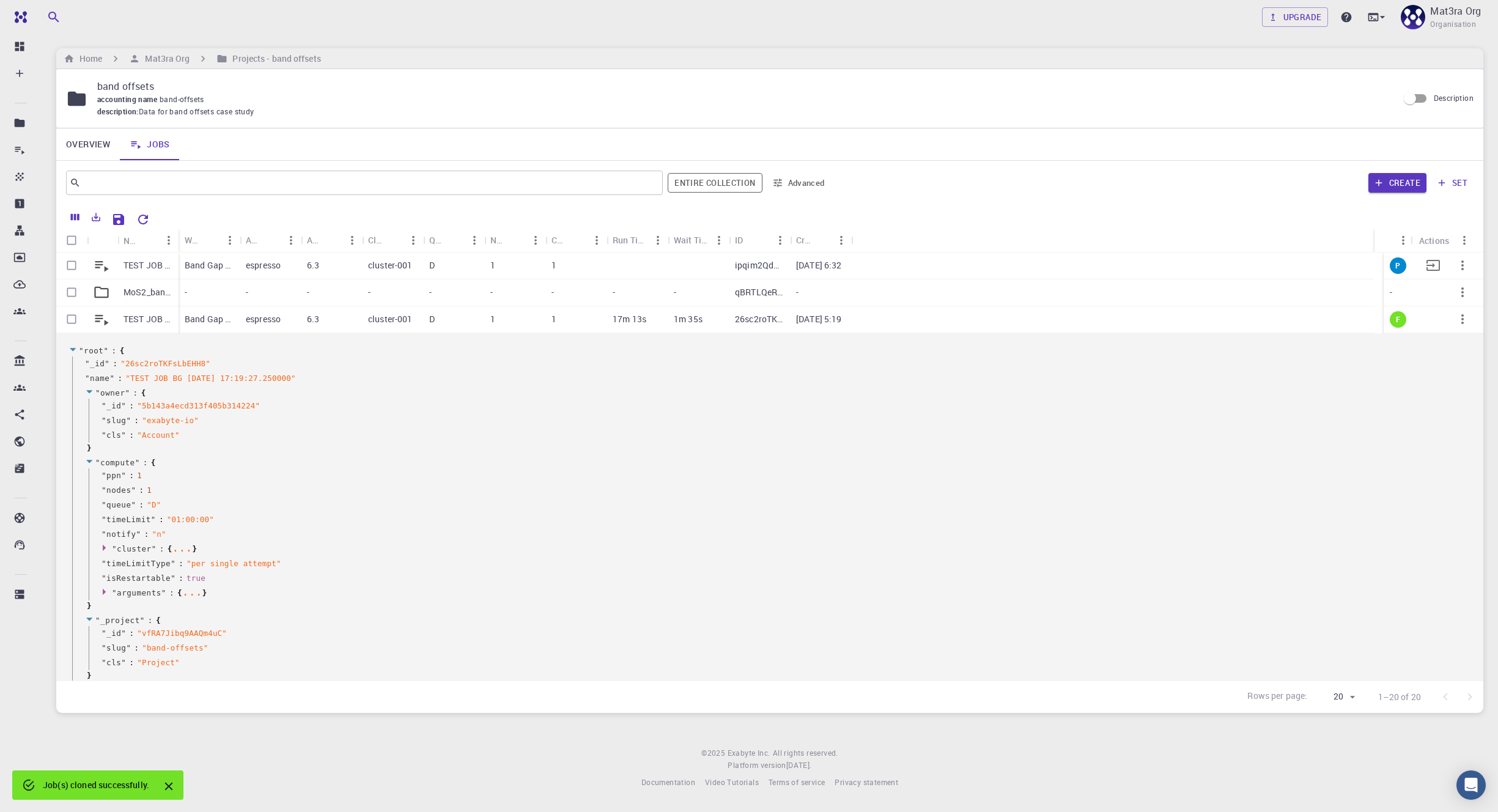
click at [161, 263] on p "TEST JOB BG [DATE] 17:19:27.250000 (clone)" at bounding box center [148, 266] width 49 height 12
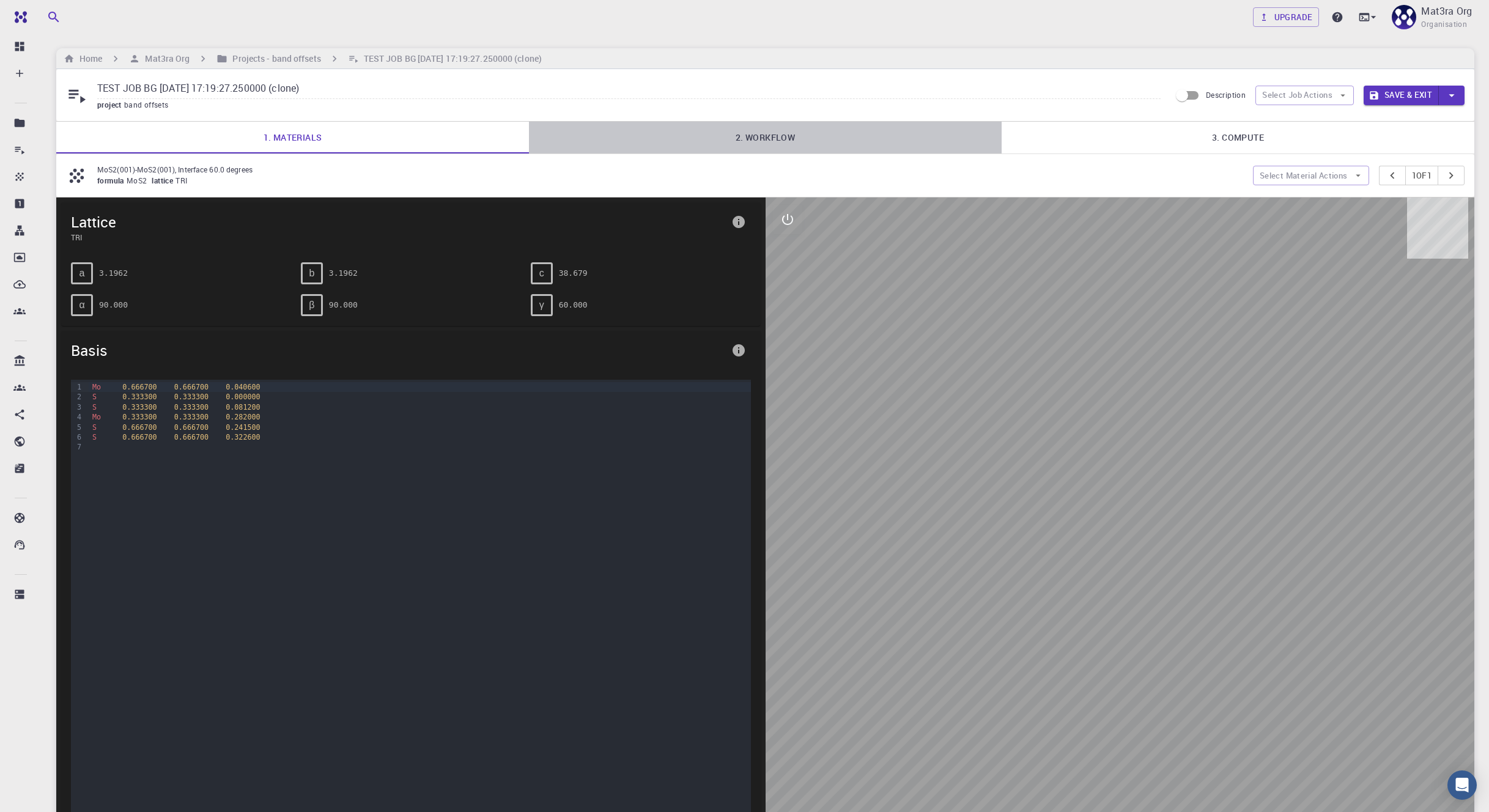
click at [719, 133] on link "2. Workflow" at bounding box center [765, 138] width 472 height 32
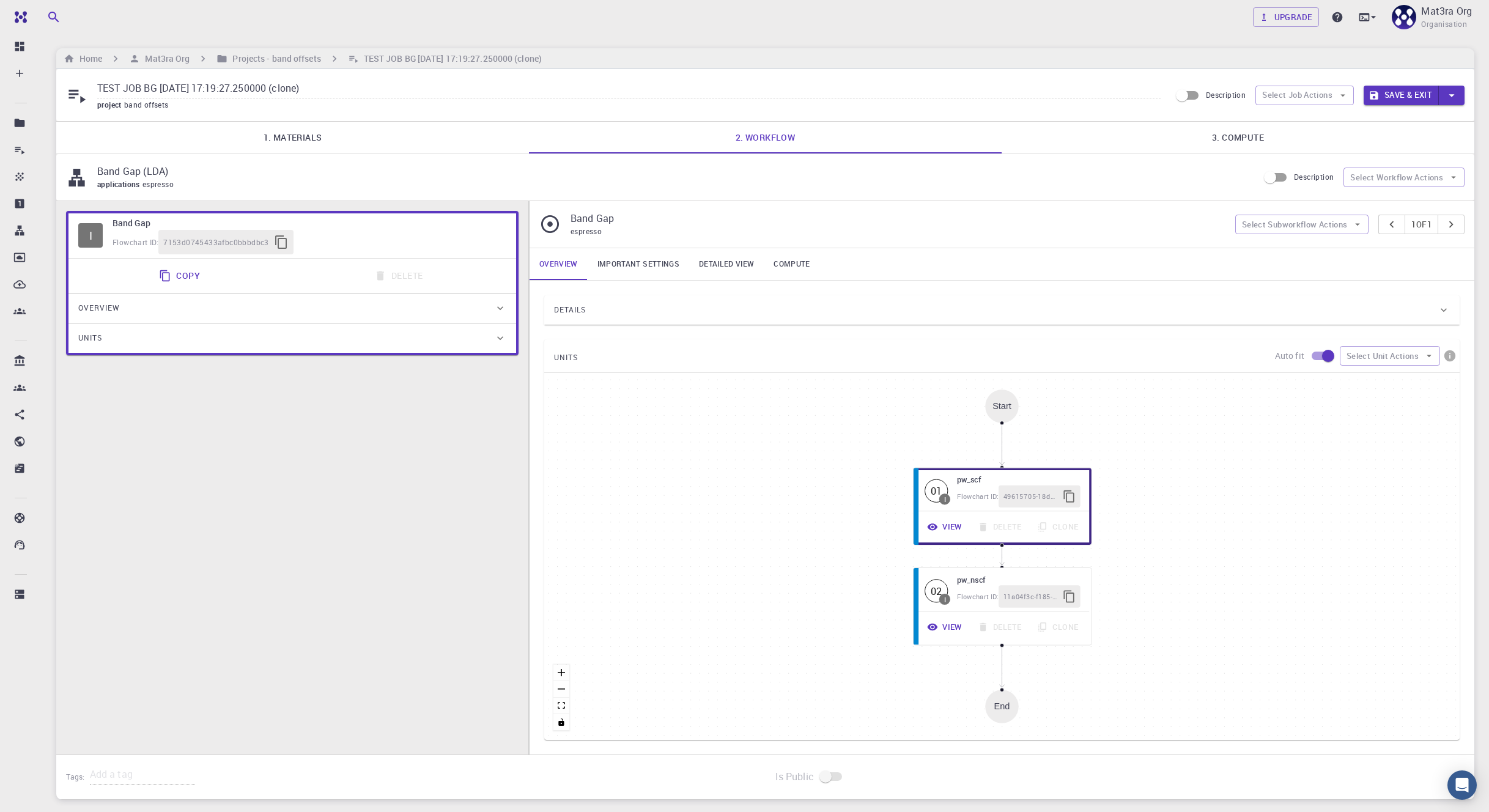
click at [651, 256] on link "Important settings" at bounding box center [638, 264] width 102 height 32
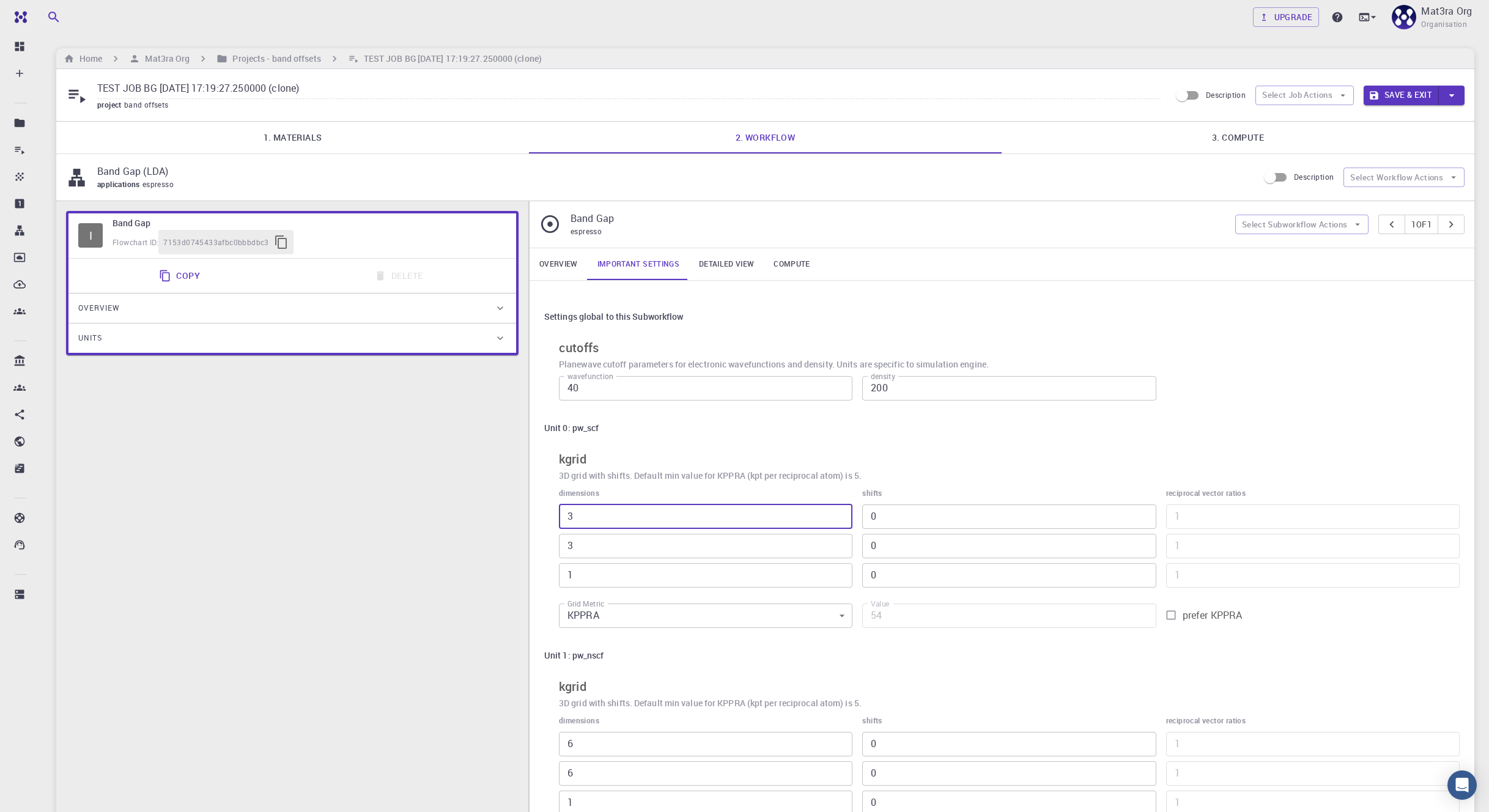
drag, startPoint x: 592, startPoint y: 508, endPoint x: 527, endPoint y: 516, distance: 65.5
click at [527, 516] on div "I Band Gap Flowchart ID: 7153d0745433afbc0bbbdbc3 Copy Delete Overview Properti…" at bounding box center [765, 543] width 1418 height 685
drag, startPoint x: 569, startPoint y: 516, endPoint x: 584, endPoint y: 516, distance: 15.0
click at [584, 516] on input "3" at bounding box center [706, 516] width 294 height 24
type input "1"
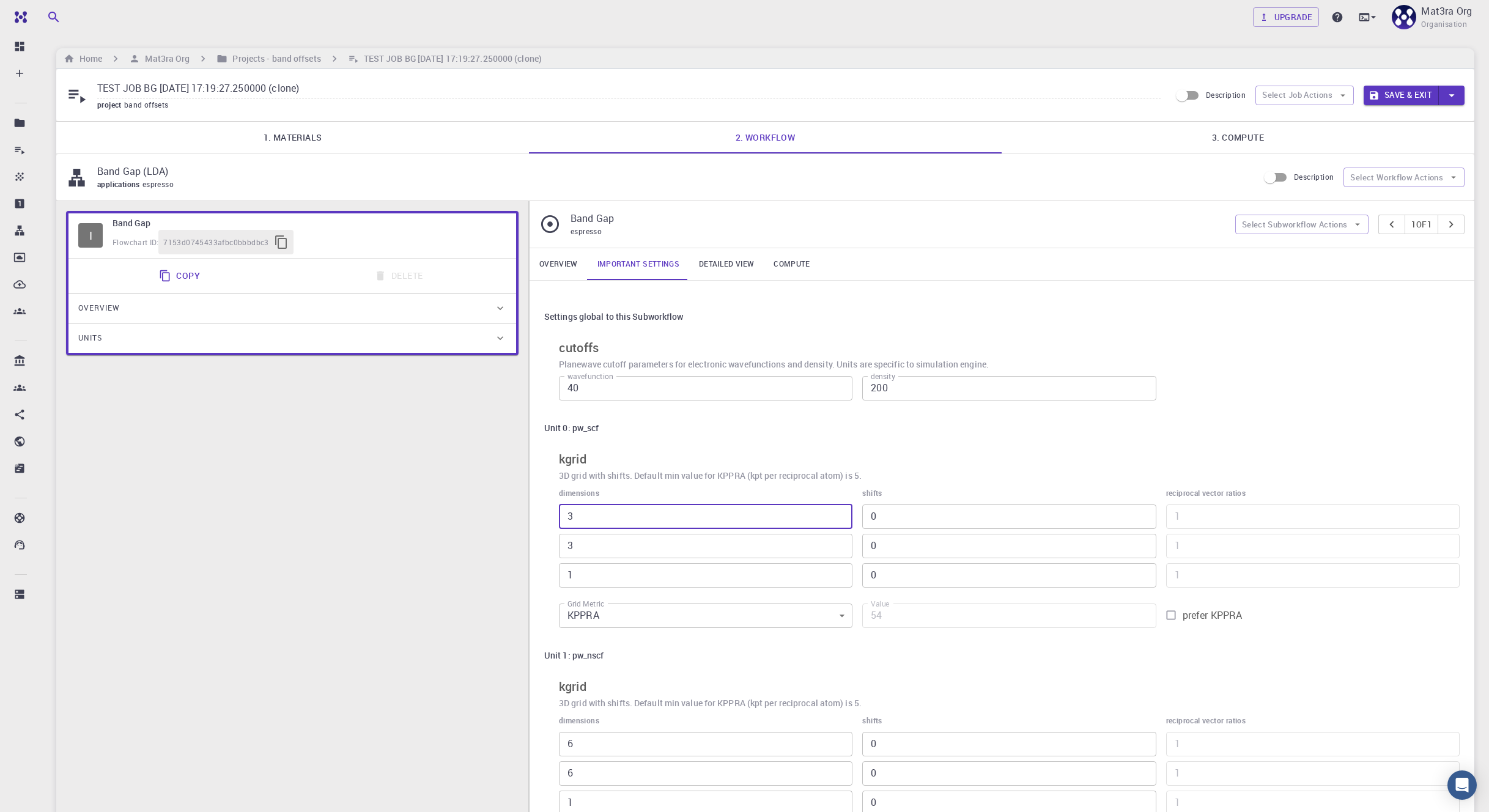
type input "18"
type input "1"
drag, startPoint x: 575, startPoint y: 542, endPoint x: 548, endPoint y: 548, distance: 27.7
click at [548, 548] on div "Unit 0: pw_scf kgrid 3D grid with shifts. Default min value for KPPRA (kpt per …" at bounding box center [1002, 525] width 916 height 218
type input "1"
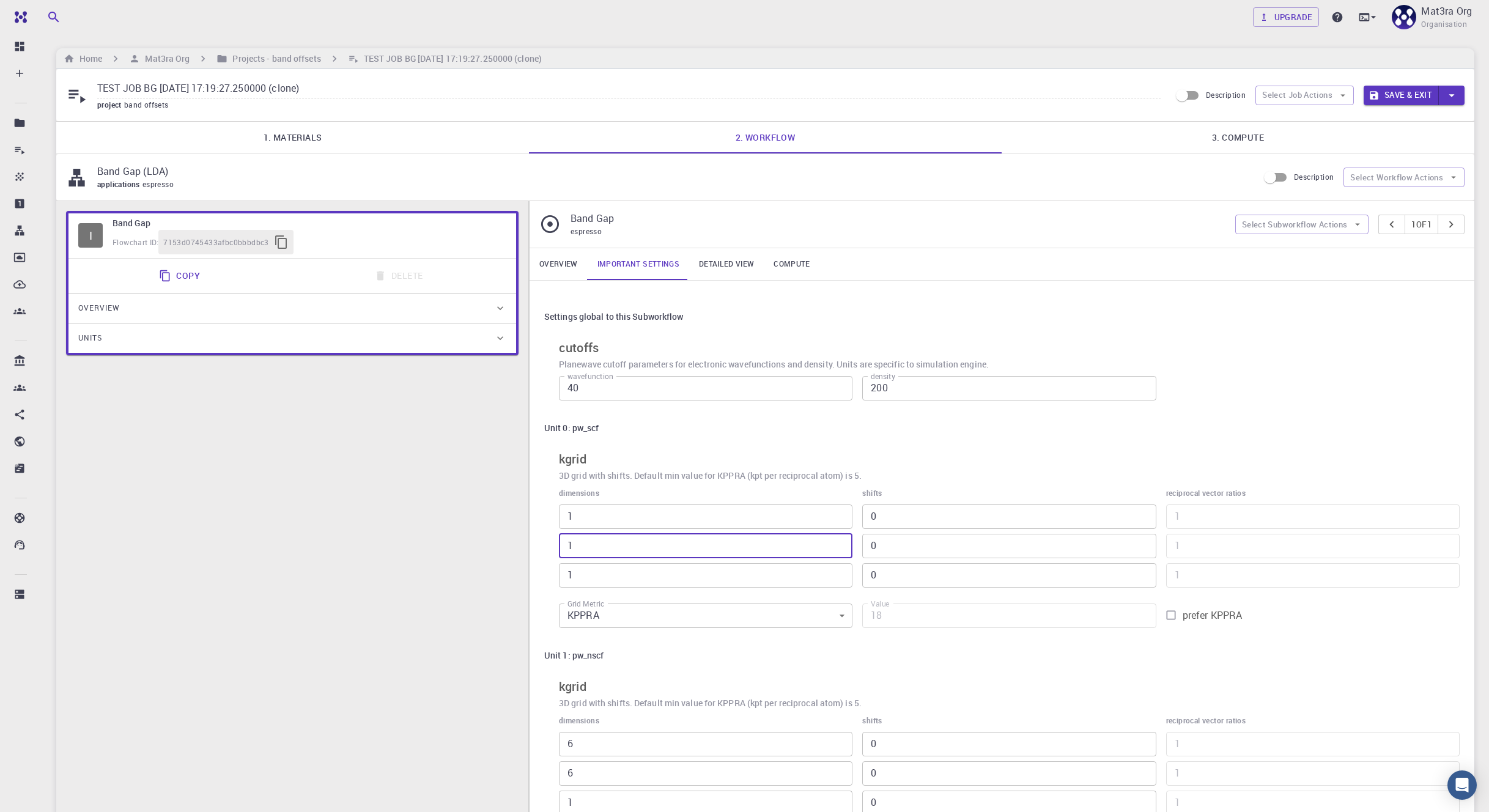
type input "6"
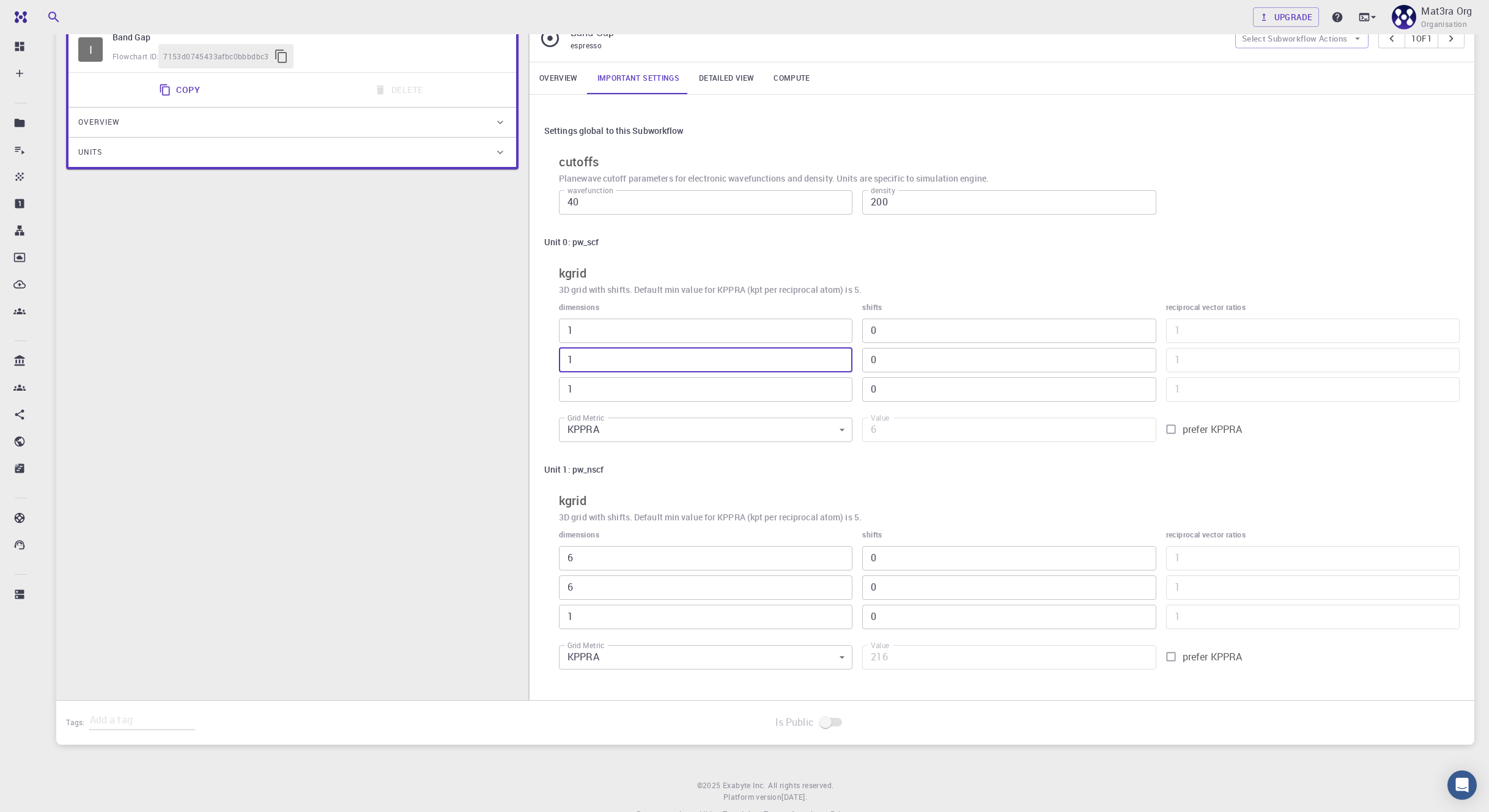
scroll to position [189, 0]
type input "1"
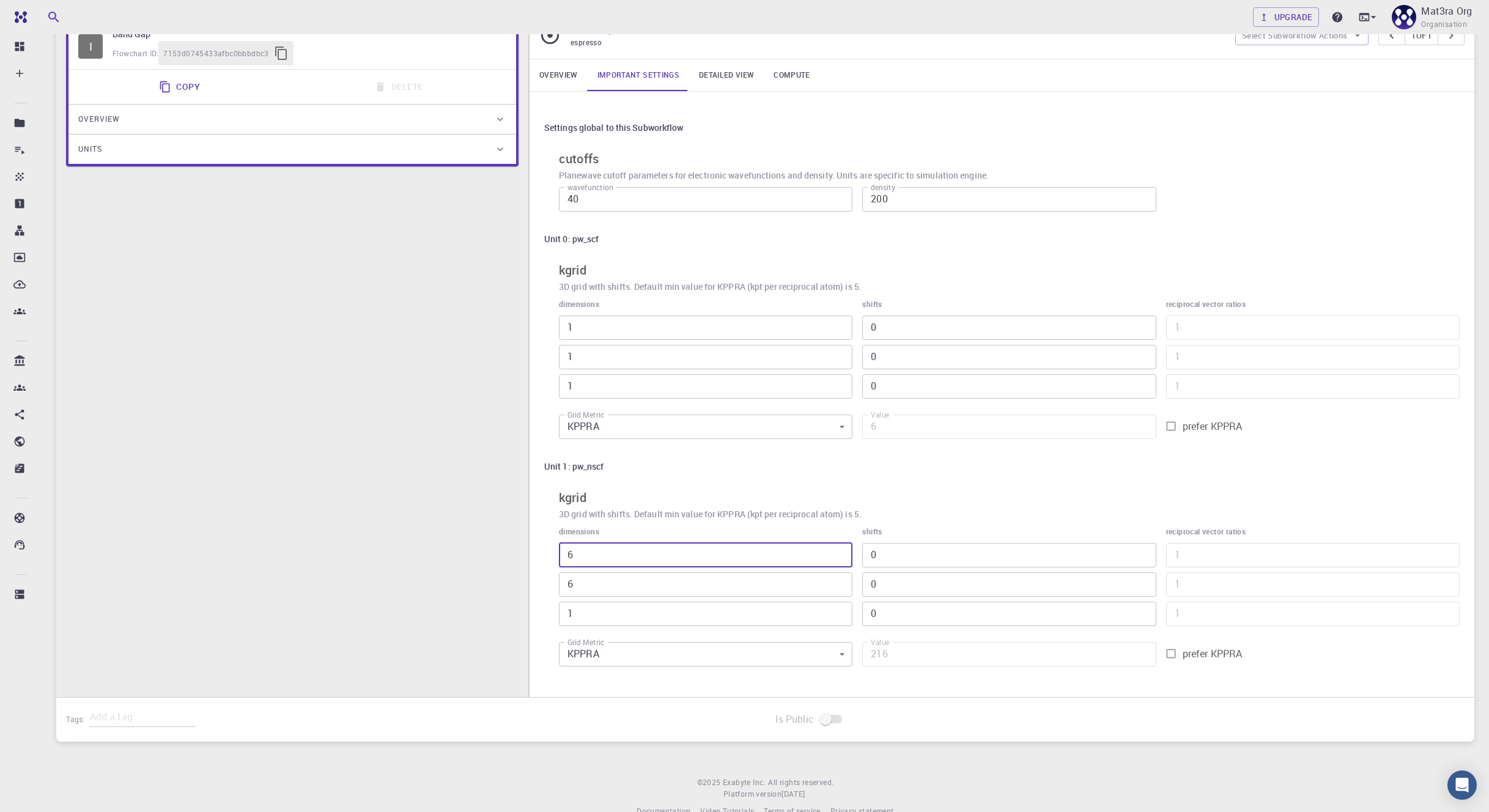
drag, startPoint x: 592, startPoint y: 556, endPoint x: 526, endPoint y: 560, distance: 66.1
click at [526, 560] on div "I Band Gap Flowchart ID: 7153d0745433afbc0bbbdbc3 Copy Delete Overview Properti…" at bounding box center [765, 354] width 1418 height 685
type input "1"
type input "36"
type input "1"
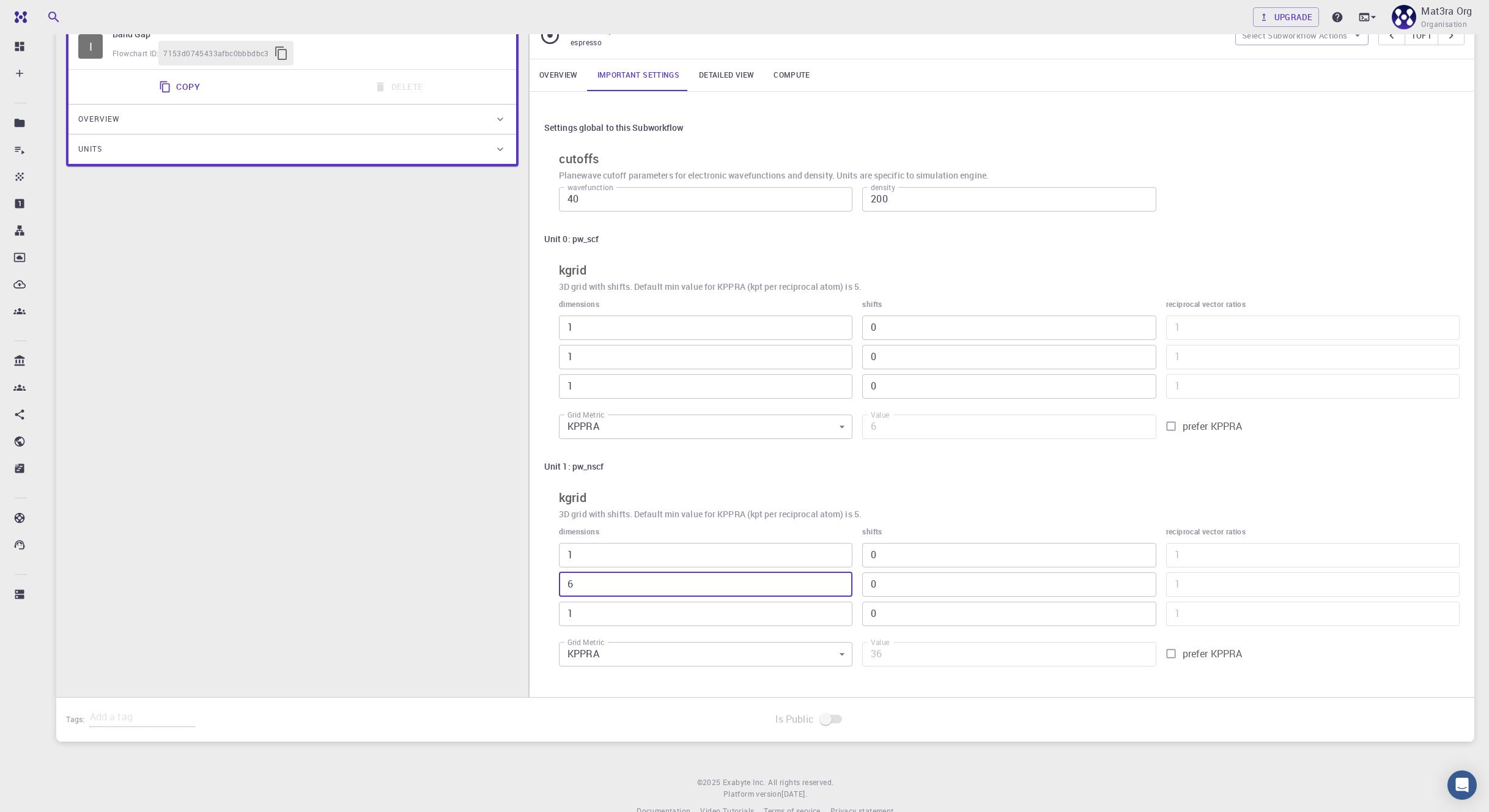
click at [537, 589] on div "Settings global to this Subworkflow cutoffs Planewave cutoff parameters for ele…" at bounding box center [1002, 394] width 945 height 605
type input "1"
type input "6"
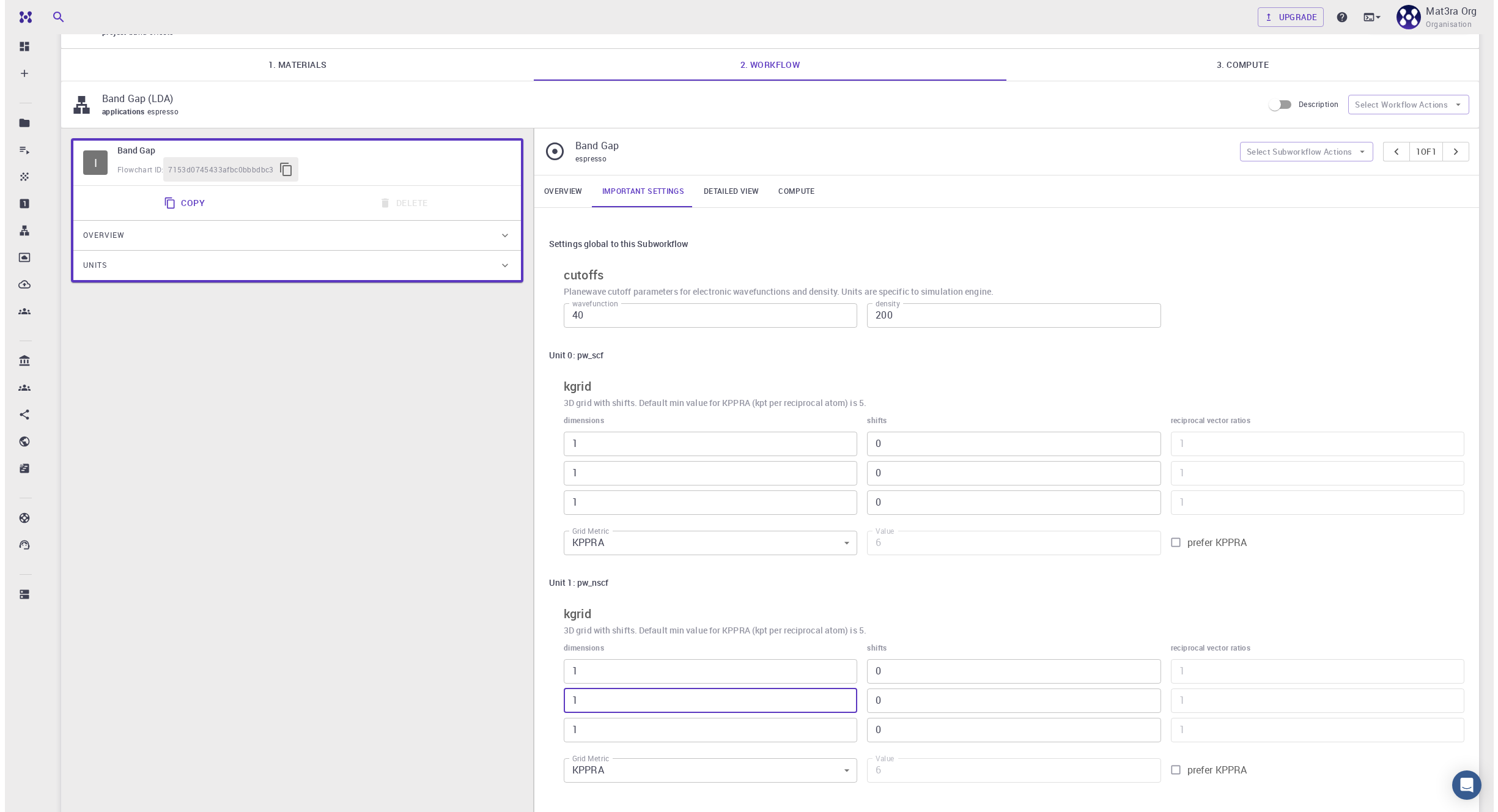
scroll to position [0, 0]
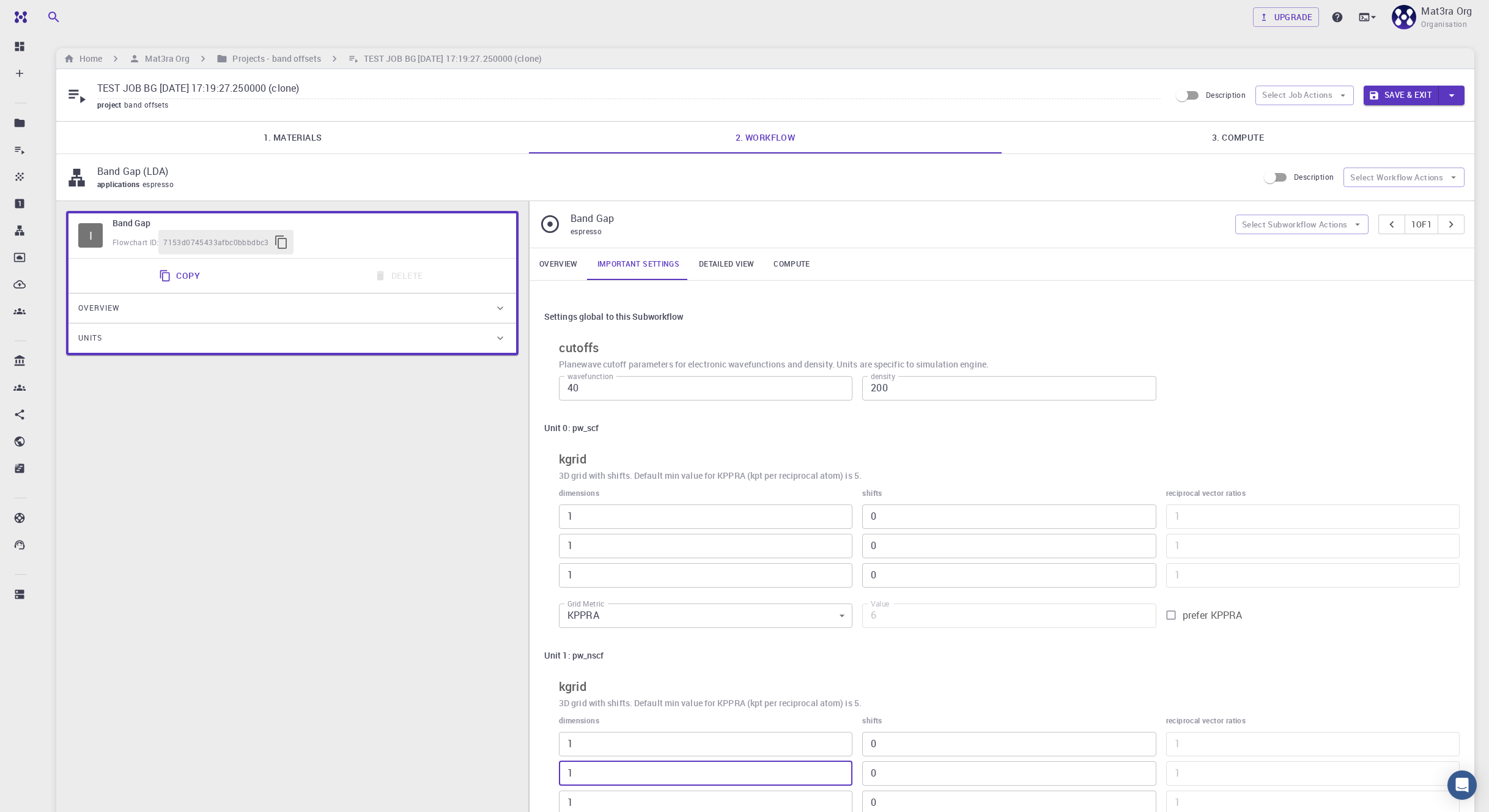
type input "1"
click at [773, 94] on button "Save & Exit" at bounding box center [1401, 95] width 75 height 20
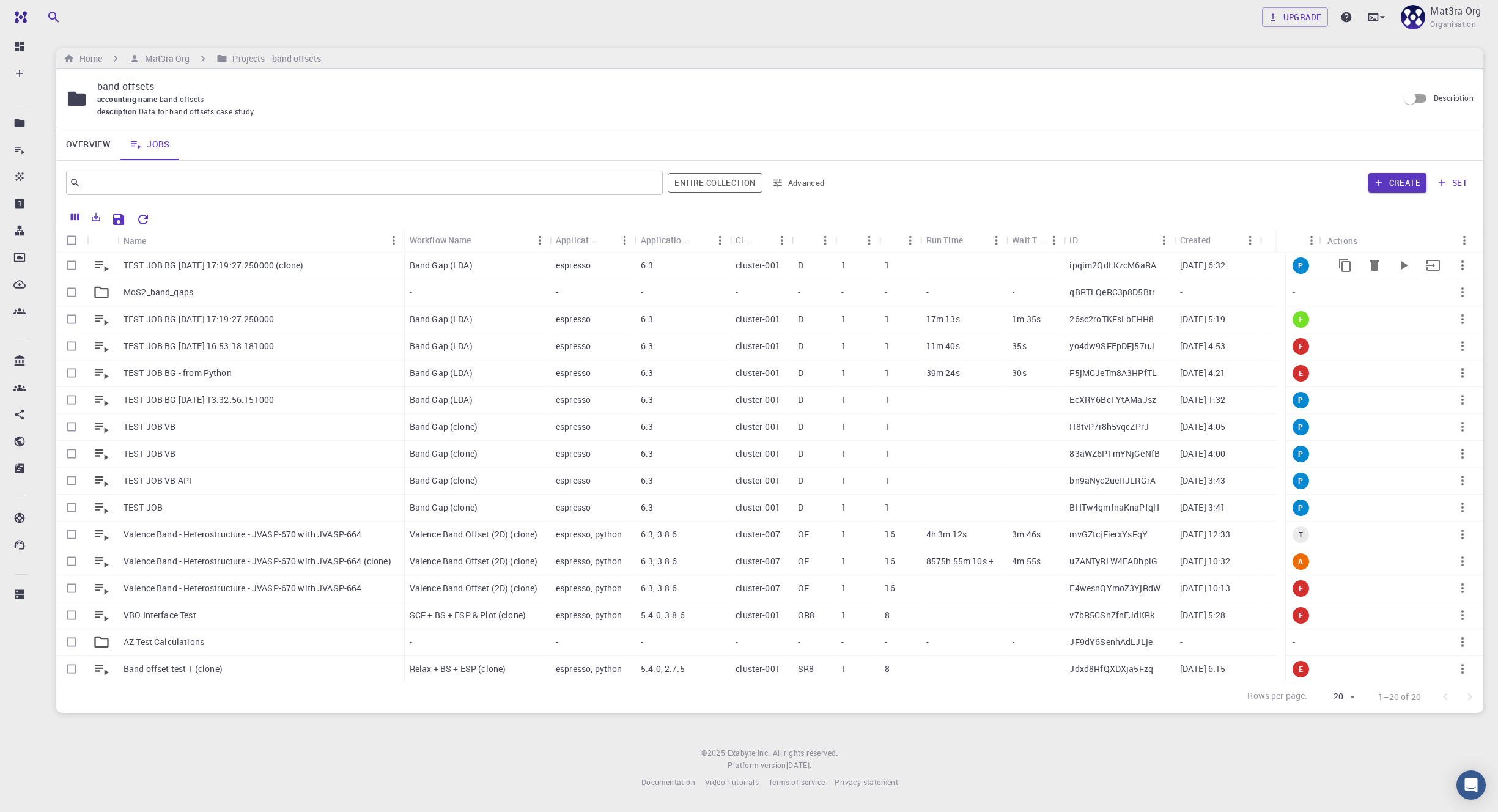
click at [773, 267] on icon "button" at bounding box center [1463, 266] width 15 height 15
click at [773, 352] on span "Expand" at bounding box center [1461, 357] width 26 height 12
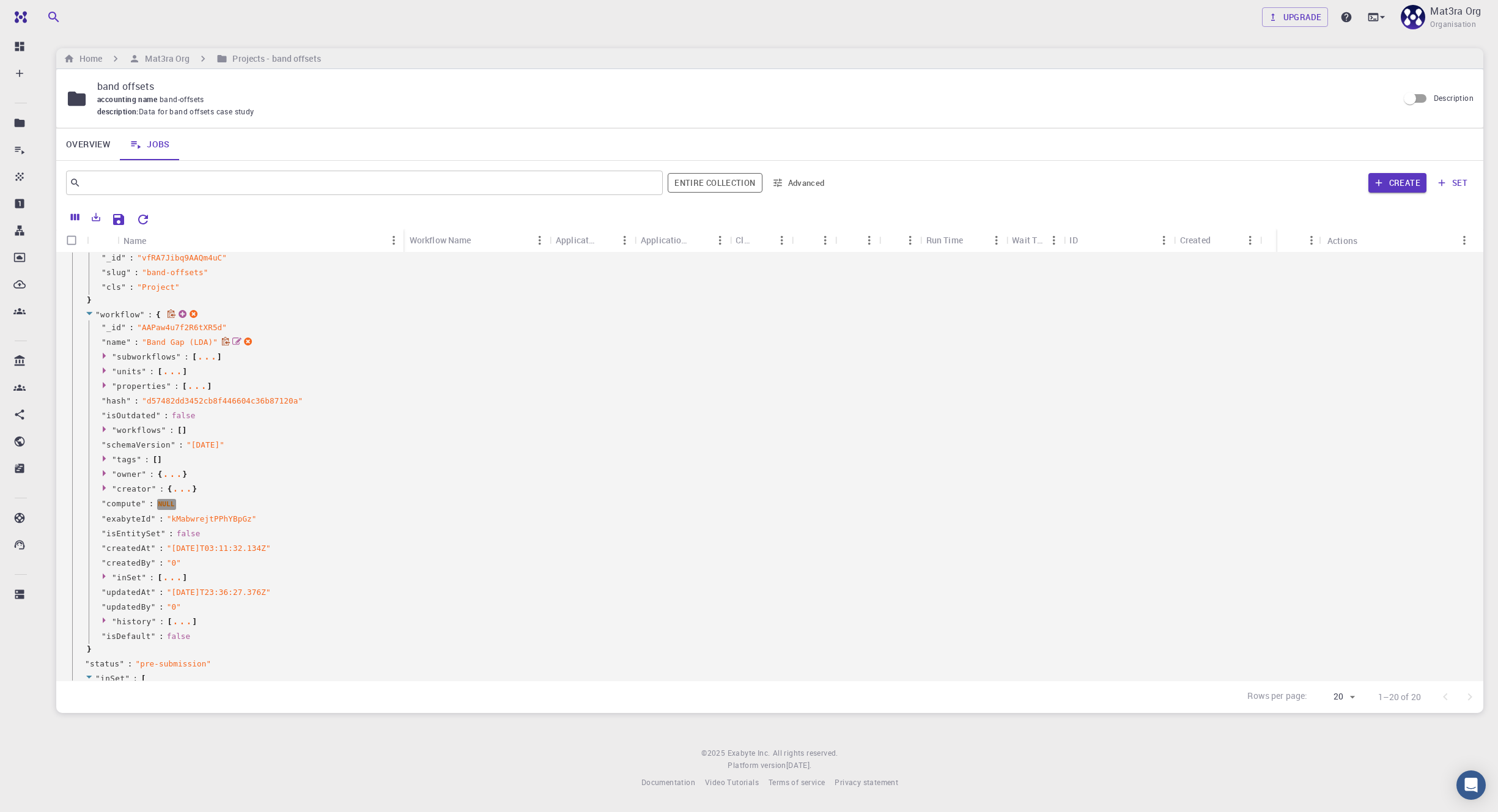
scroll to position [296, 0]
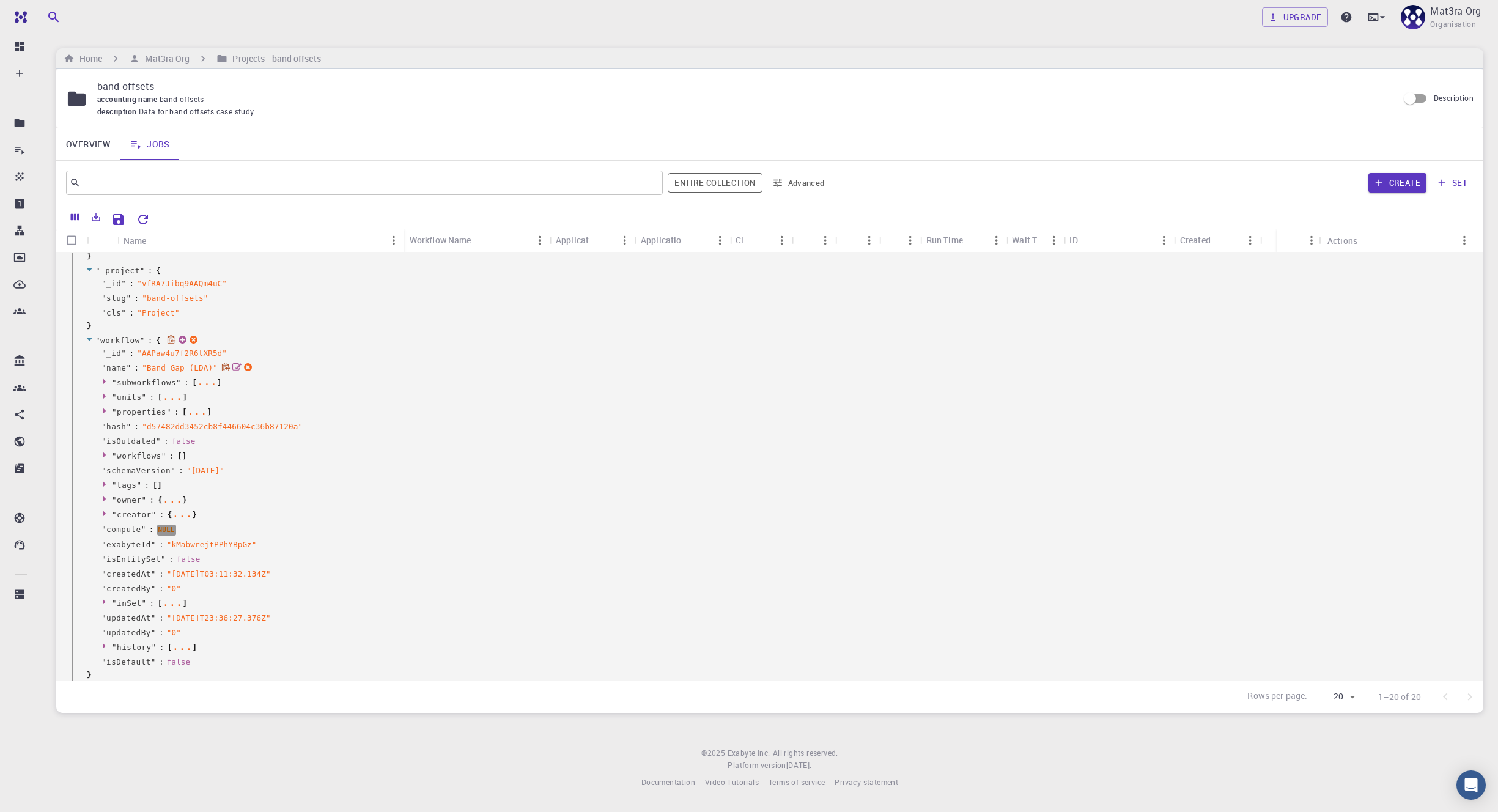
click at [101, 374] on div "" name " : " Band Gap (LDA) "" at bounding box center [778, 368] width 1379 height 15
click at [102, 378] on icon at bounding box center [106, 381] width 9 height 8
click at [119, 392] on icon at bounding box center [121, 394] width 3 height 6
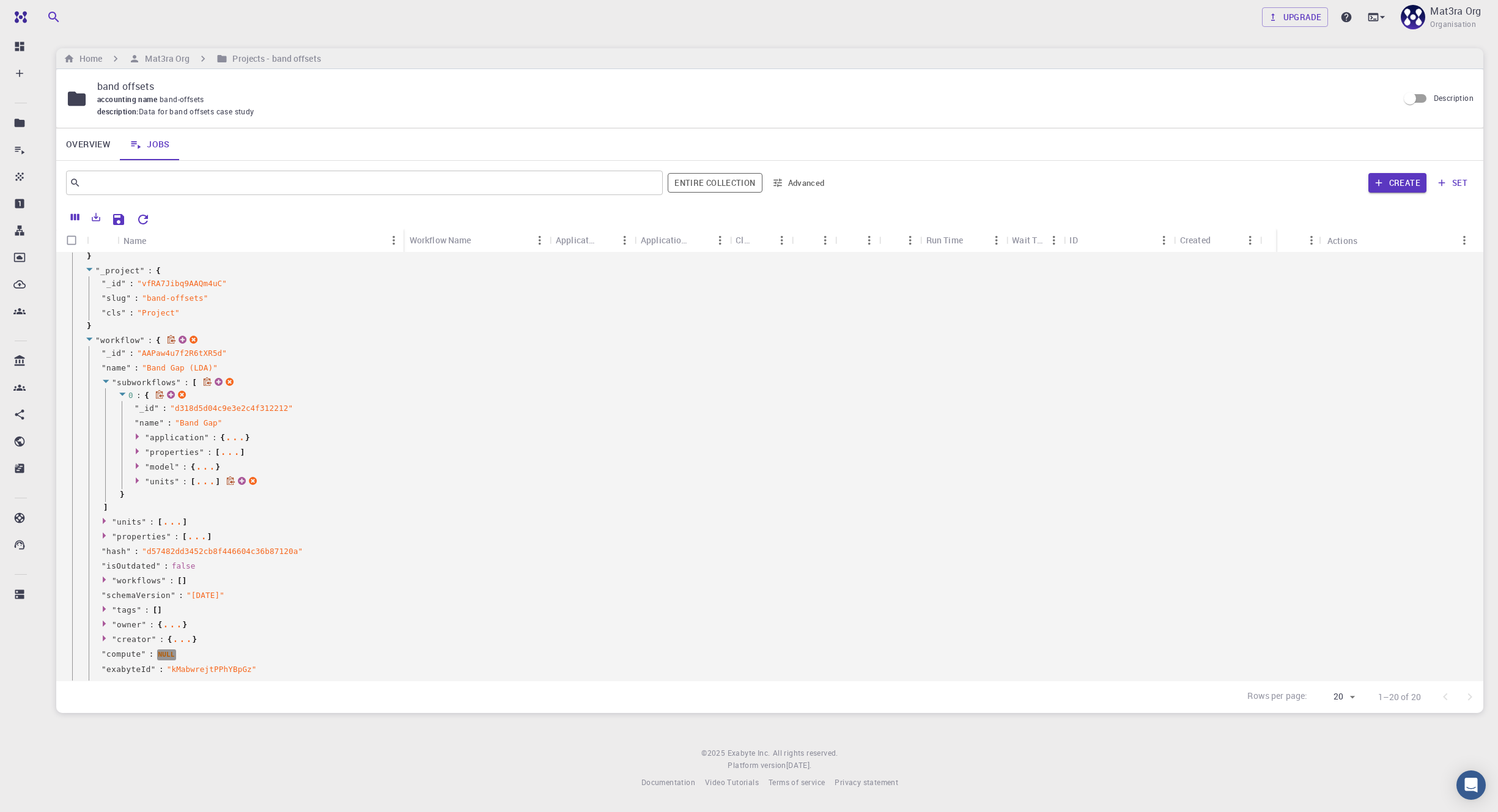
click at [140, 477] on icon at bounding box center [139, 480] width 9 height 8
click at [154, 491] on icon at bounding box center [155, 493] width 9 height 8
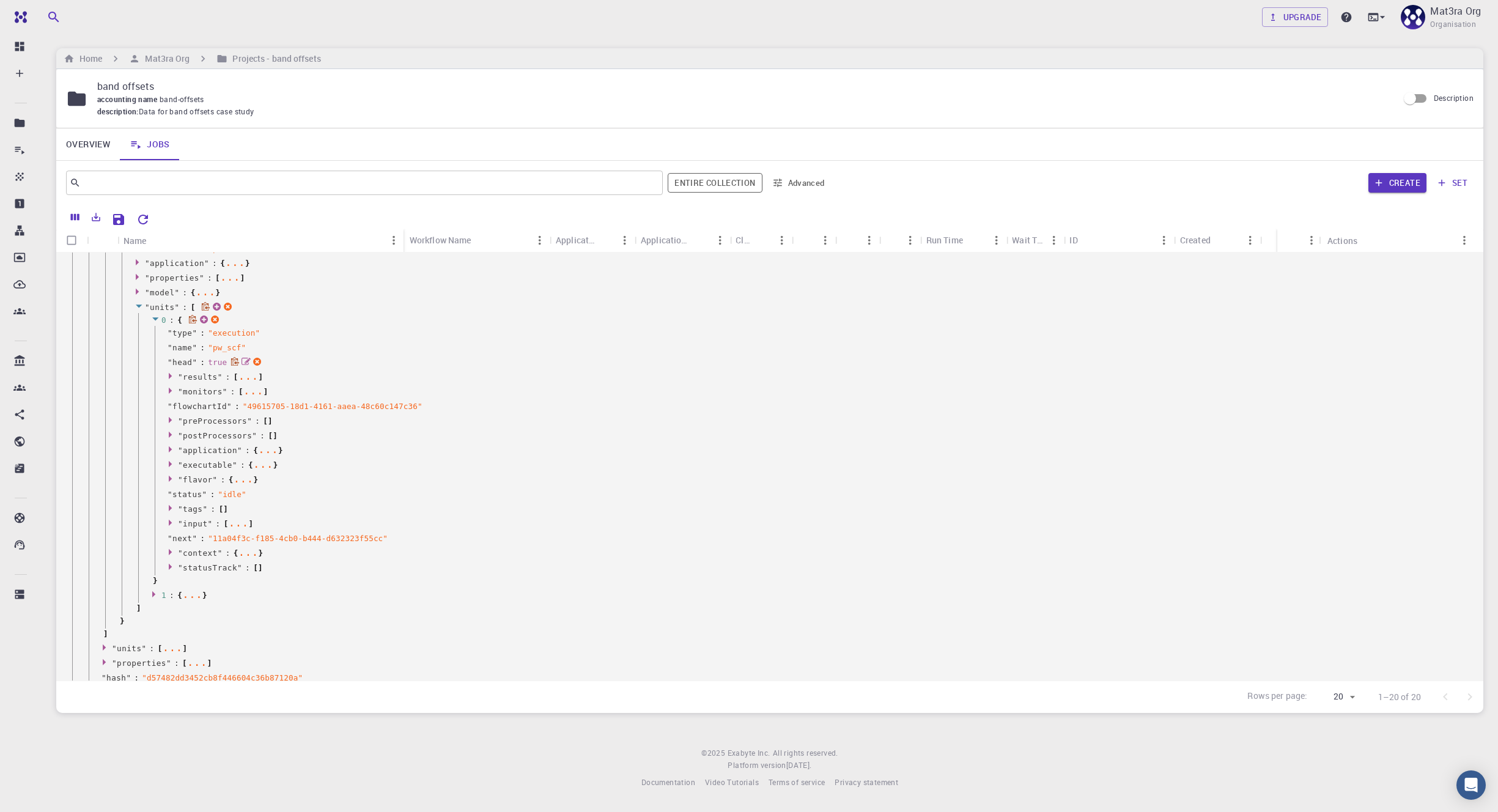
scroll to position [491, 0]
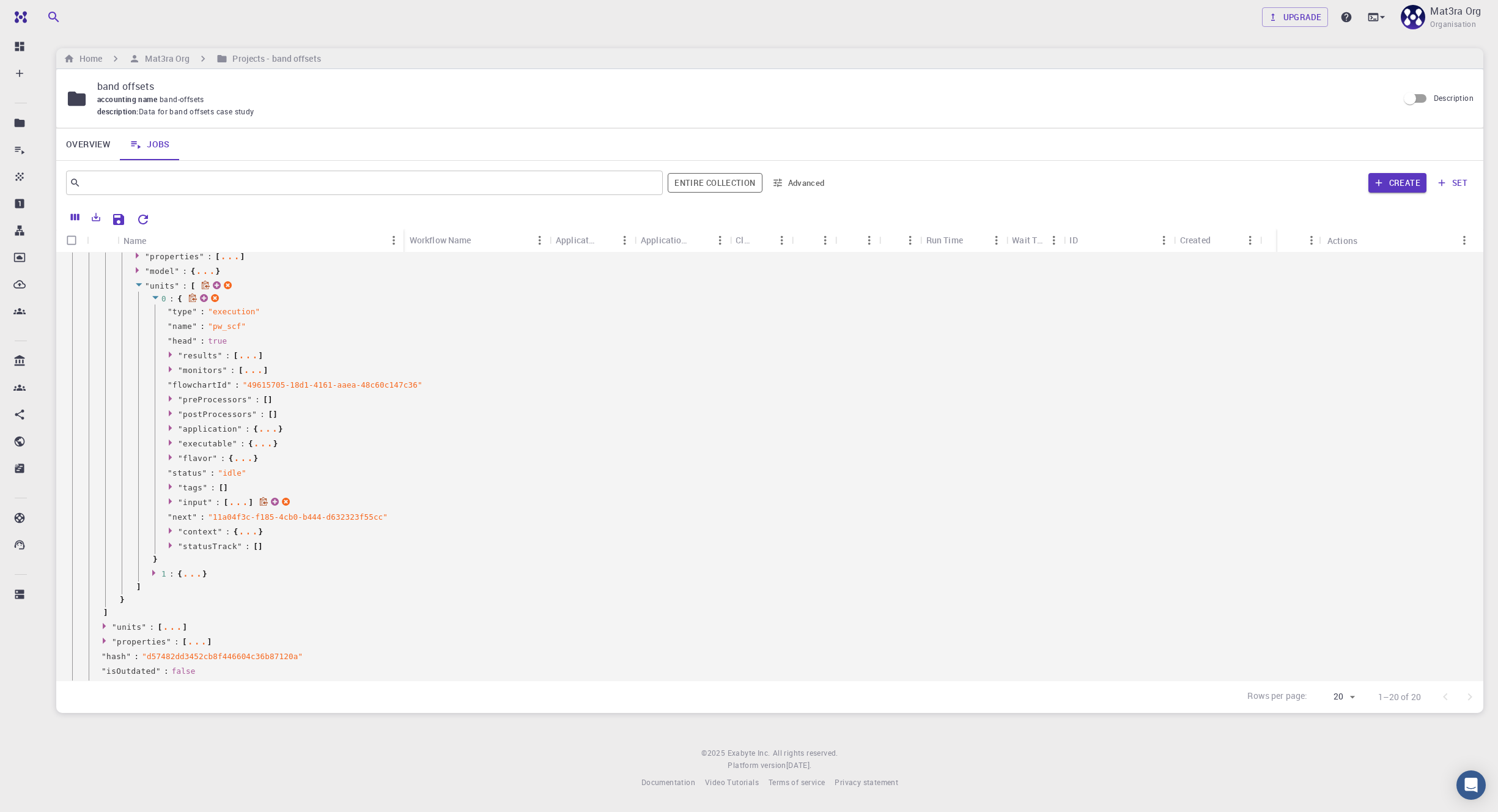
click at [173, 499] on icon at bounding box center [172, 501] width 9 height 8
click at [184, 514] on icon at bounding box center [188, 513] width 9 height 8
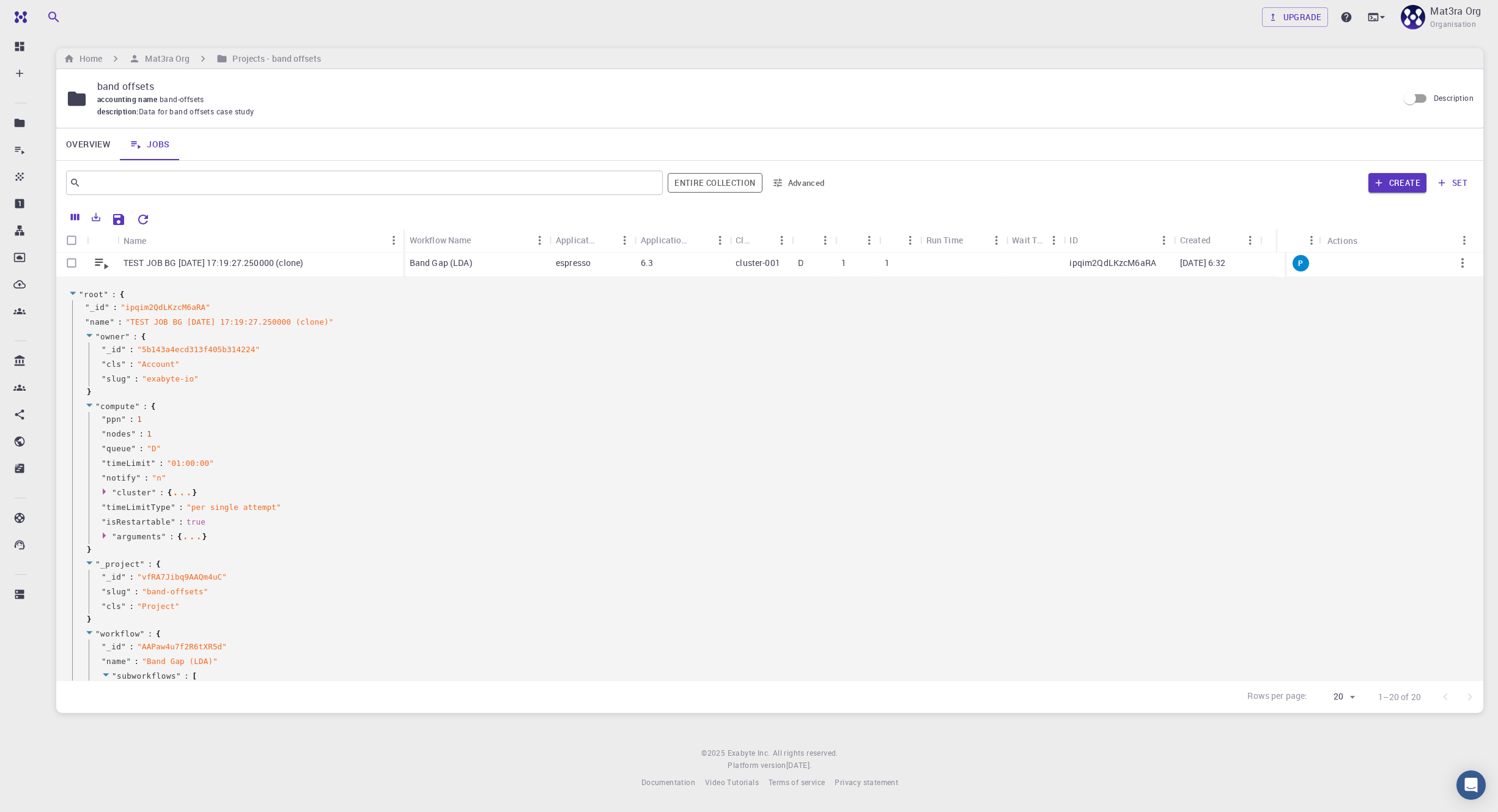
scroll to position [0, 0]
click at [73, 297] on icon at bounding box center [73, 296] width 9 height 8
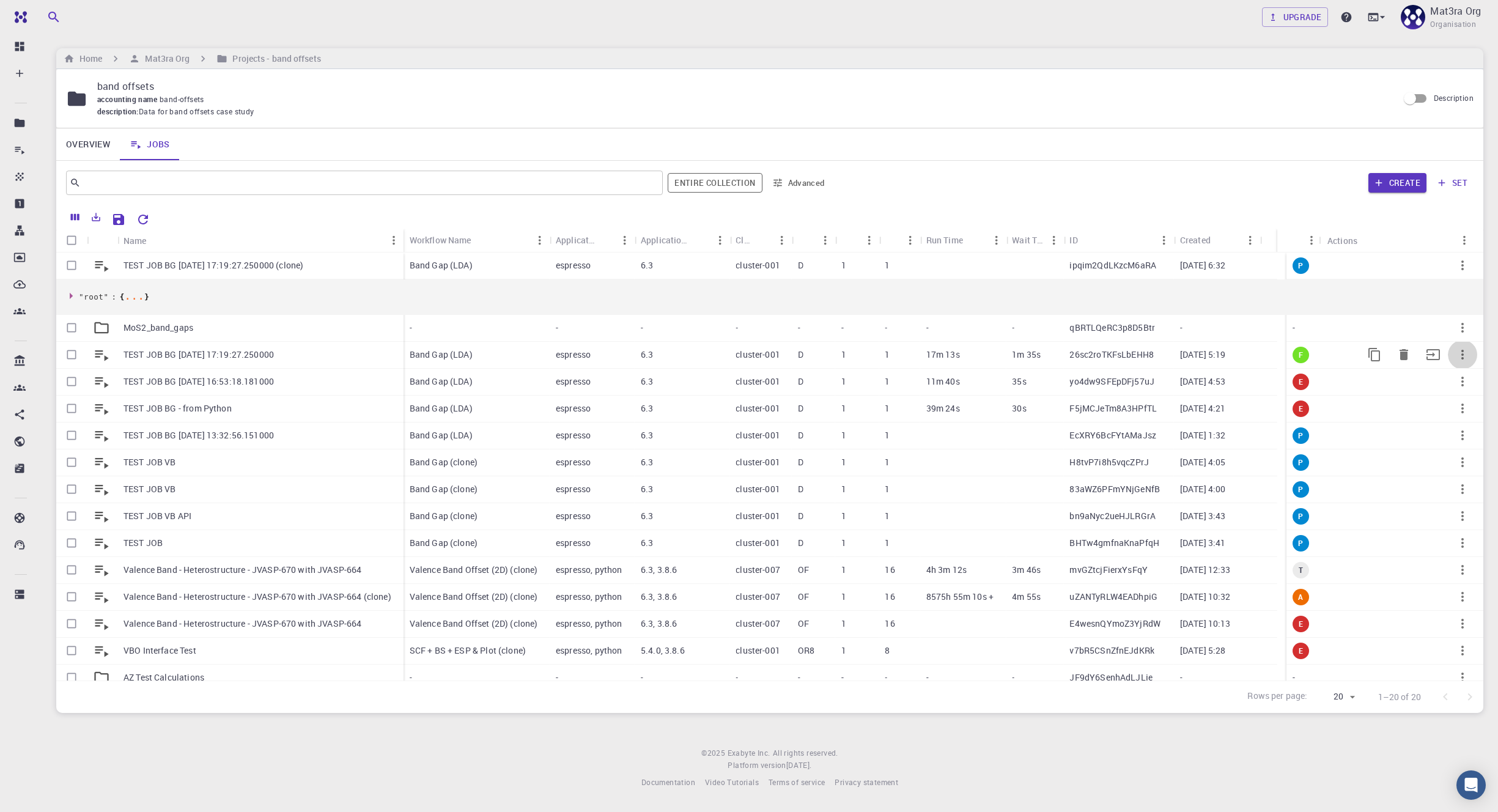
click at [773, 354] on icon "button" at bounding box center [1463, 354] width 2 height 10
click at [773, 441] on span "Expand" at bounding box center [1461, 444] width 26 height 12
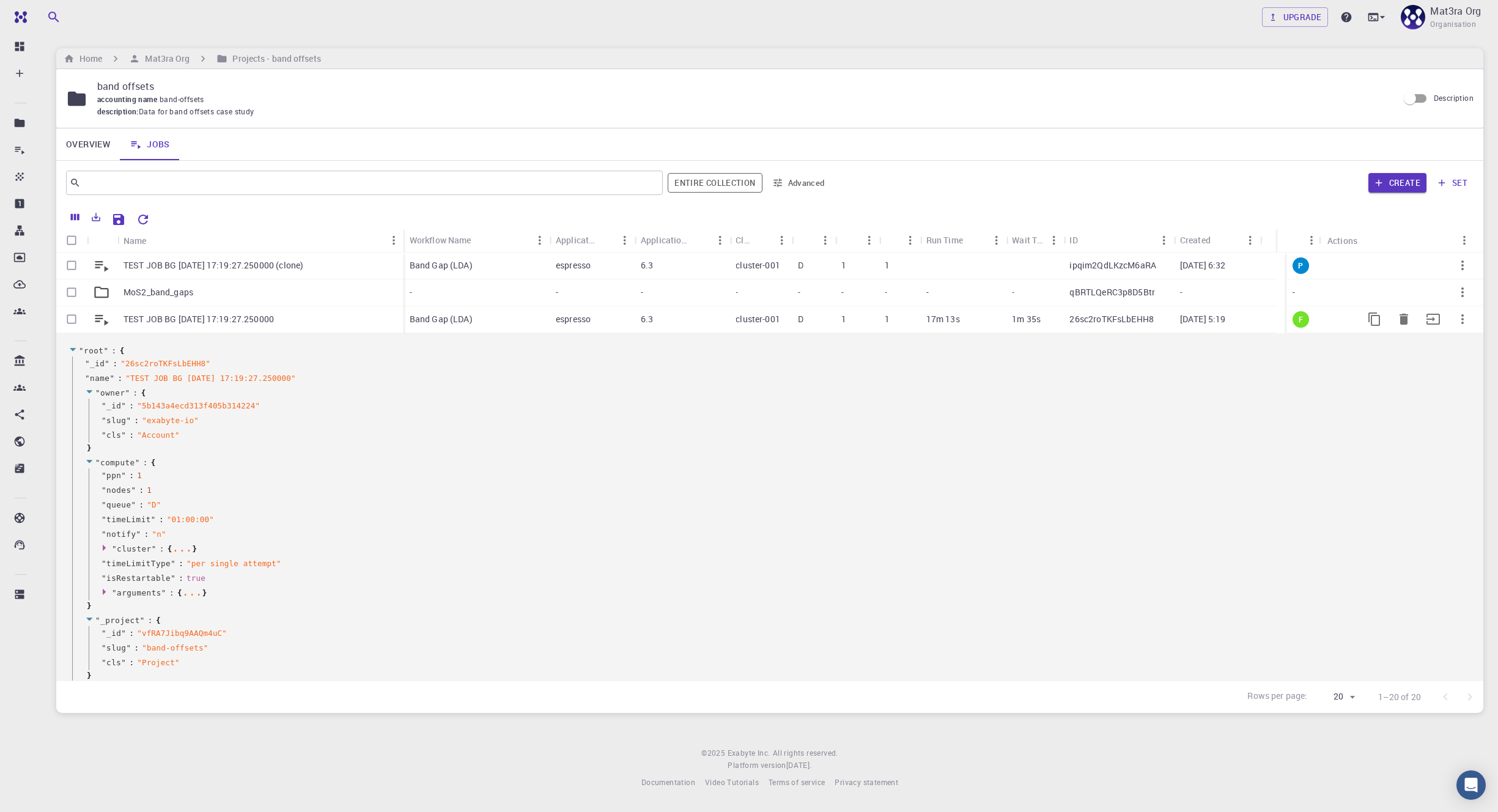
click at [74, 321] on input "Select row" at bounding box center [72, 319] width 23 height 23
checkbox input "true"
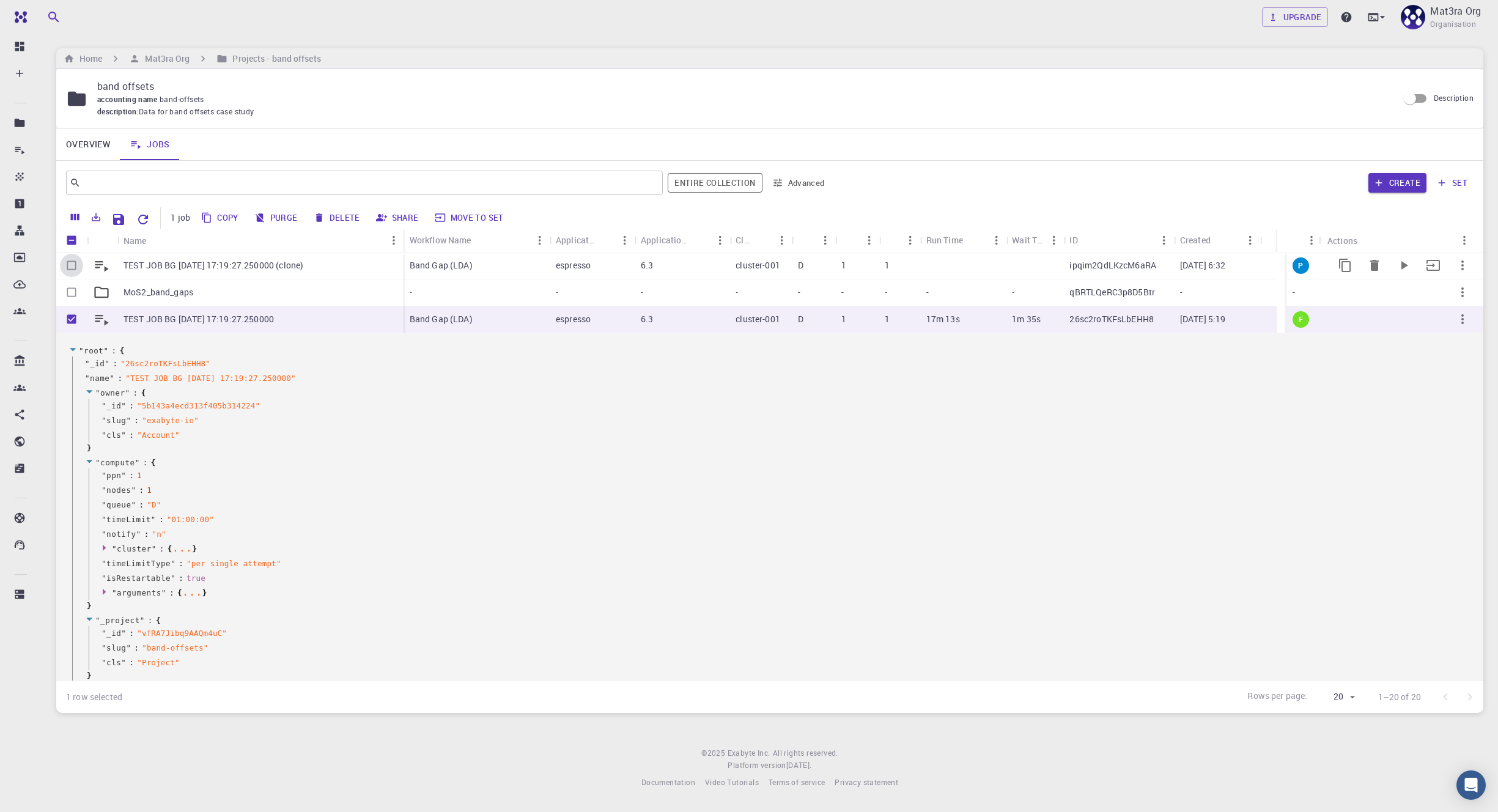
click at [74, 264] on input "Select row" at bounding box center [72, 266] width 23 height 23
checkbox input "true"
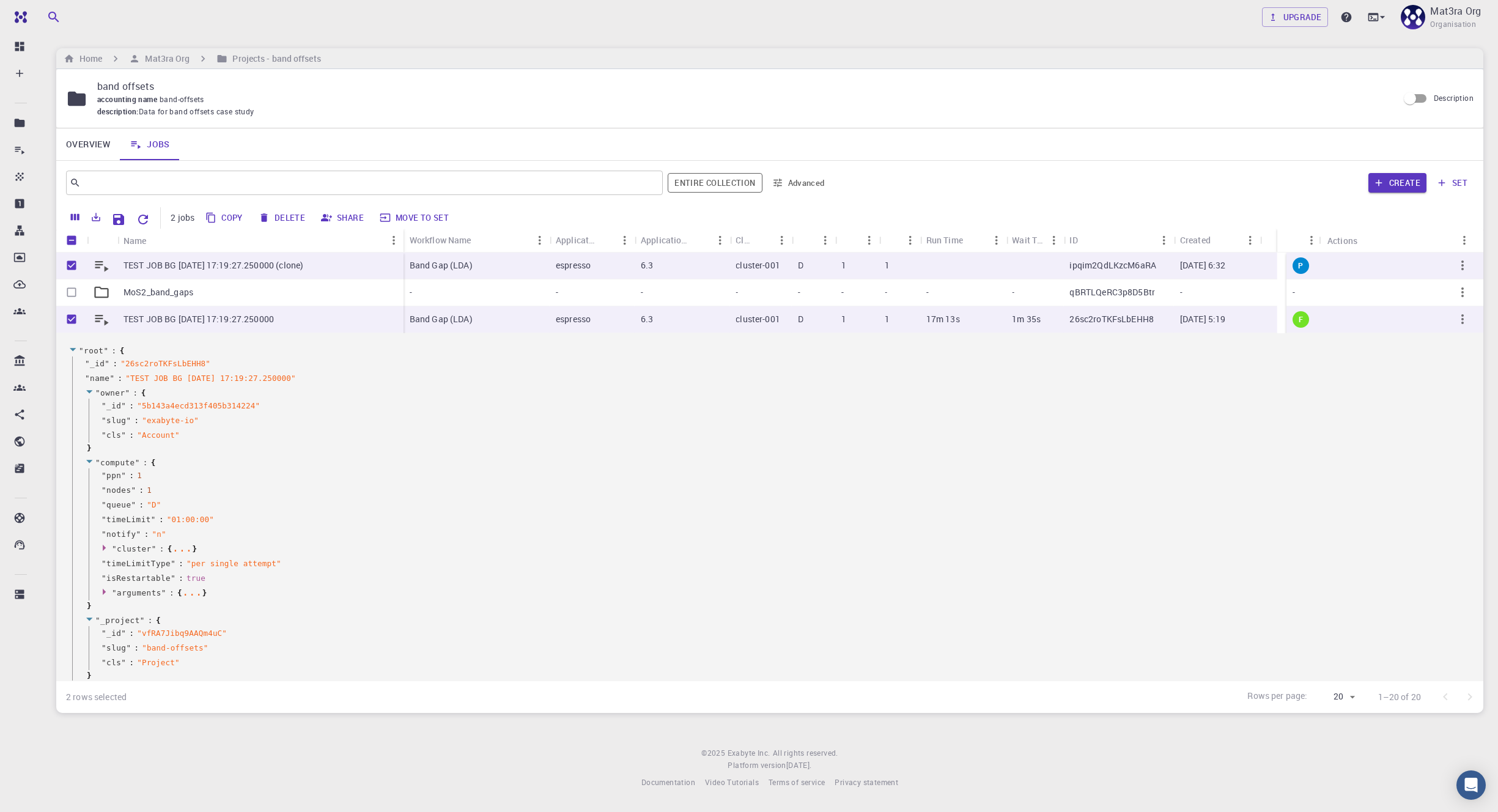
click at [403, 210] on button "Move to set" at bounding box center [414, 218] width 78 height 20
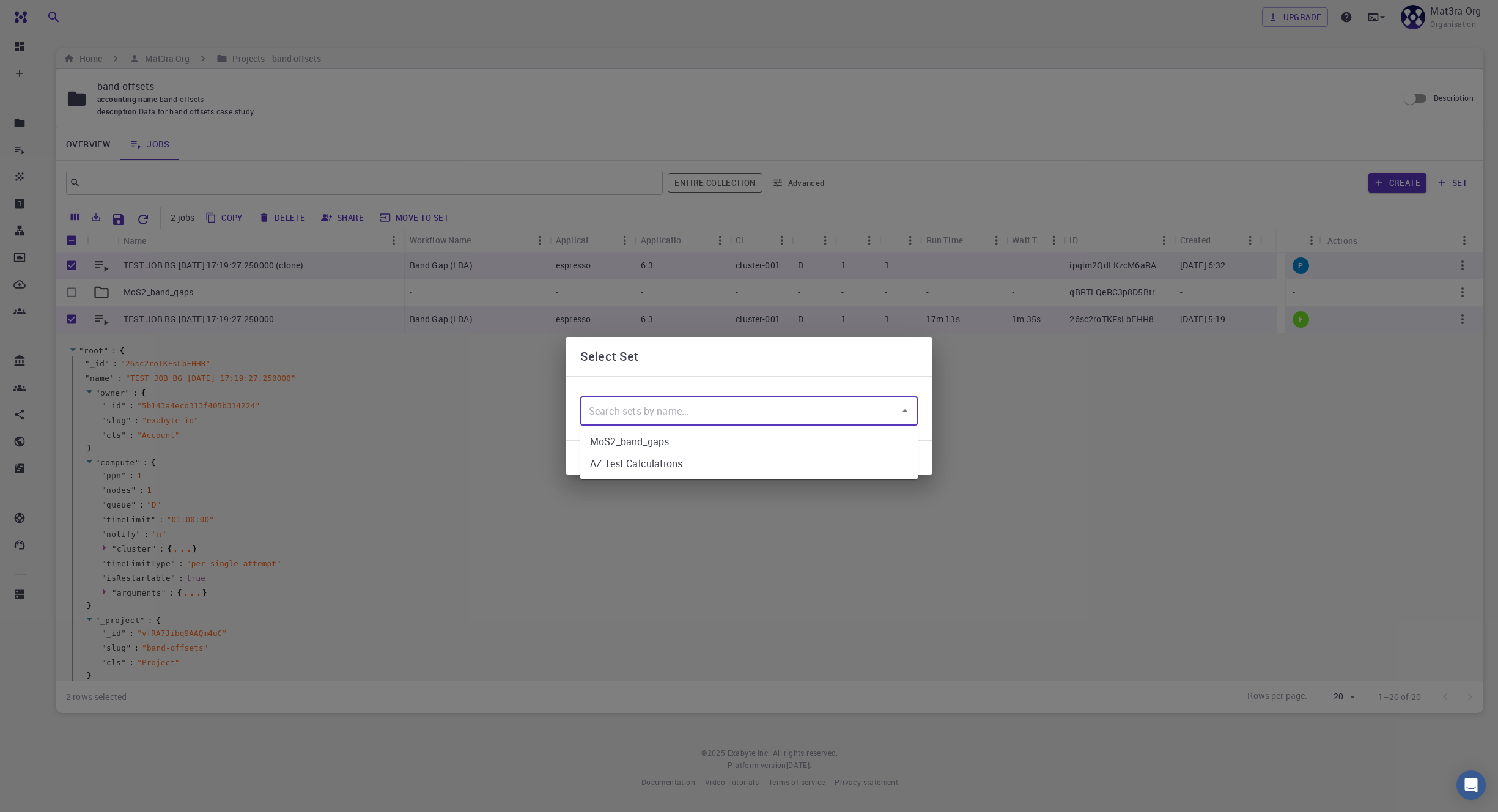
click at [710, 414] on input "text" at bounding box center [740, 411] width 308 height 23
click at [691, 447] on li "MoS2_band_gaps" at bounding box center [748, 441] width 337 height 22
type input "MoS2_band_gaps"
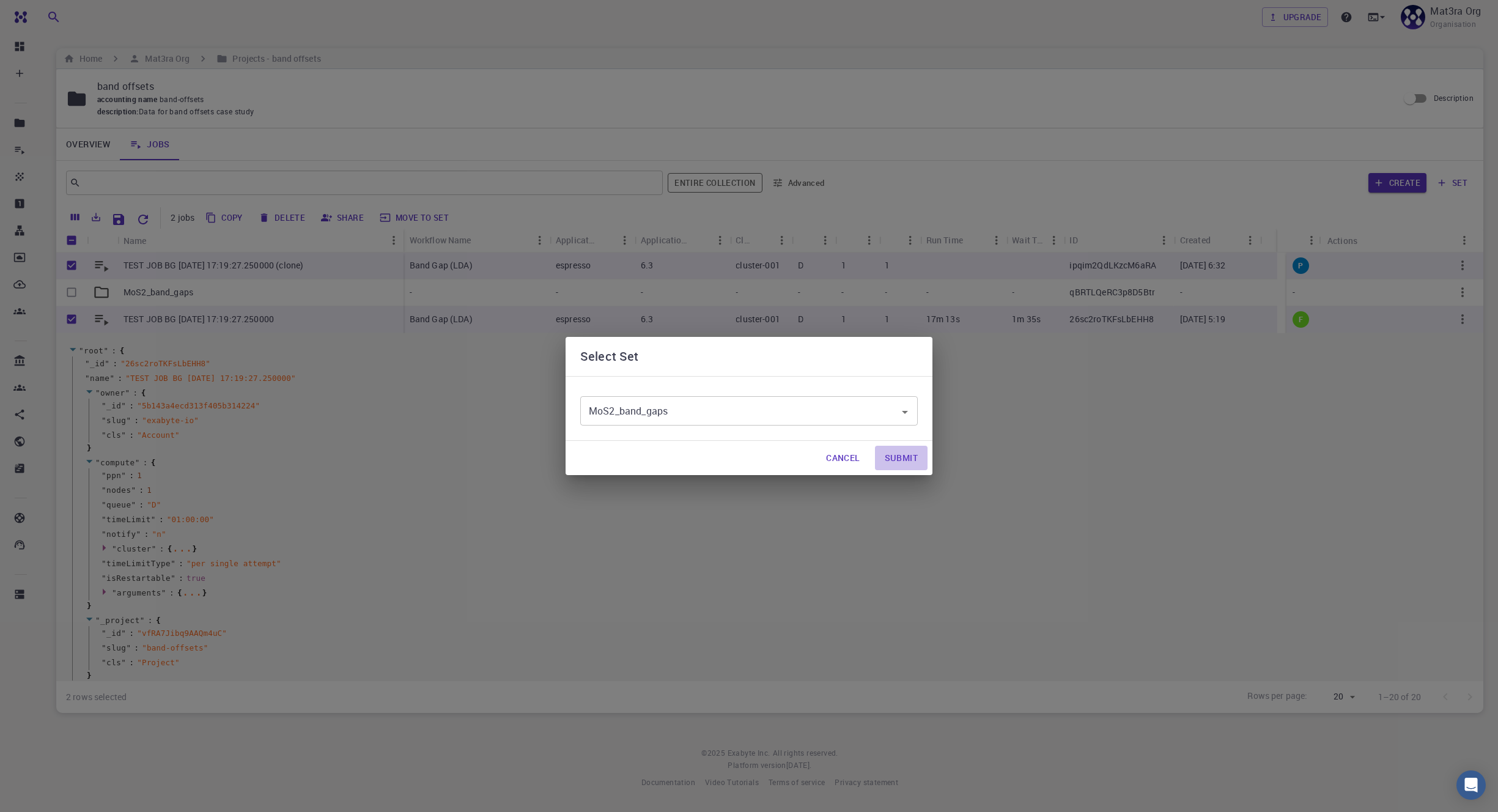
click at [773, 455] on button "Submit" at bounding box center [901, 458] width 53 height 24
checkbox input "false"
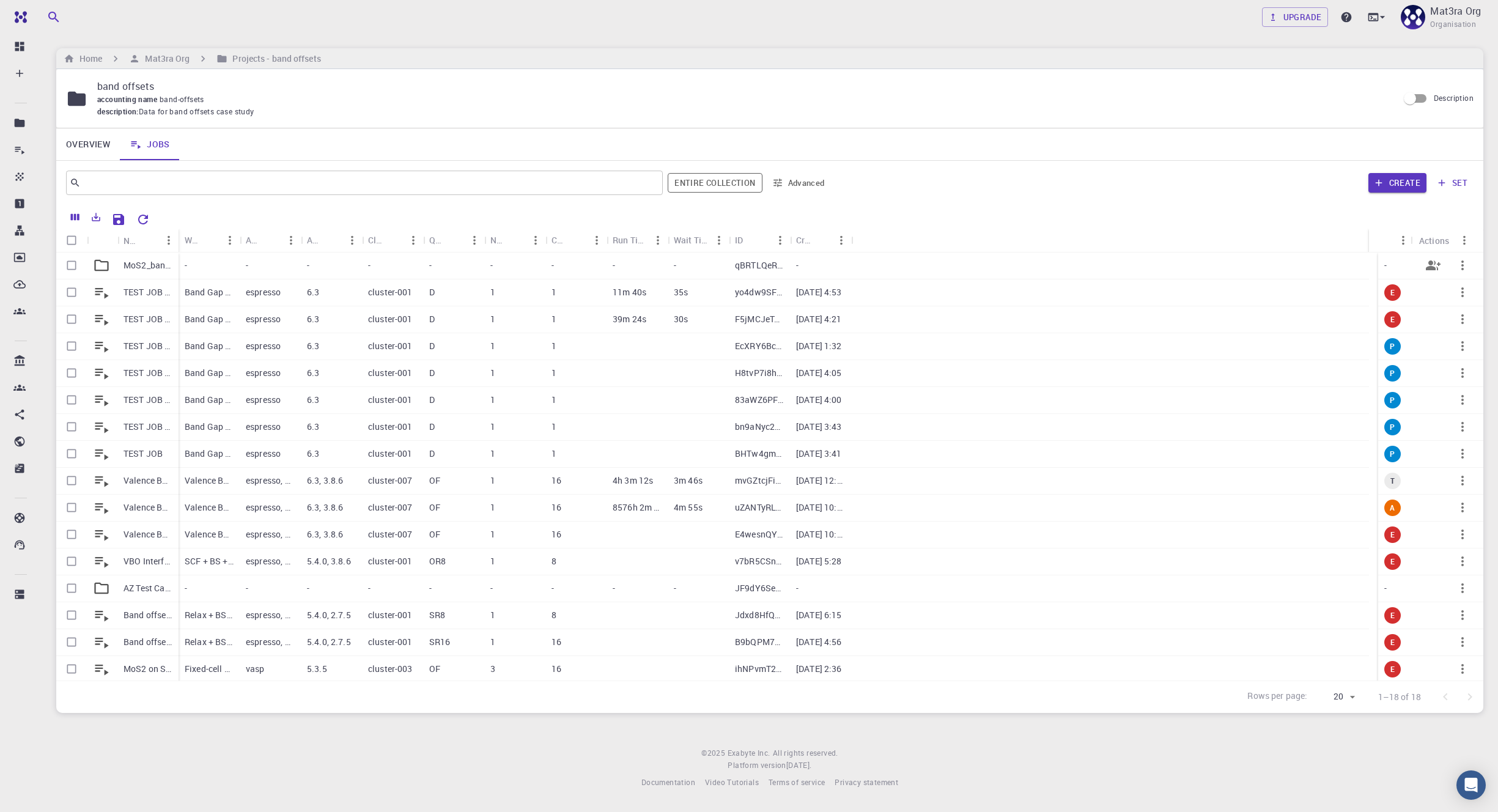
click at [157, 271] on p "MoS2_band_gaps" at bounding box center [148, 266] width 49 height 12
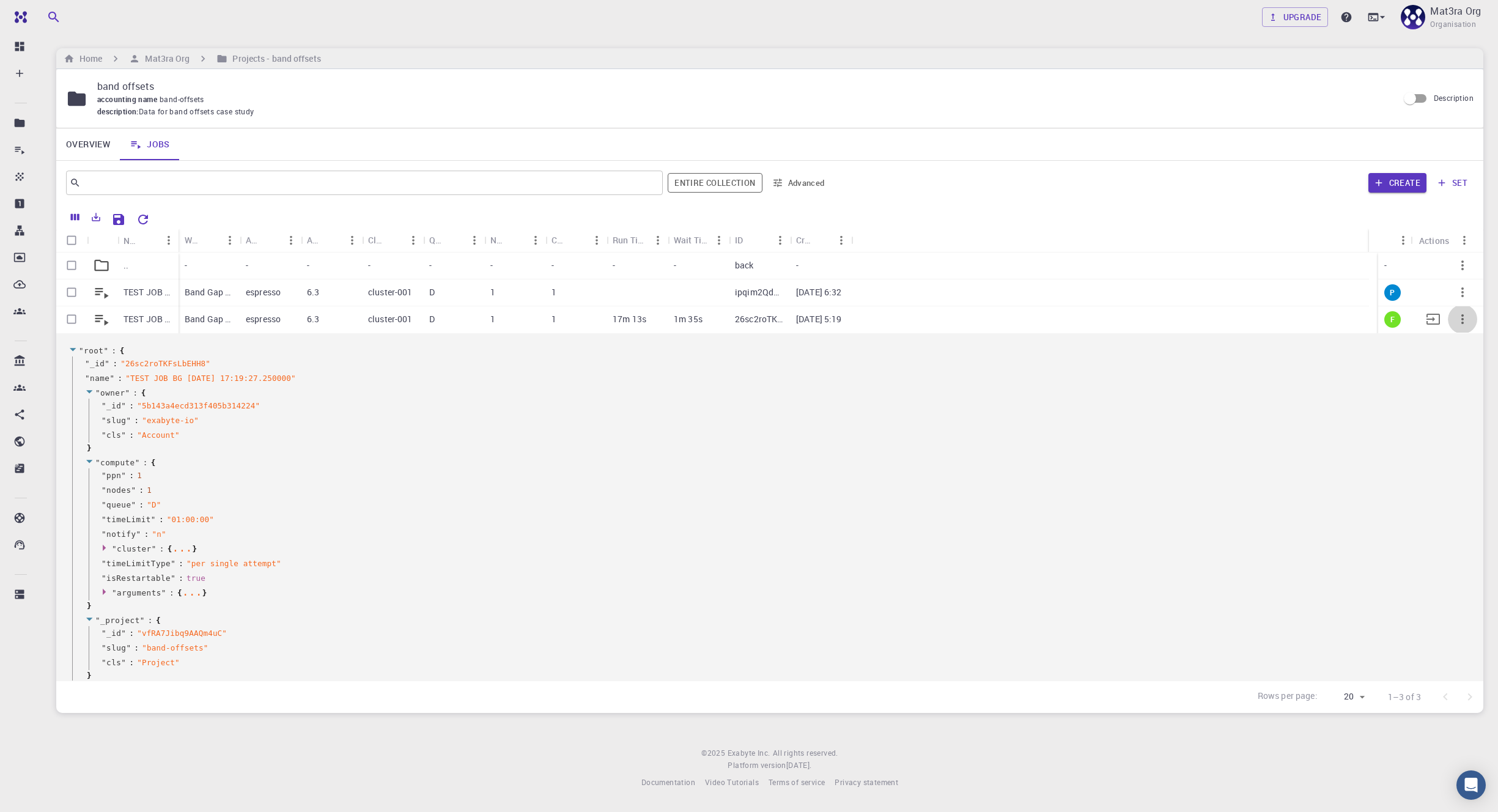
click at [773, 313] on icon "button" at bounding box center [1463, 319] width 15 height 15
click at [773, 414] on li "Collapse" at bounding box center [1453, 422] width 71 height 20
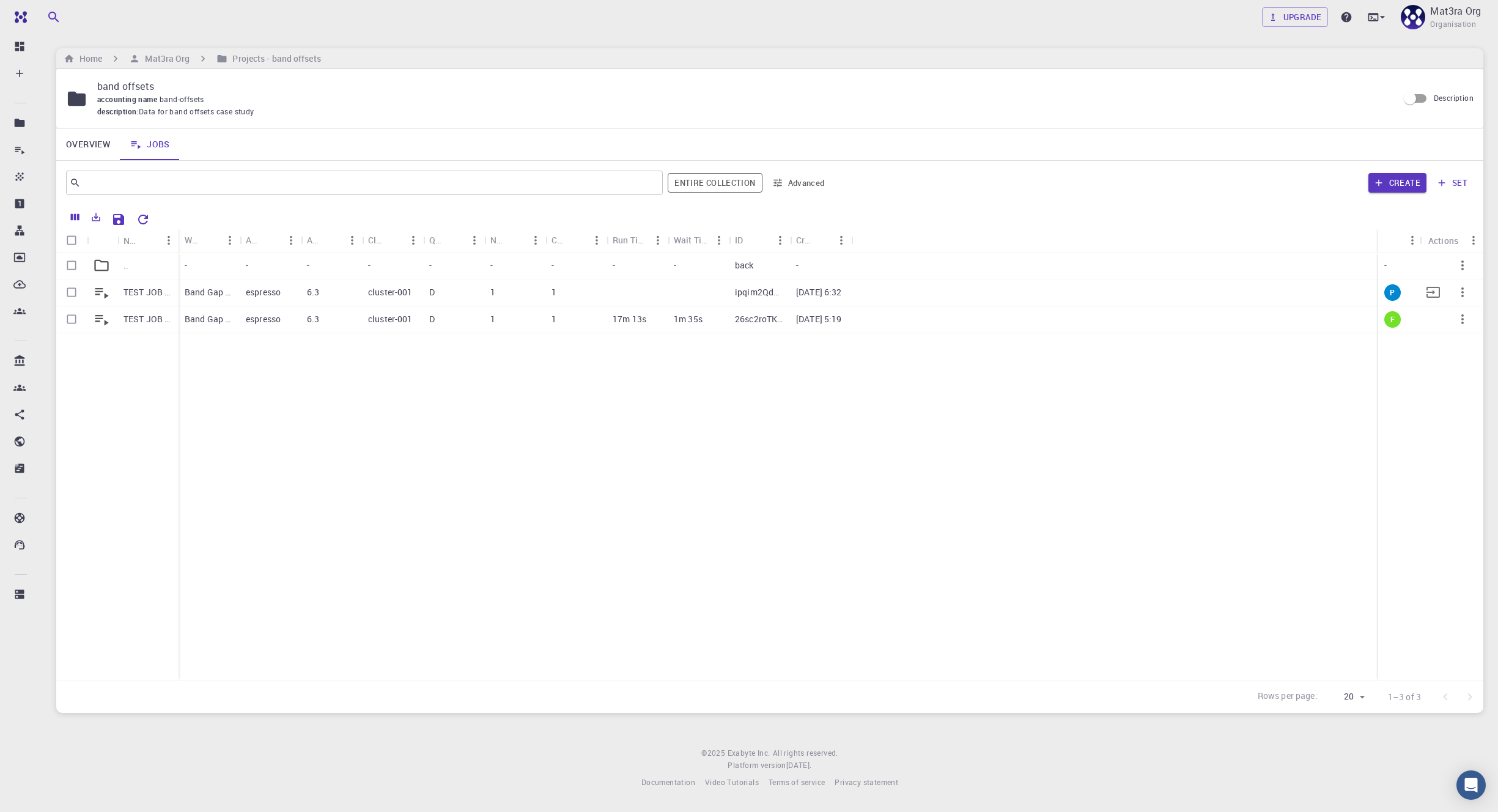
click at [157, 292] on p "TEST JOB BG [DATE] 17:19:27.250000 (clone)" at bounding box center [148, 292] width 49 height 12
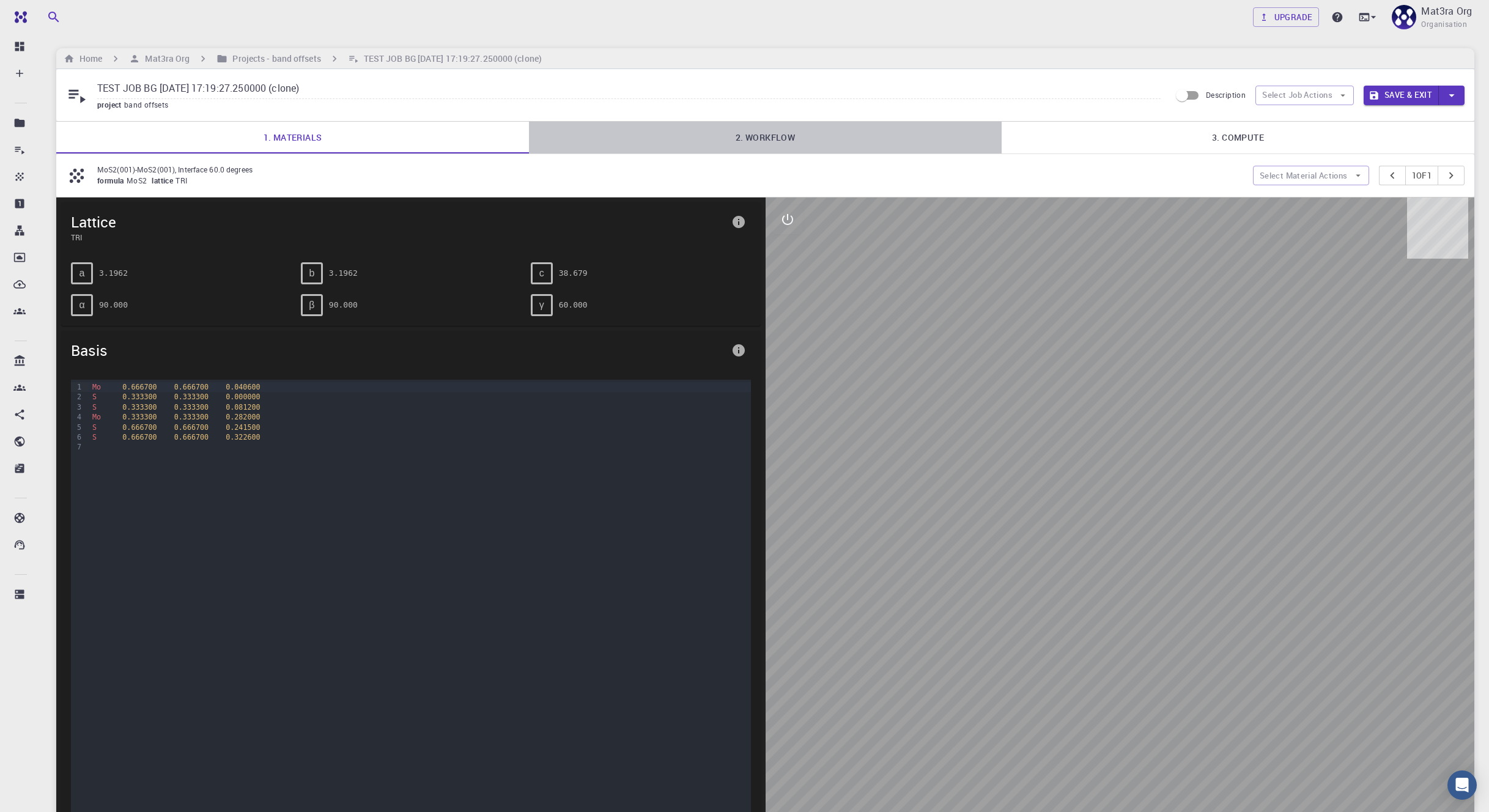
click at [763, 130] on link "2. Workflow" at bounding box center [765, 138] width 472 height 32
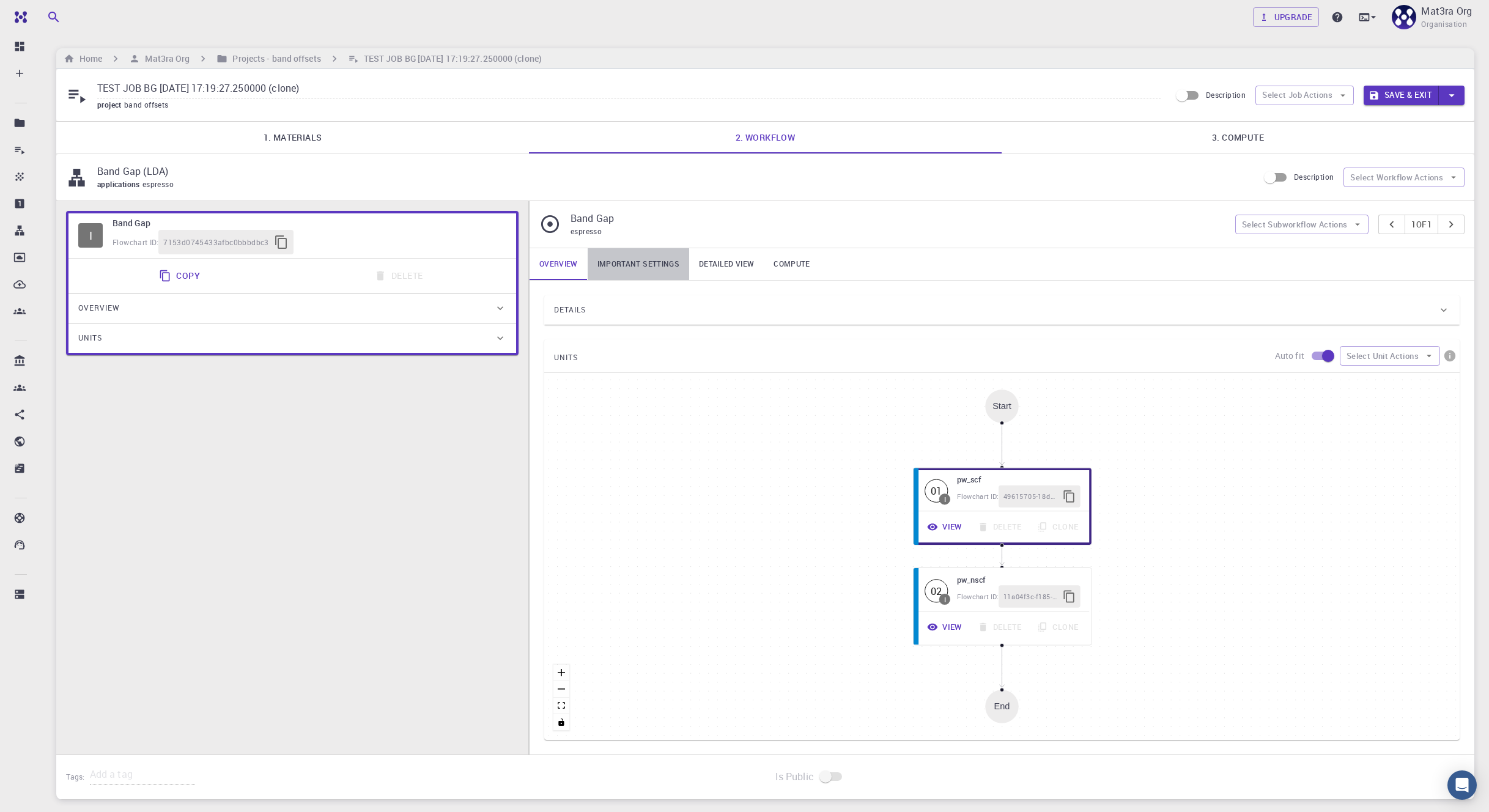
click at [627, 261] on link "Important settings" at bounding box center [638, 264] width 102 height 32
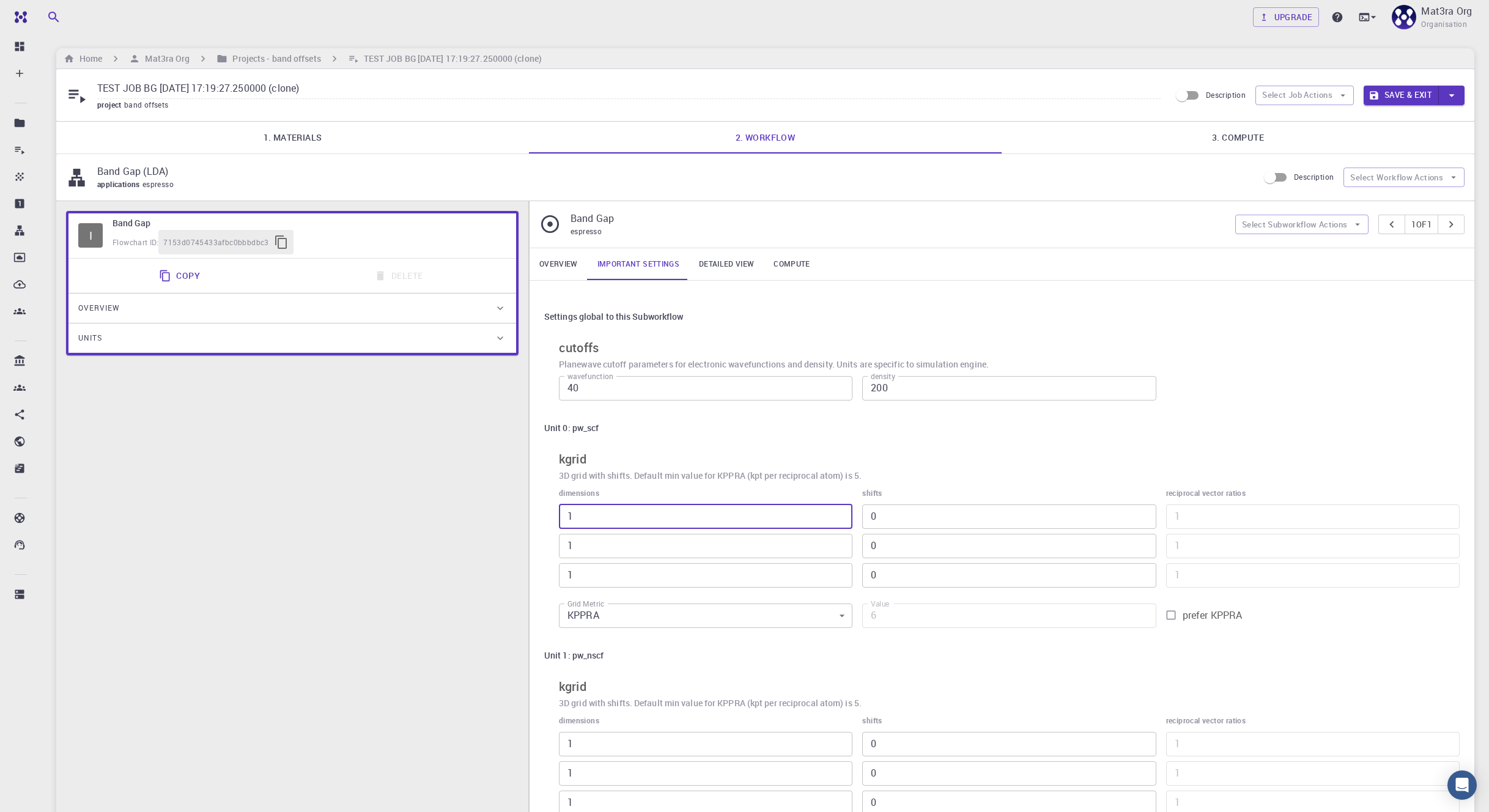
drag, startPoint x: 577, startPoint y: 517, endPoint x: 545, endPoint y: 511, distance: 32.6
click at [545, 511] on div "Unit 0: pw_scf kgrid 3D grid with shifts. Default min value for KPPRA (kpt per …" at bounding box center [1002, 525] width 916 height 218
type input "3"
type input "18"
click at [773, 32] on div "Upgrade Mat3ra Org Organisation" at bounding box center [765, 17] width 1447 height 32
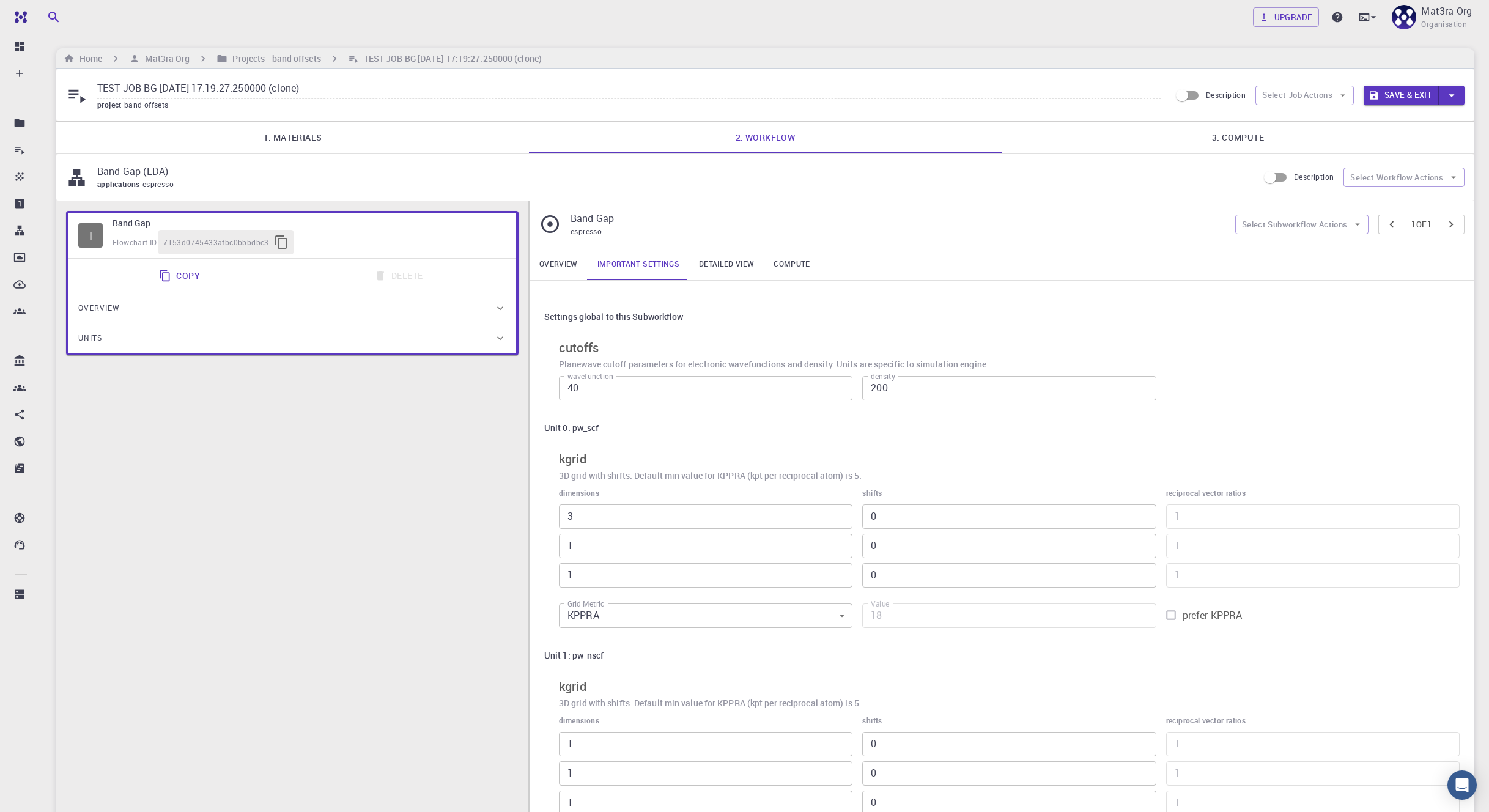
type input "1"
type input "6"
type input "2"
type input "24"
